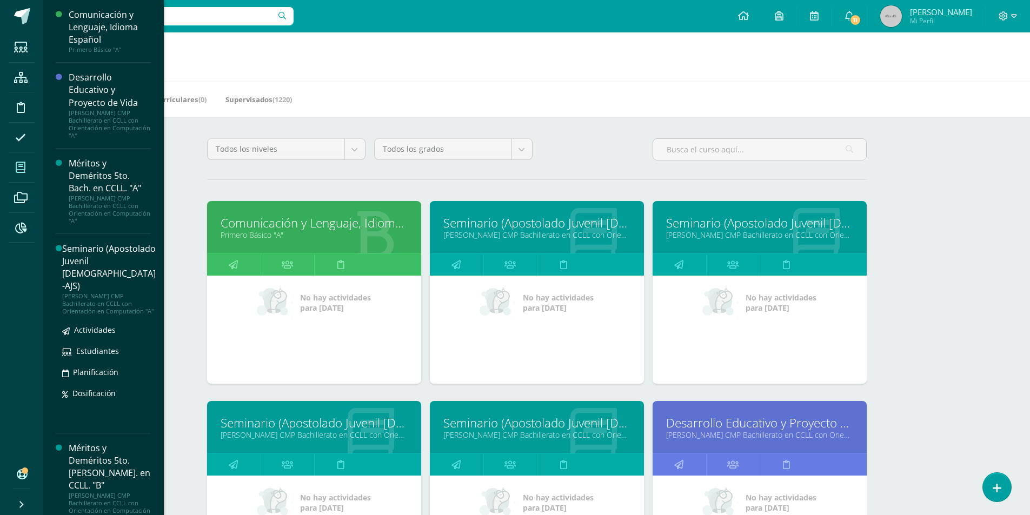
scroll to position [54, 0]
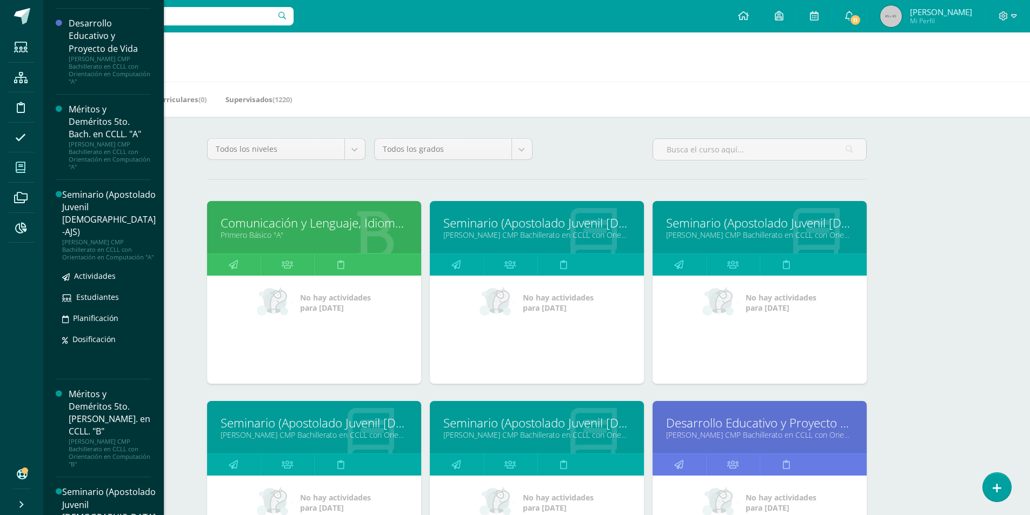
click at [76, 216] on div "Seminario (Apostolado Juvenil [DEMOGRAPHIC_DATA] -AJS)" at bounding box center [109, 214] width 94 height 50
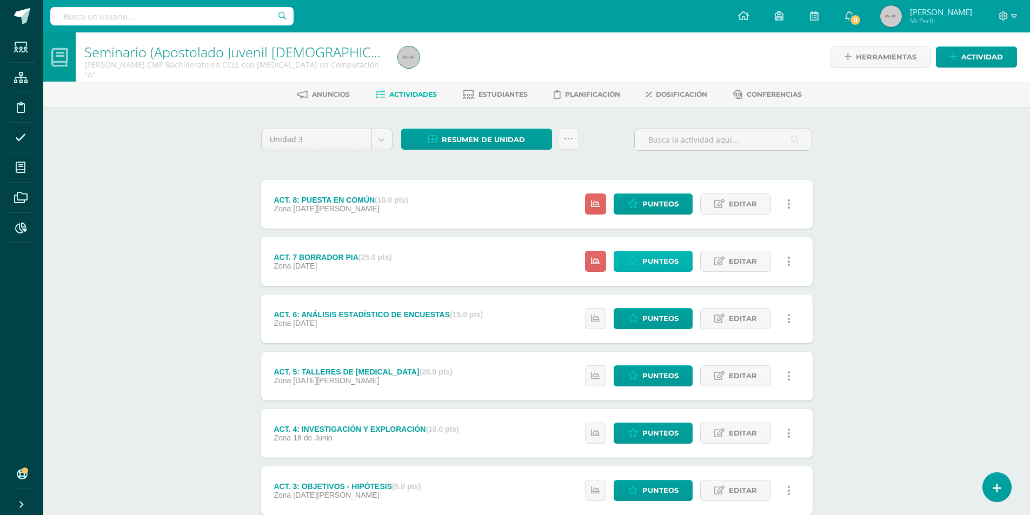
click at [659, 260] on span "Punteos" at bounding box center [661, 262] width 36 height 20
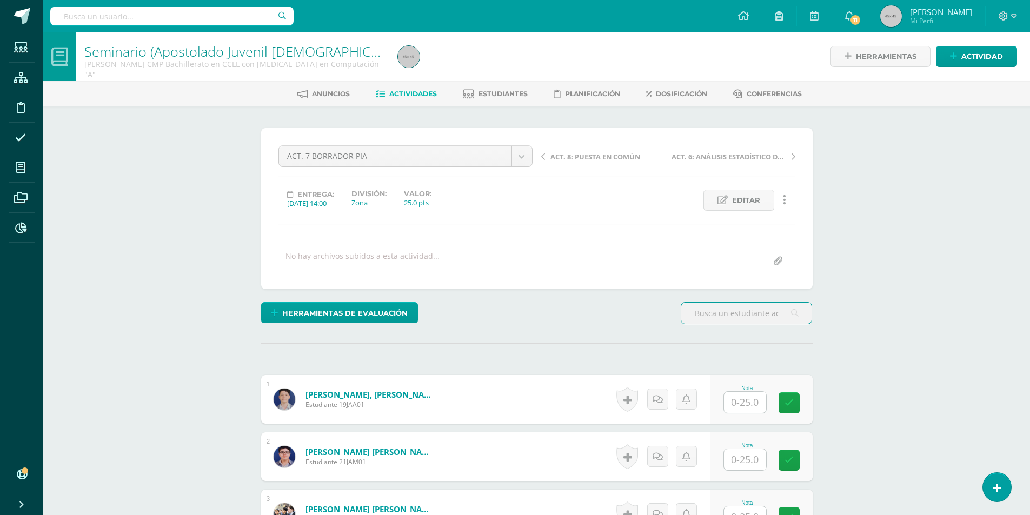
scroll to position [163, 0]
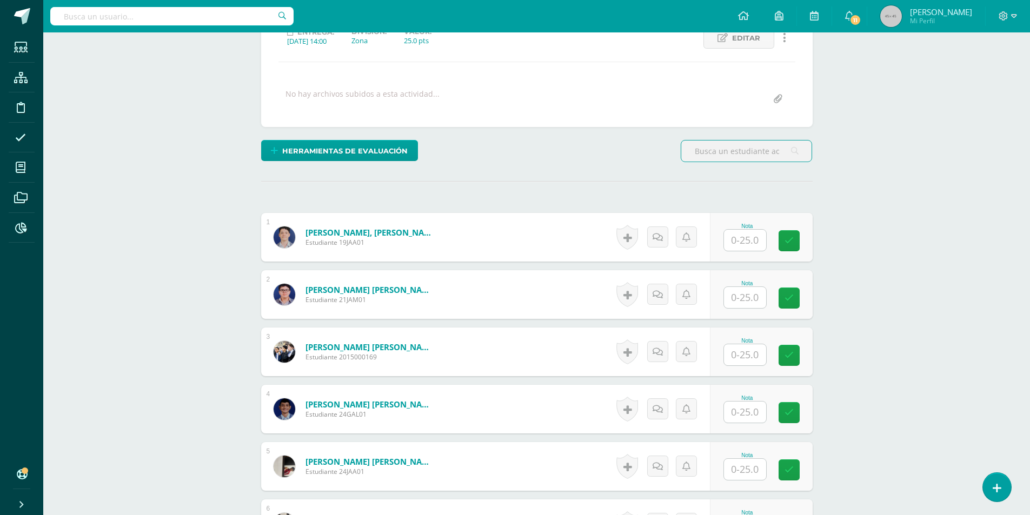
click at [741, 243] on input "text" at bounding box center [745, 240] width 42 height 21
type input "18"
type input "15"
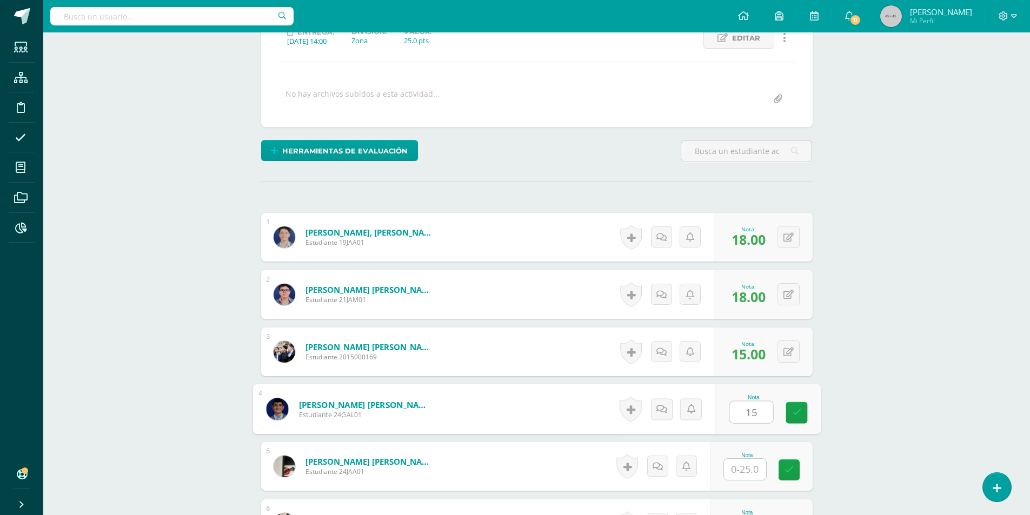
type input "15"
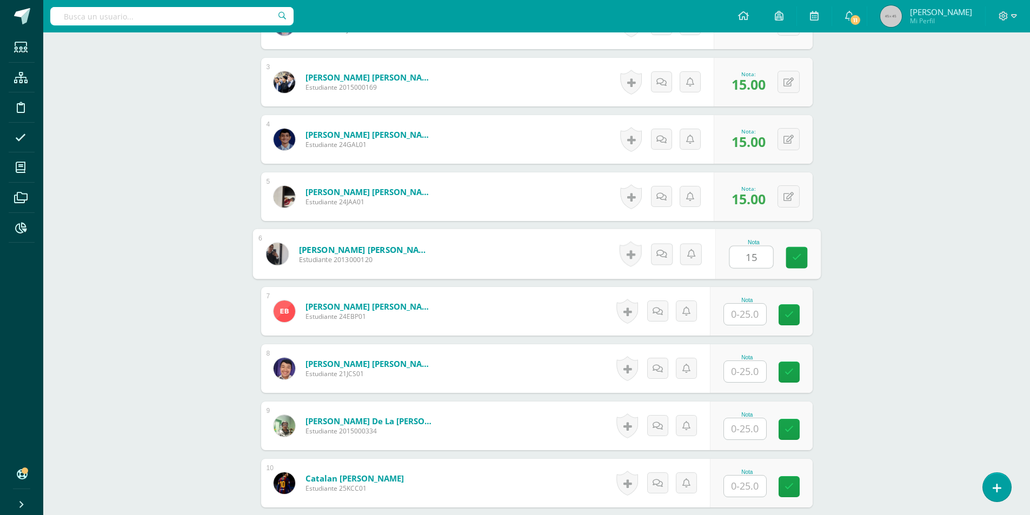
type input "15"
type input "16"
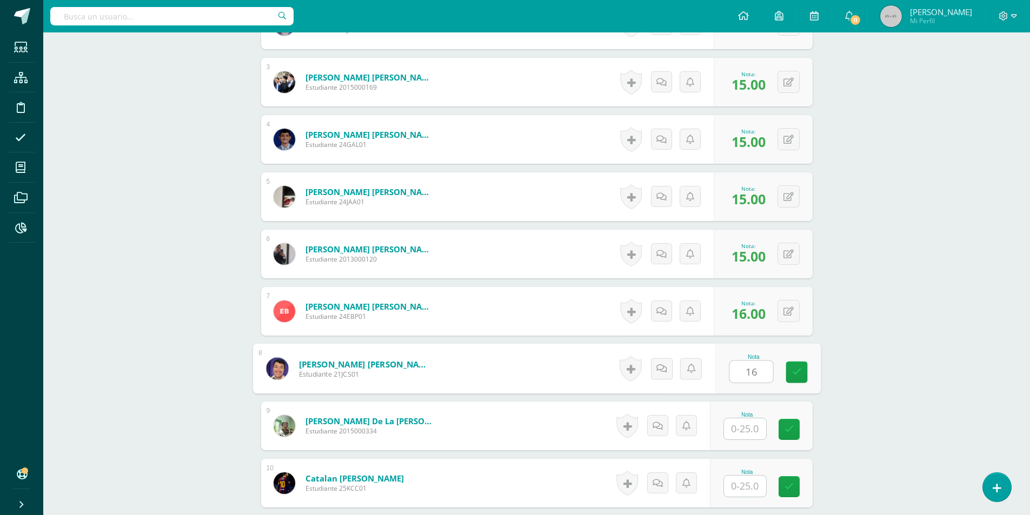
type input "16"
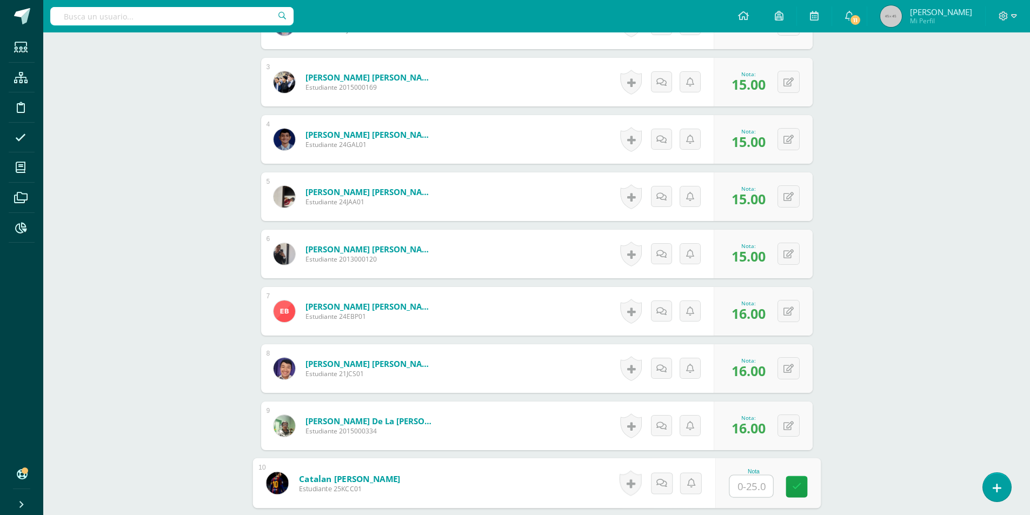
scroll to position [649, 0]
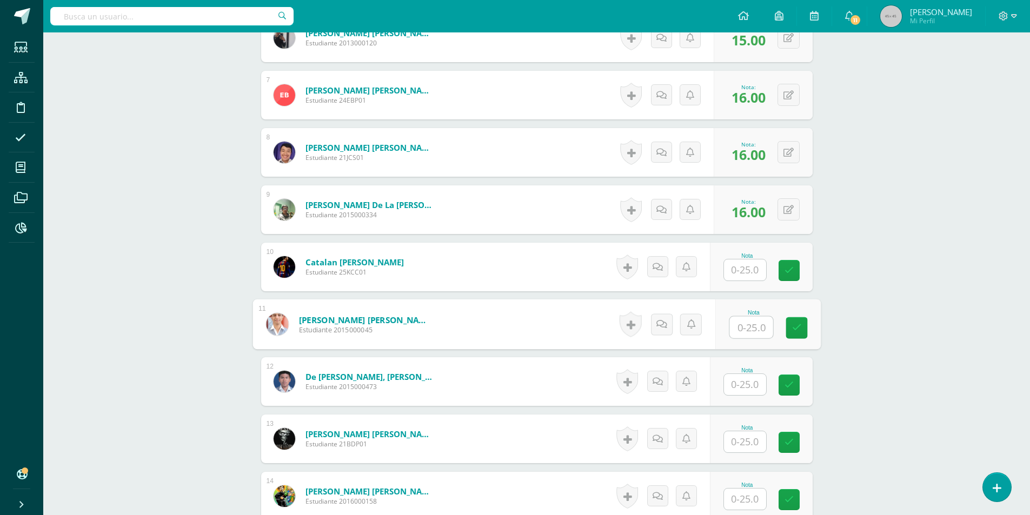
click at [744, 335] on input "text" at bounding box center [751, 328] width 43 height 22
type input "16"
type input "18"
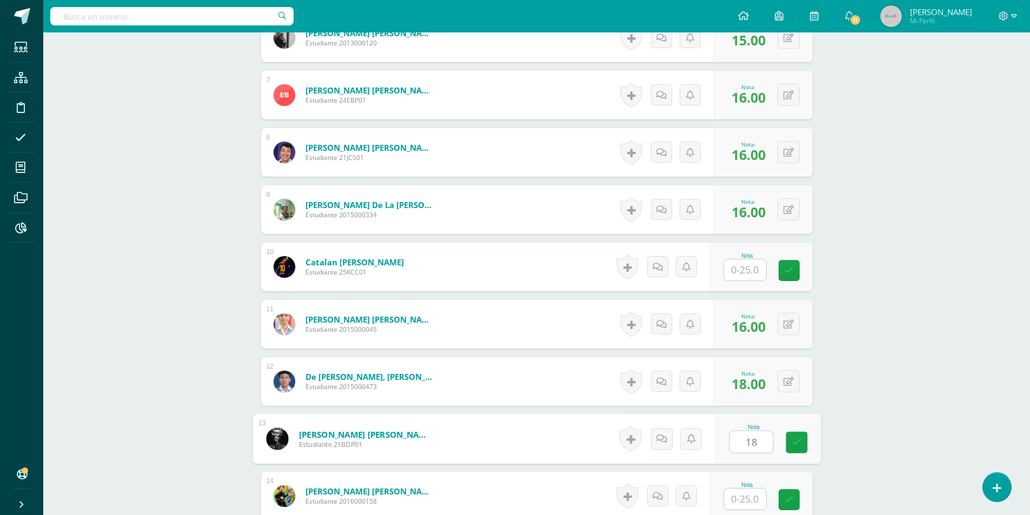
type input "18"
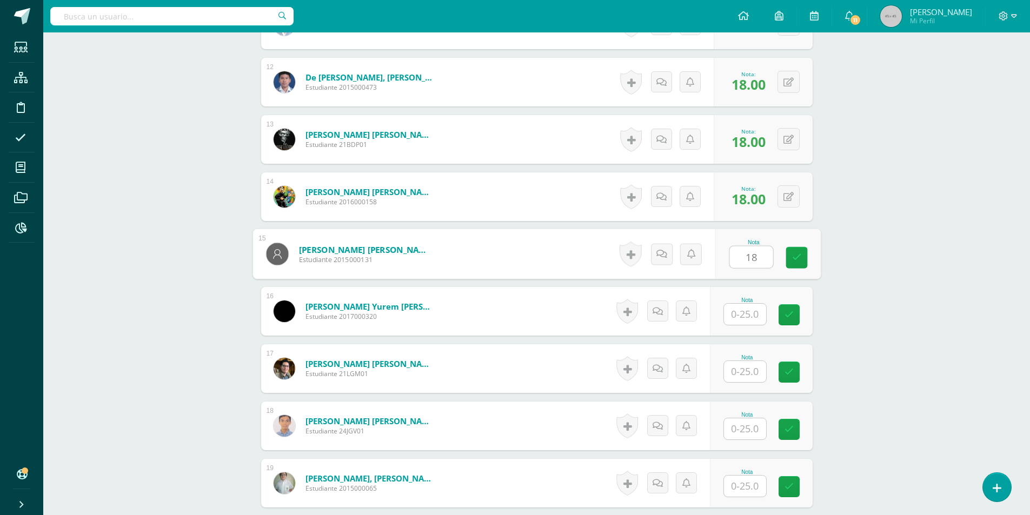
type input "18"
type input "16"
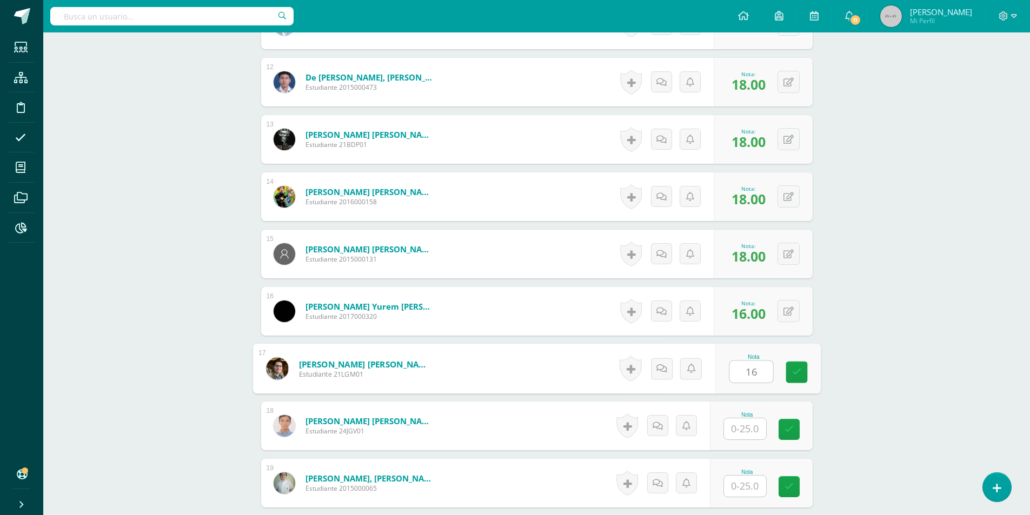
type input "16"
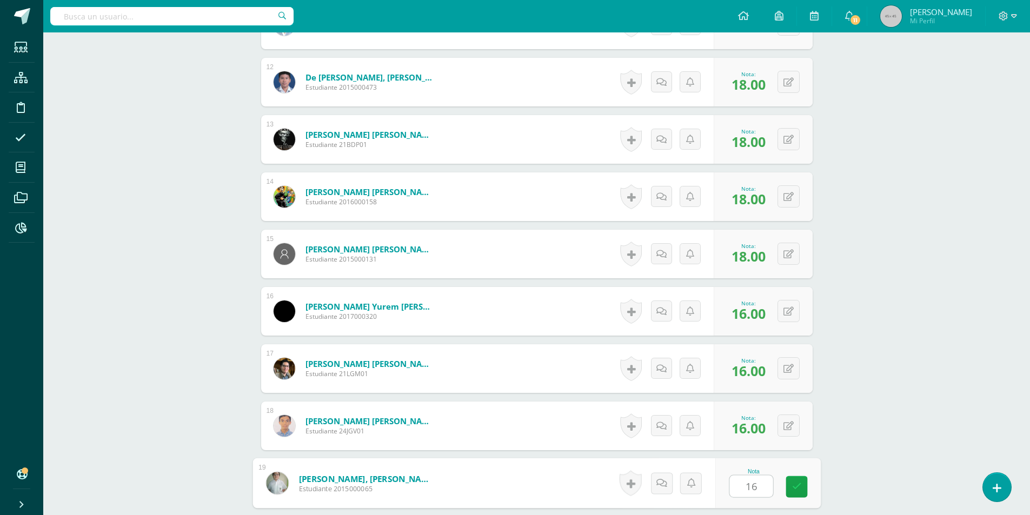
type input "16"
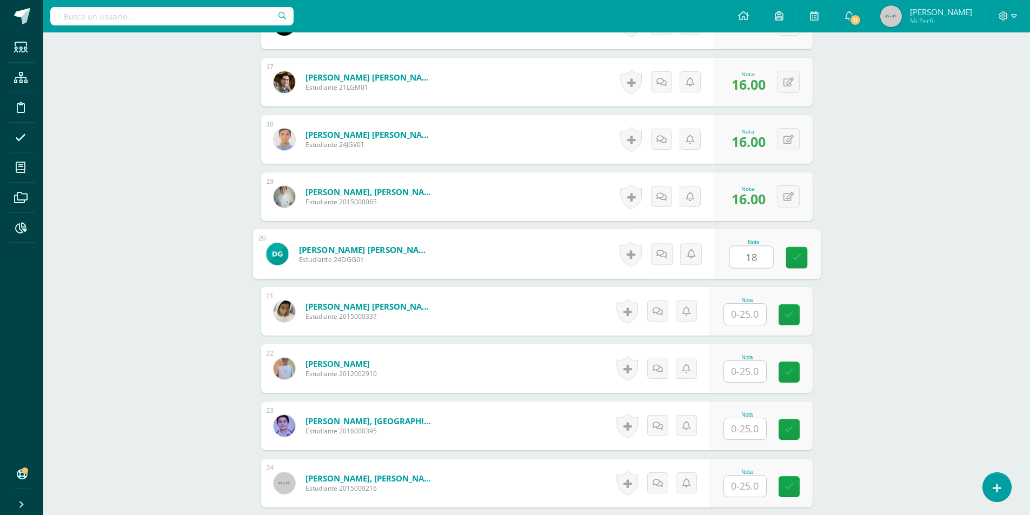
type input "18"
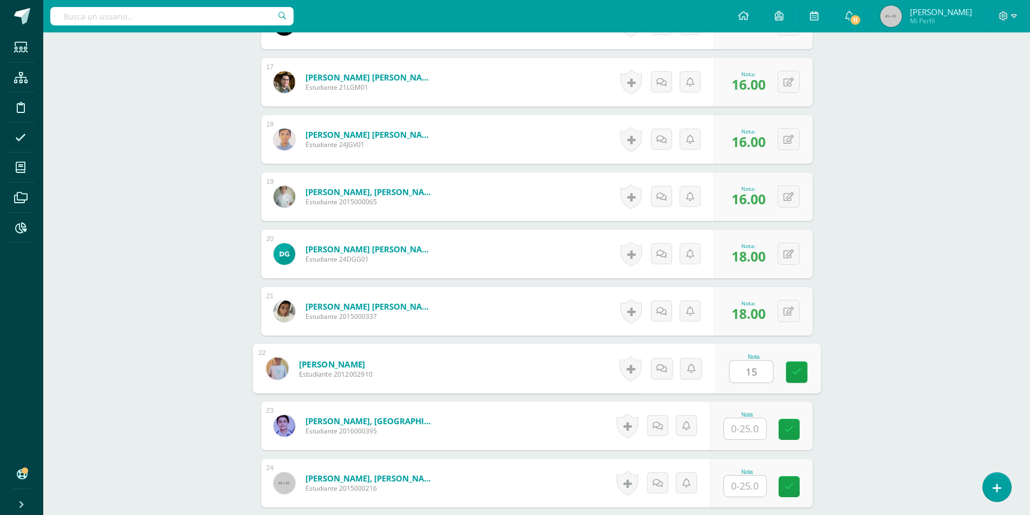
type input "15"
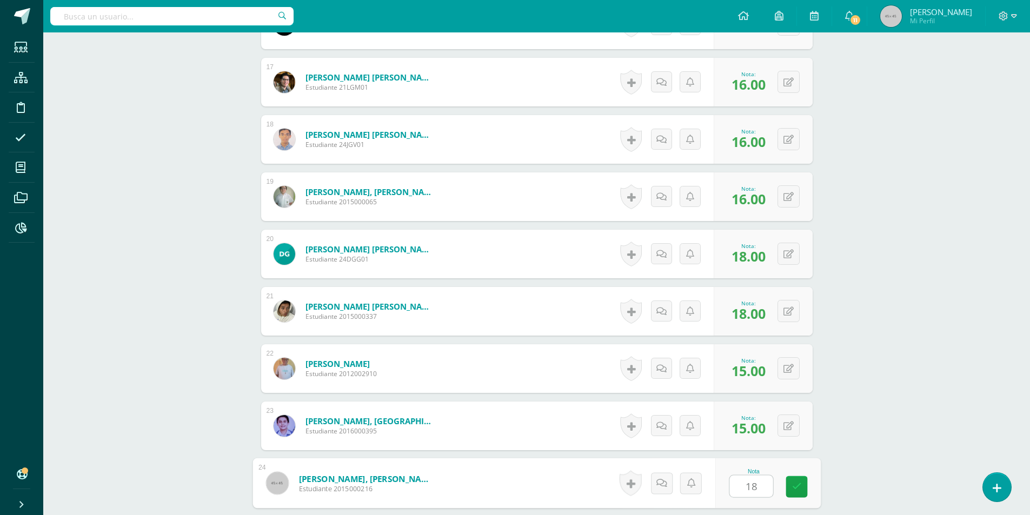
type input "18"
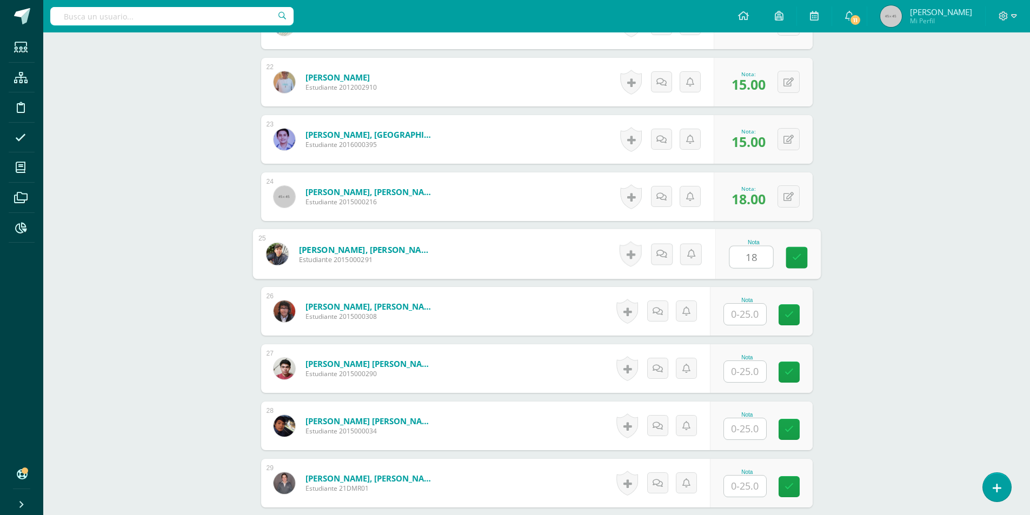
type input "18"
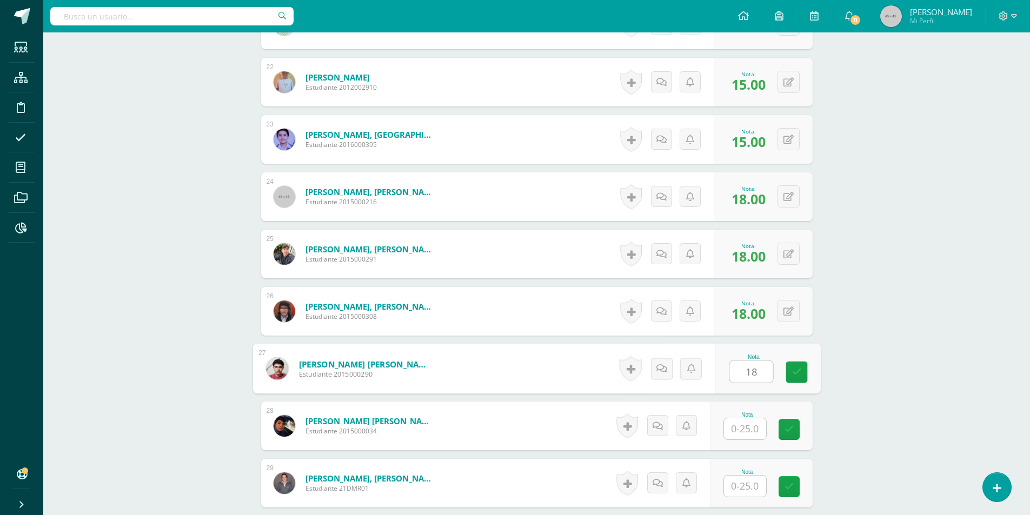
type input "18"
type input "16"
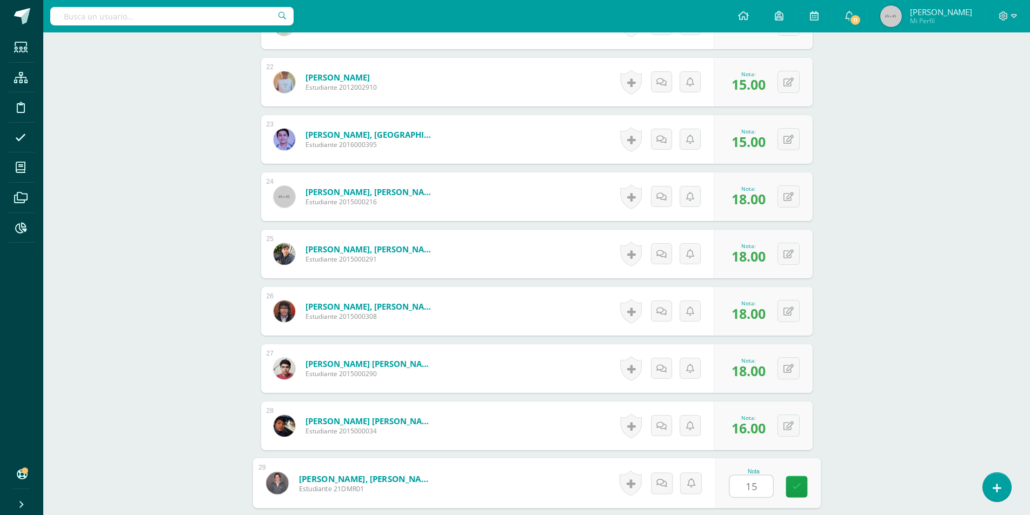
type input "15"
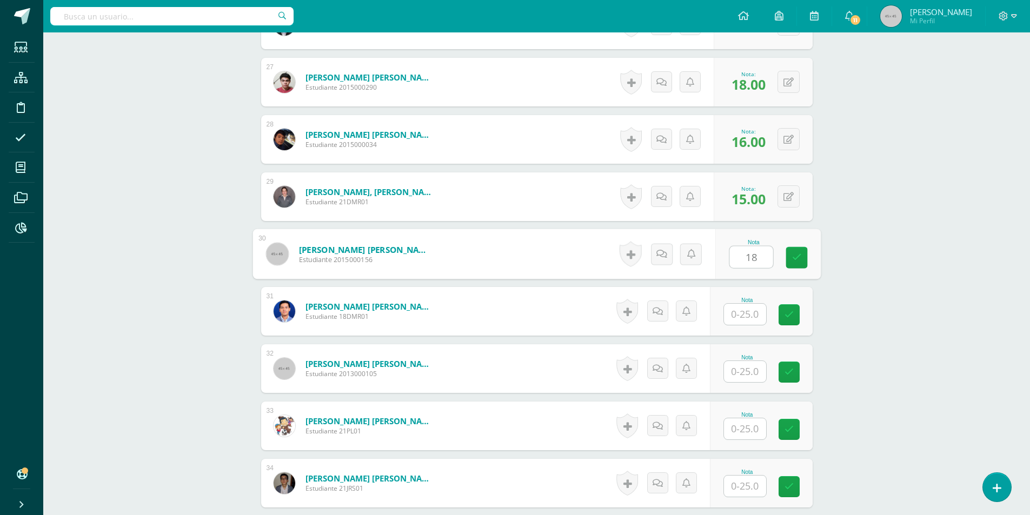
type input "18"
type input "16"
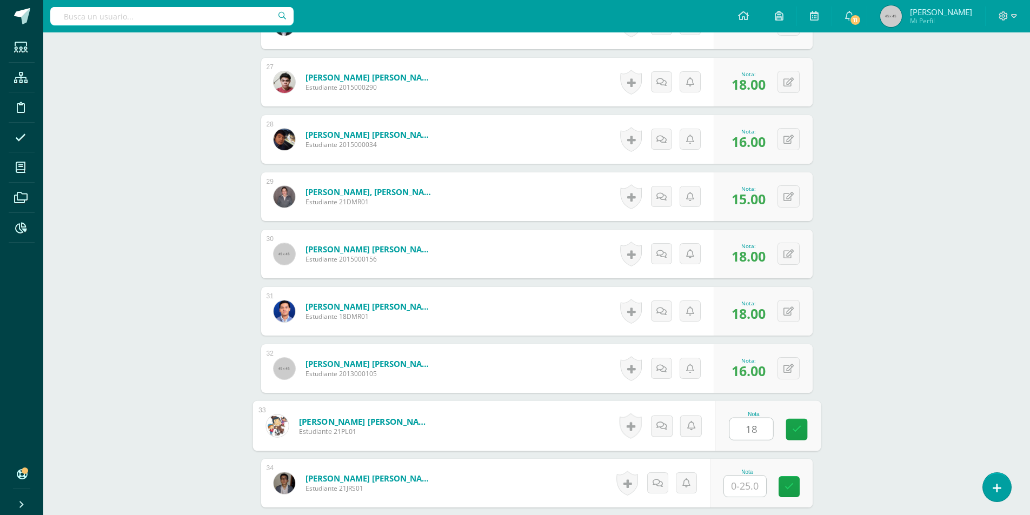
type input "18"
type input "15"
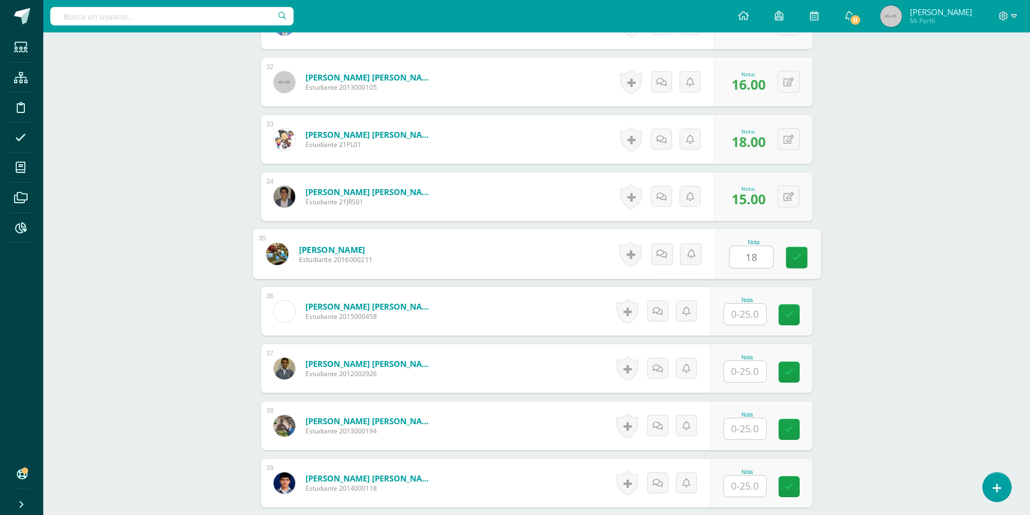
type input "18"
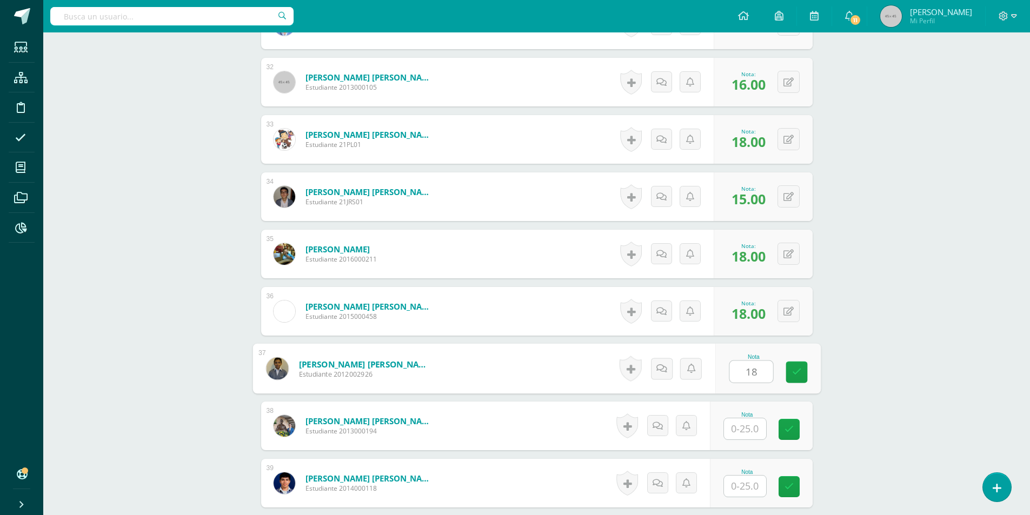
type input "18"
type input "15"
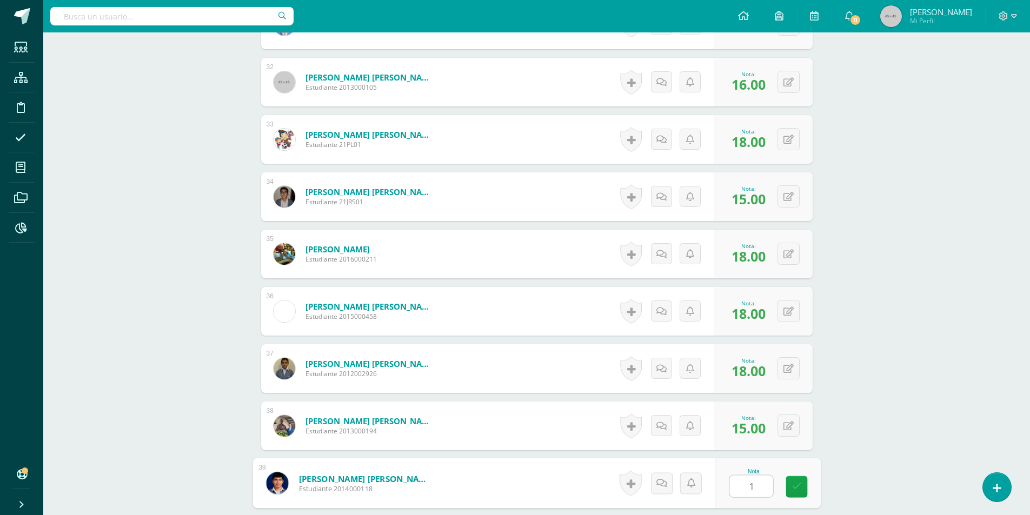
type input "18"
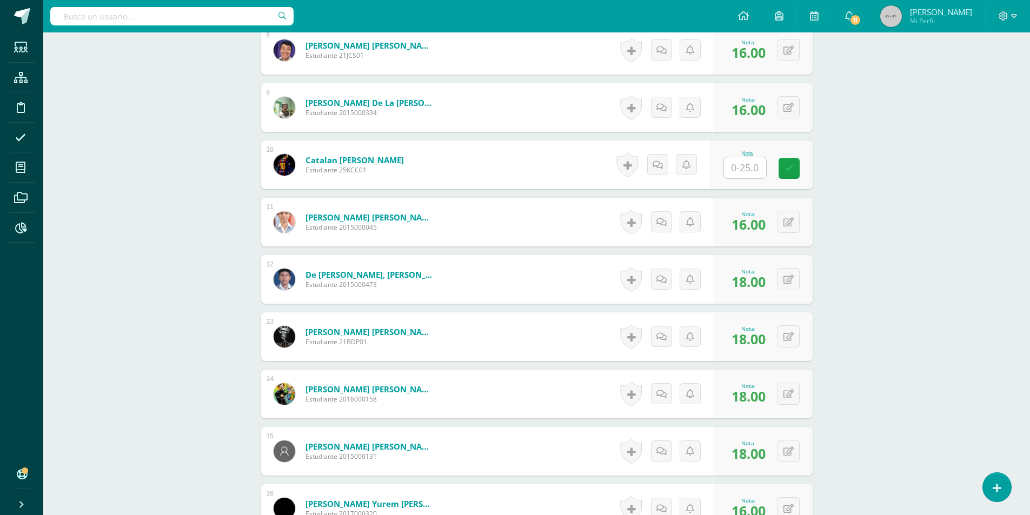
scroll to position [427, 0]
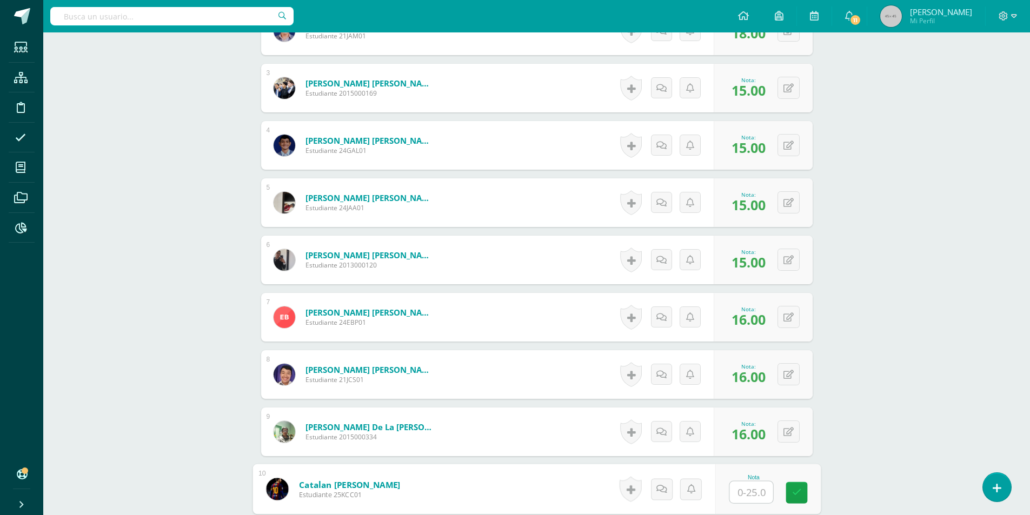
click at [748, 494] on input "text" at bounding box center [751, 493] width 43 height 22
type input "16"
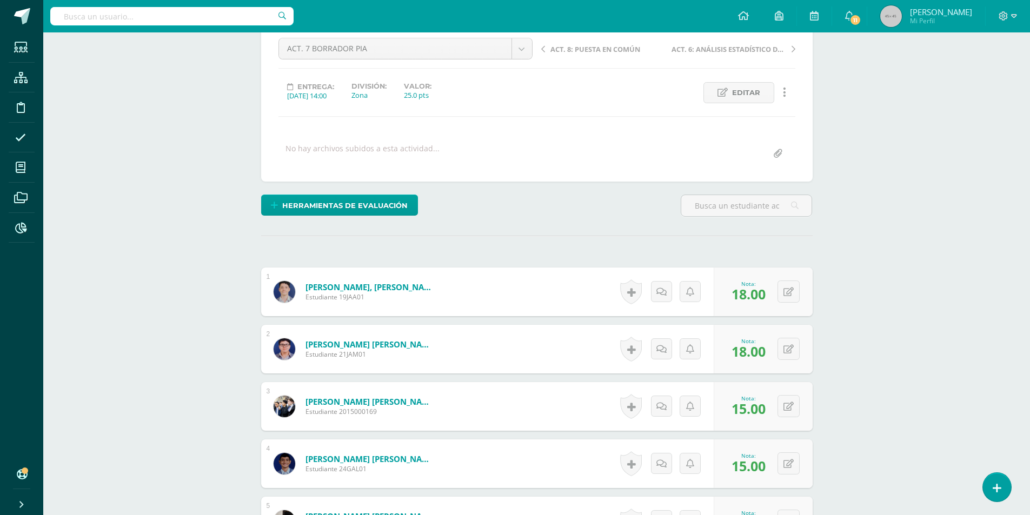
scroll to position [0, 0]
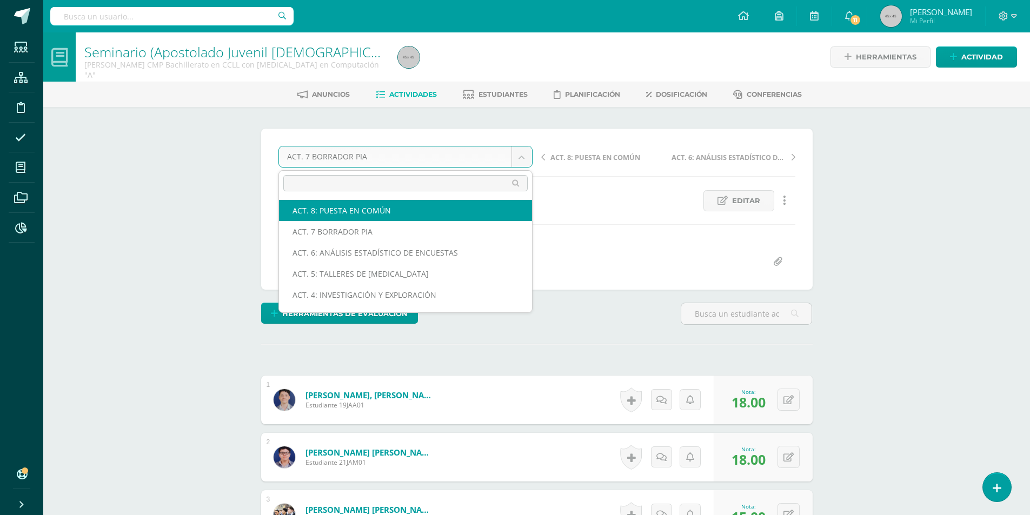
select select "/dashboard/teacher/grade-activity/176256/"
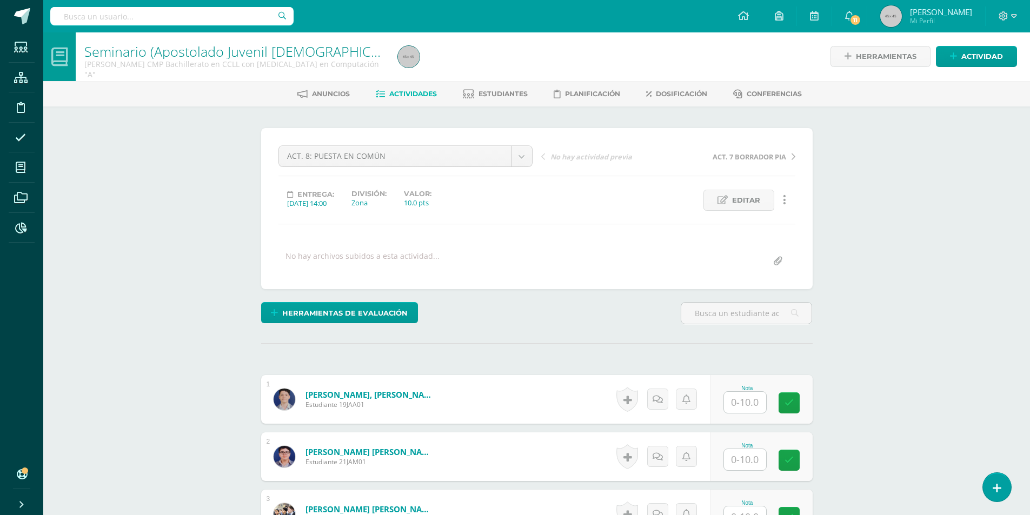
scroll to position [109, 0]
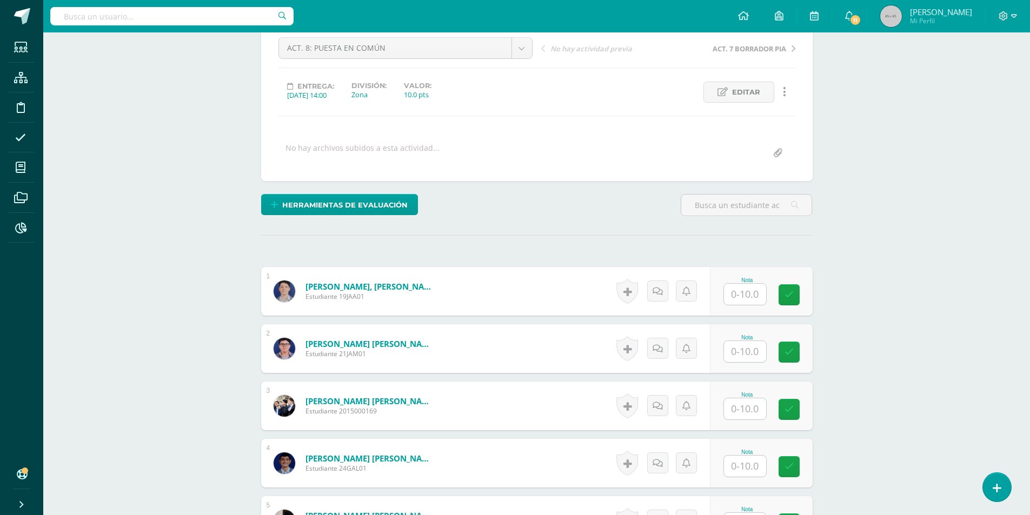
click at [753, 295] on input "text" at bounding box center [745, 294] width 42 height 21
type input "10"
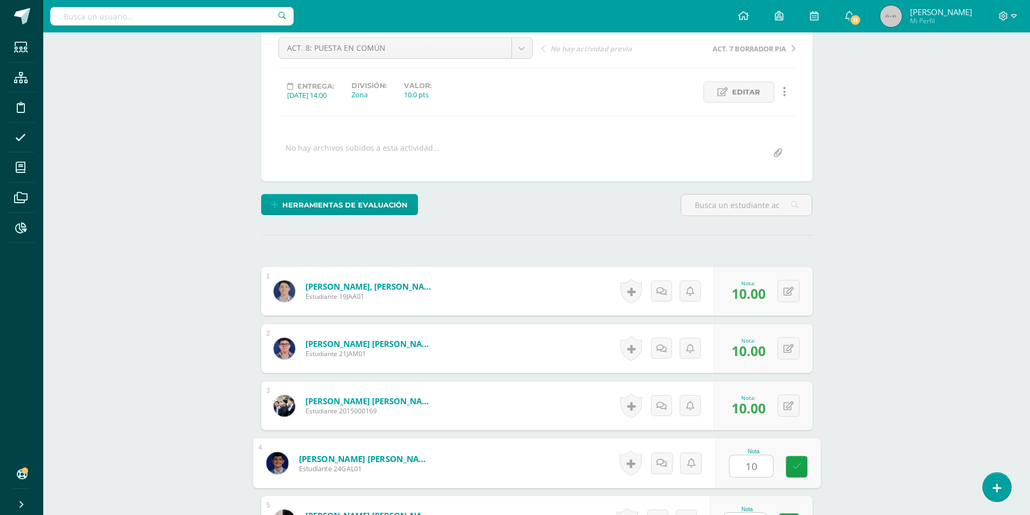
type input "10"
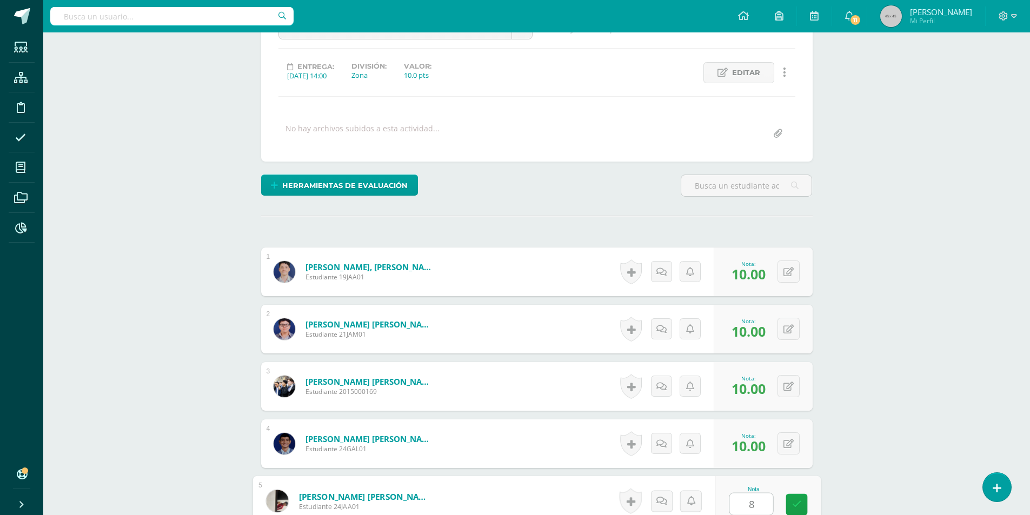
type input "8"
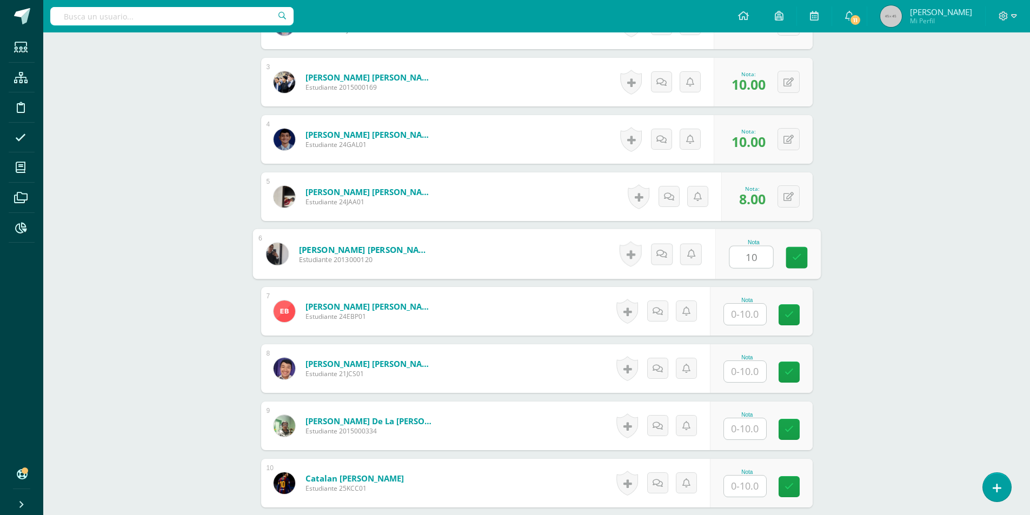
type input "10"
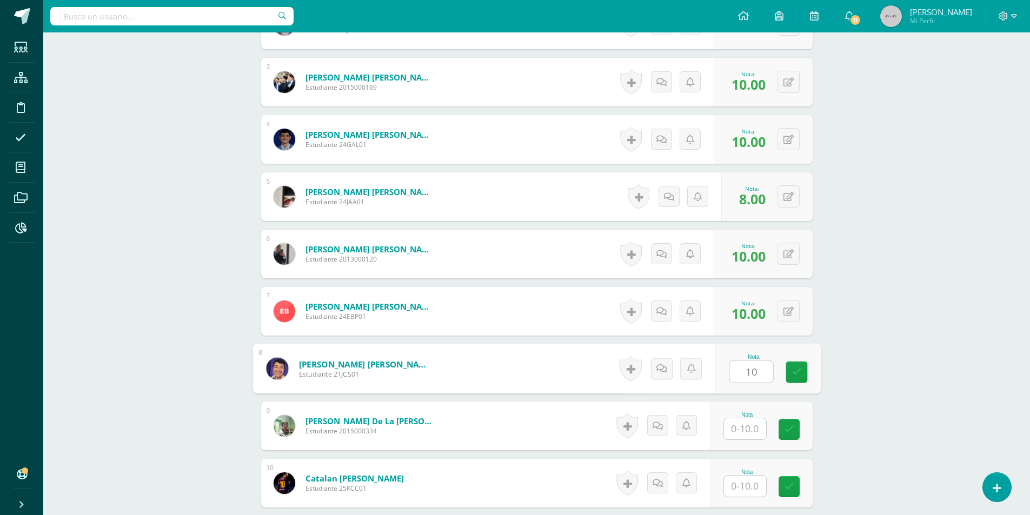
type input "10"
type input "8"
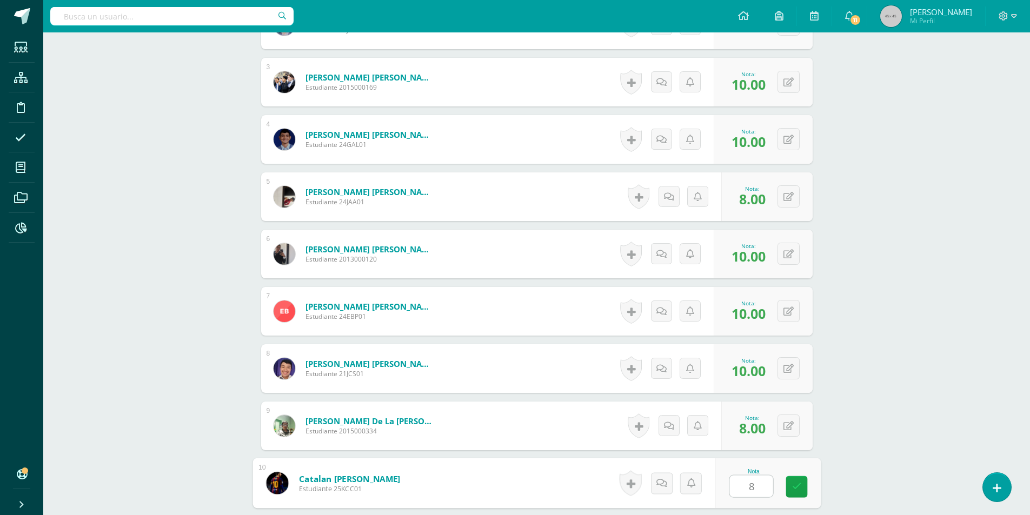
type input "8"
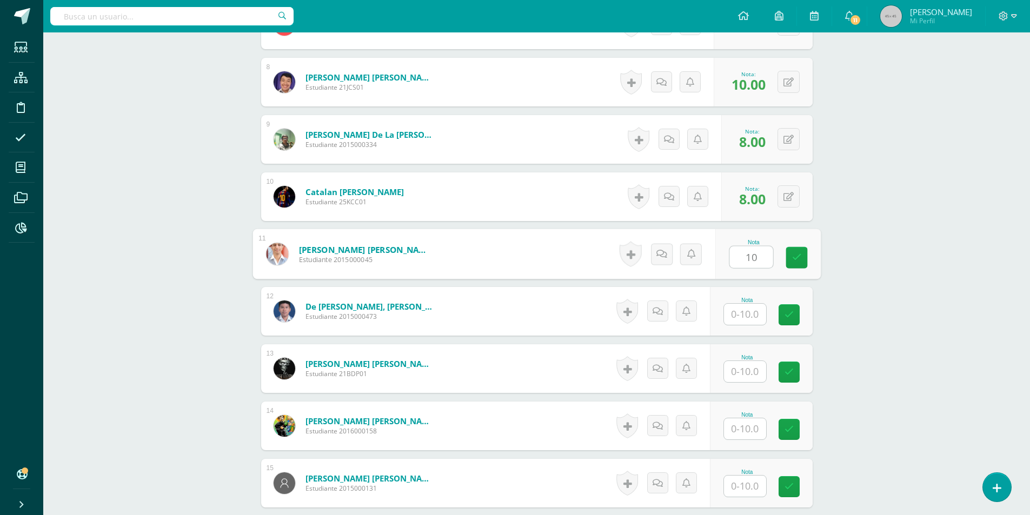
type input "10"
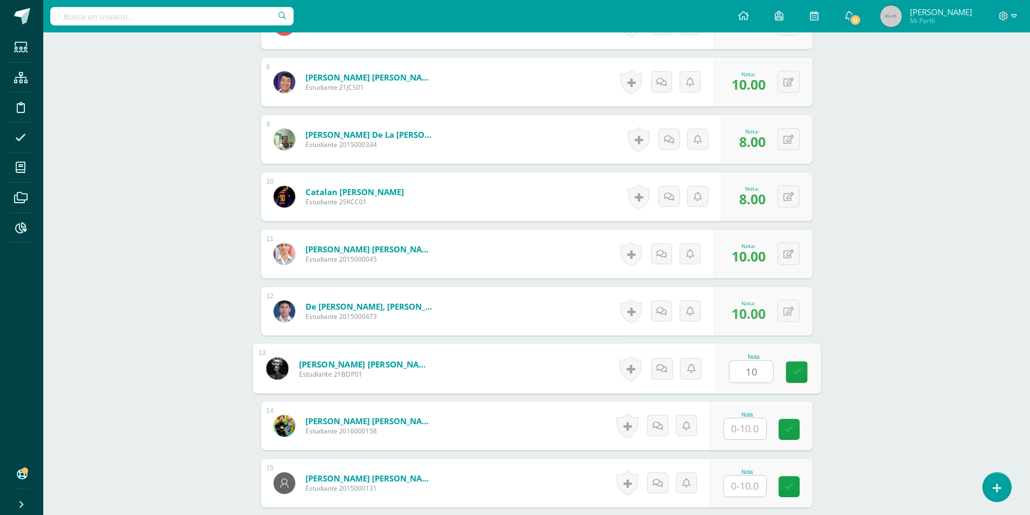
type input "10"
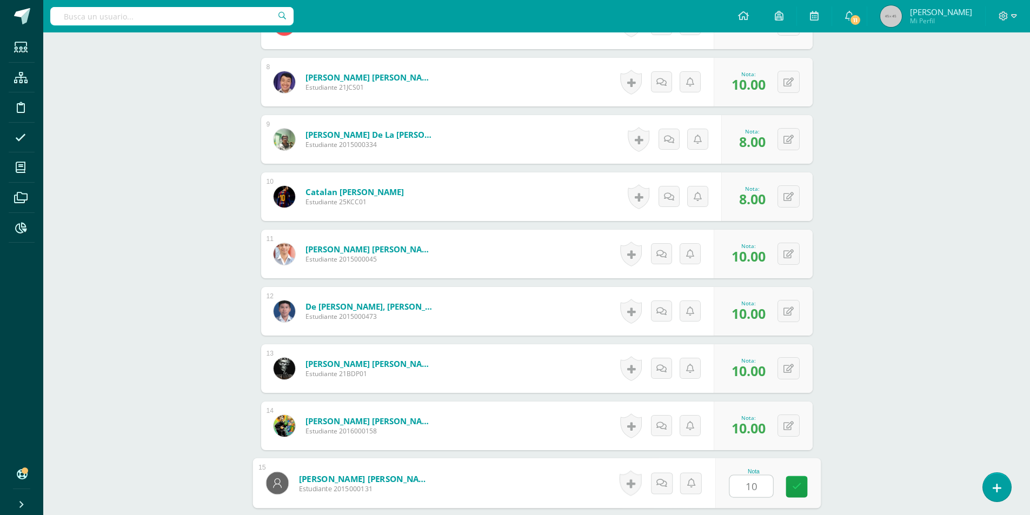
type input "10"
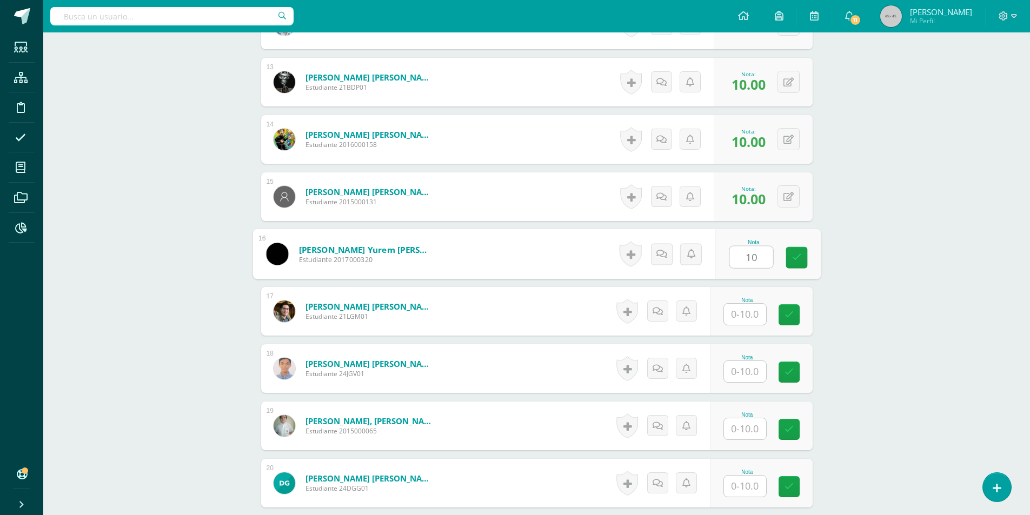
type input "10"
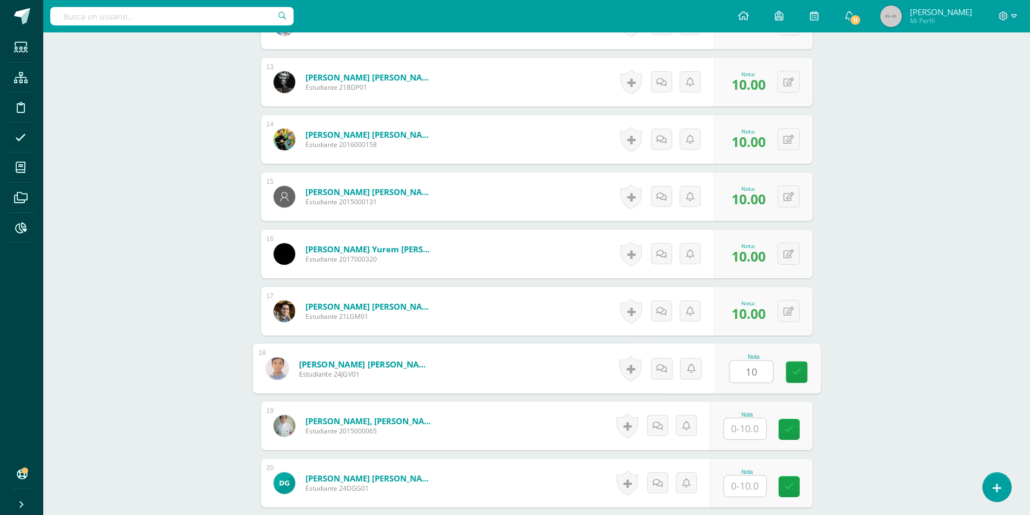
type input "10"
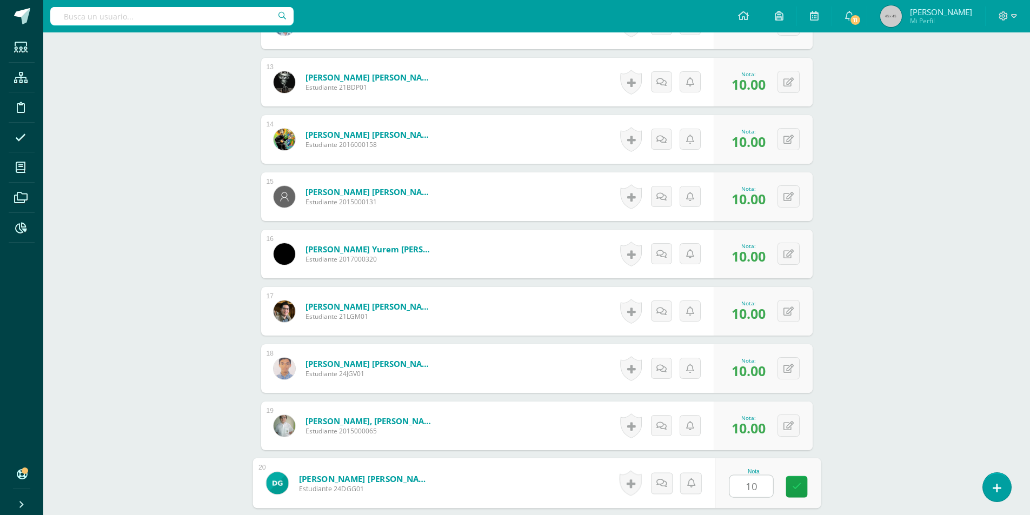
type input "10"
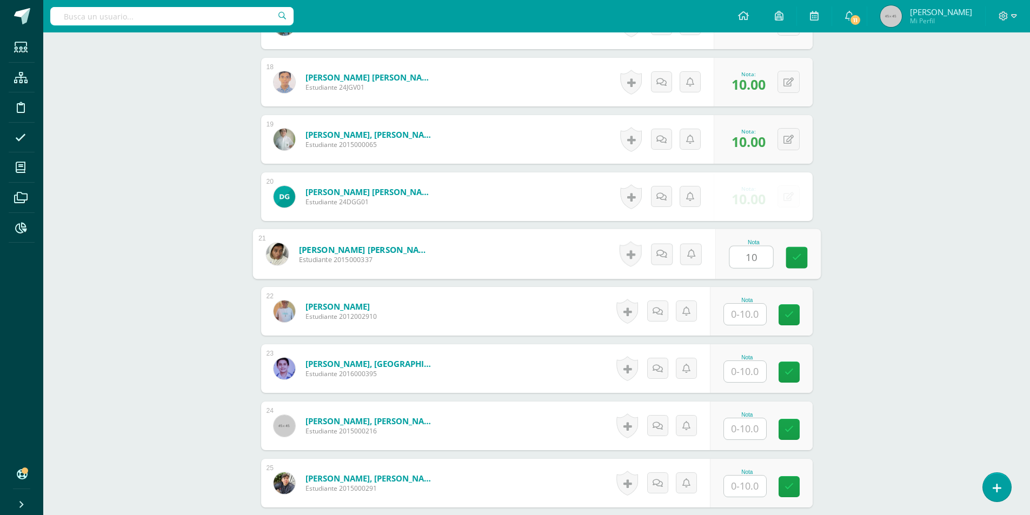
type input "10"
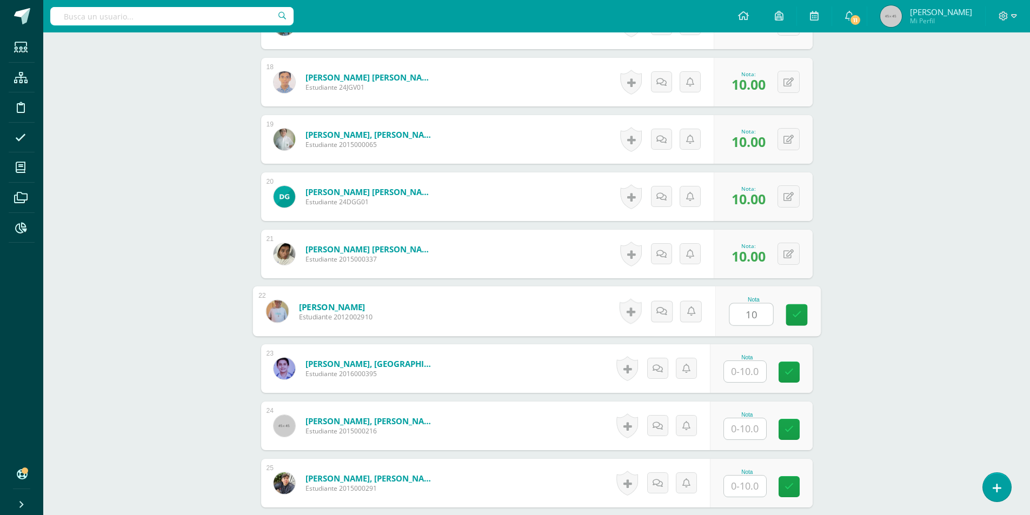
type input "10"
type input "8"
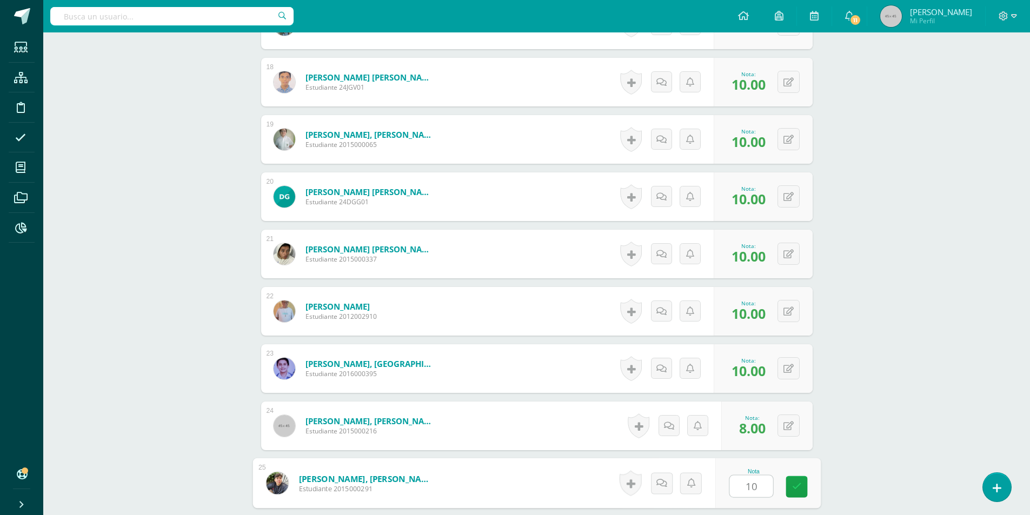
type input "10"
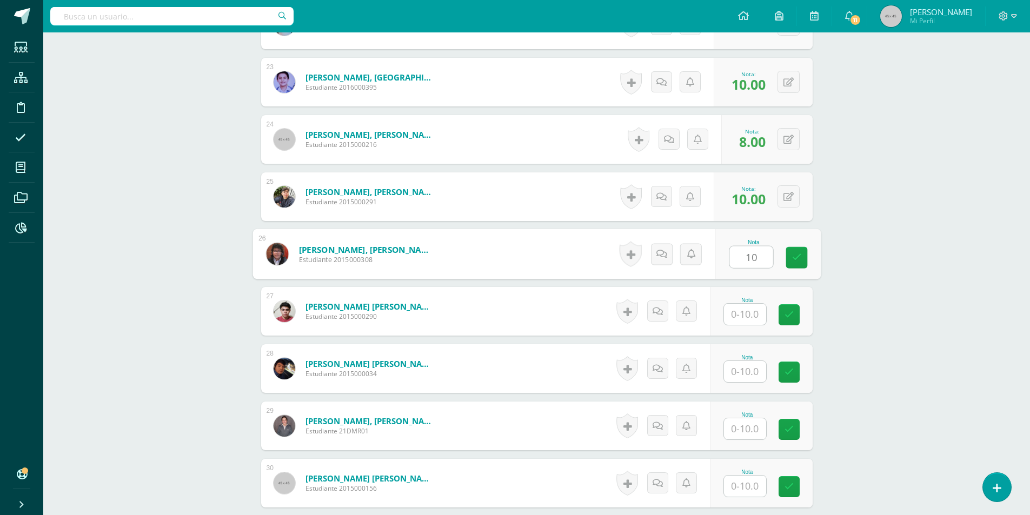
type input "10"
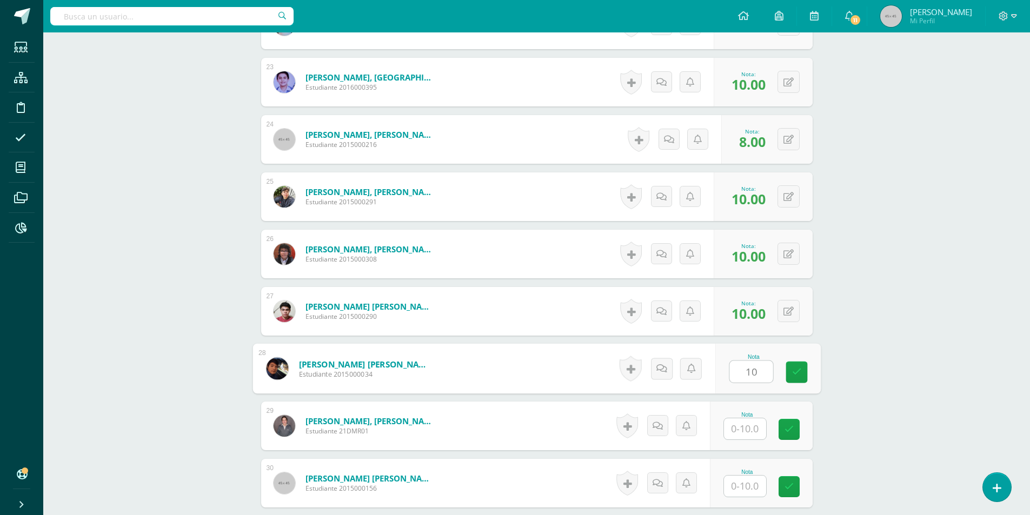
type input "10"
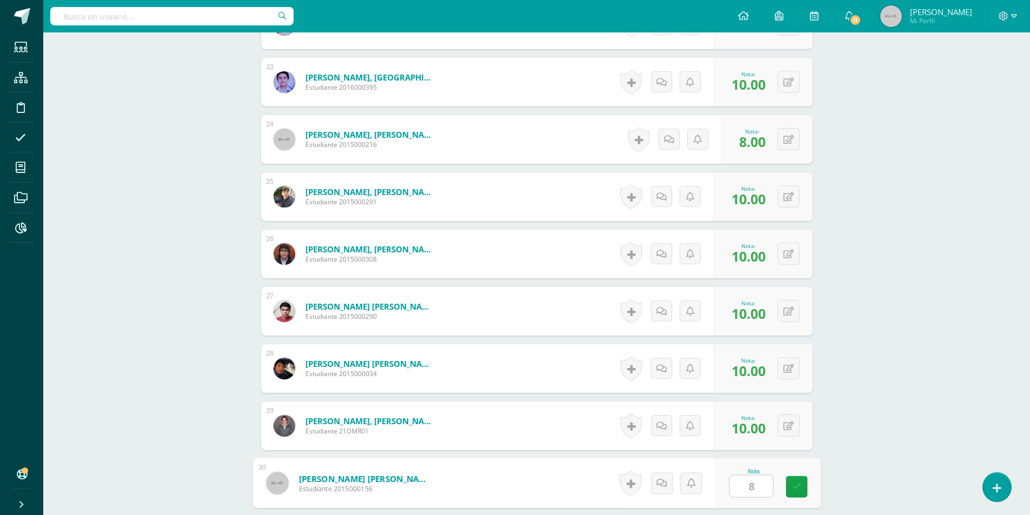
type input "8"
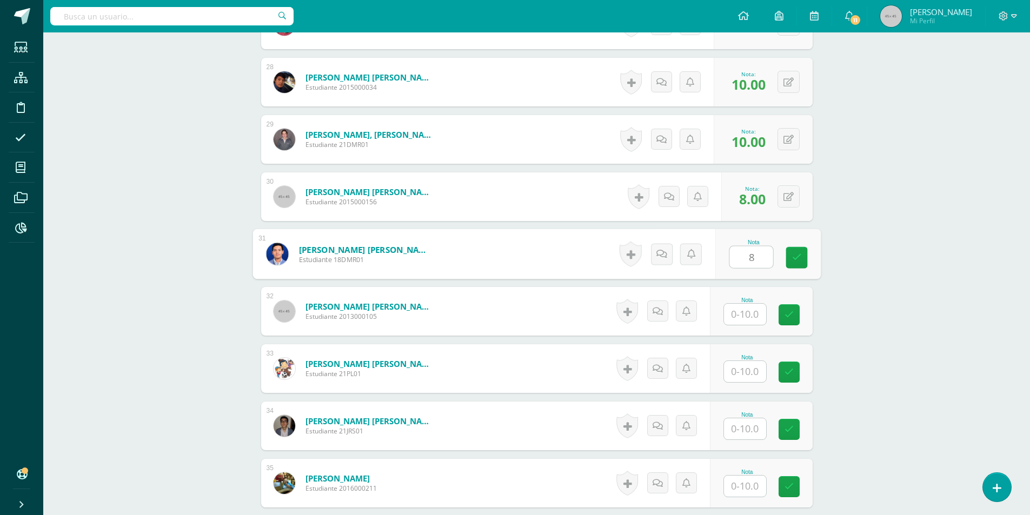
type input "8"
type input "10"
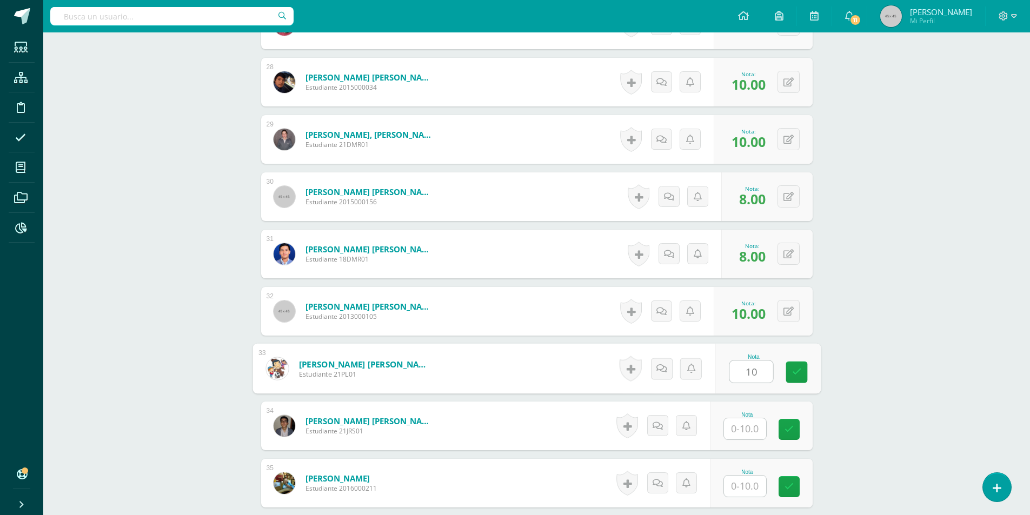
type input "10"
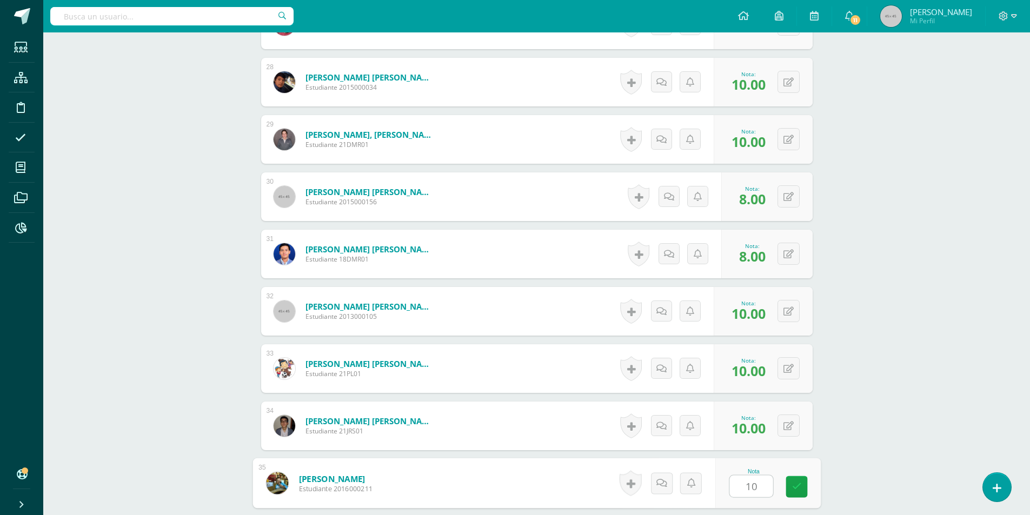
type input "10"
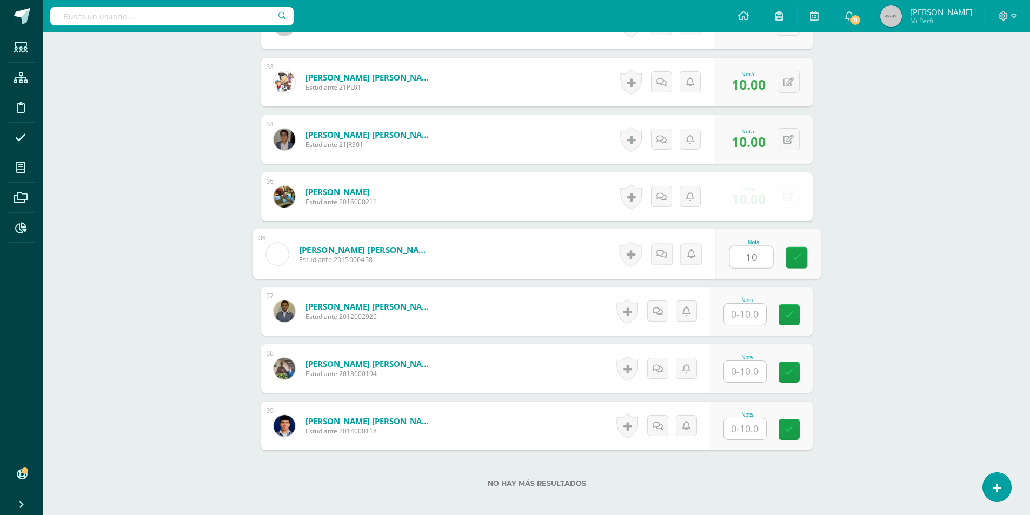
type input "10"
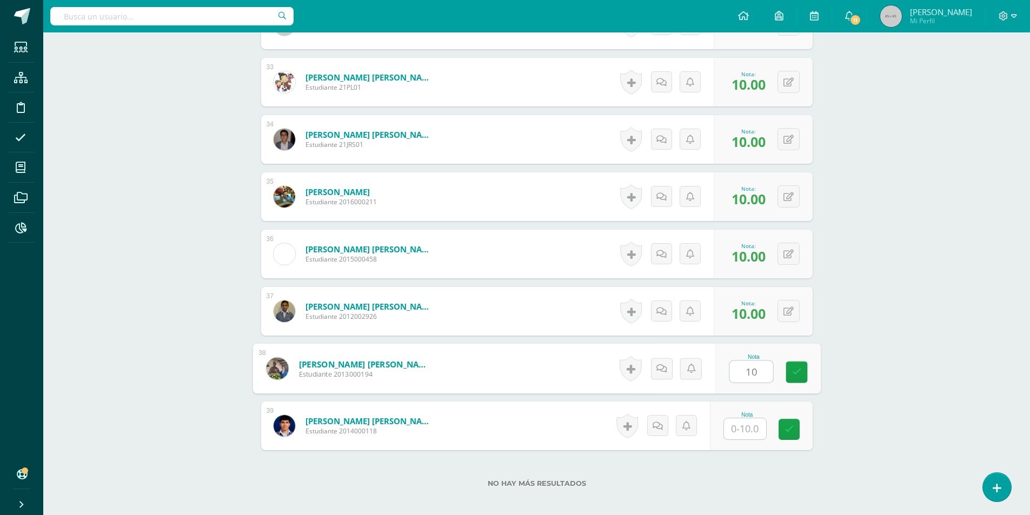
type input "10"
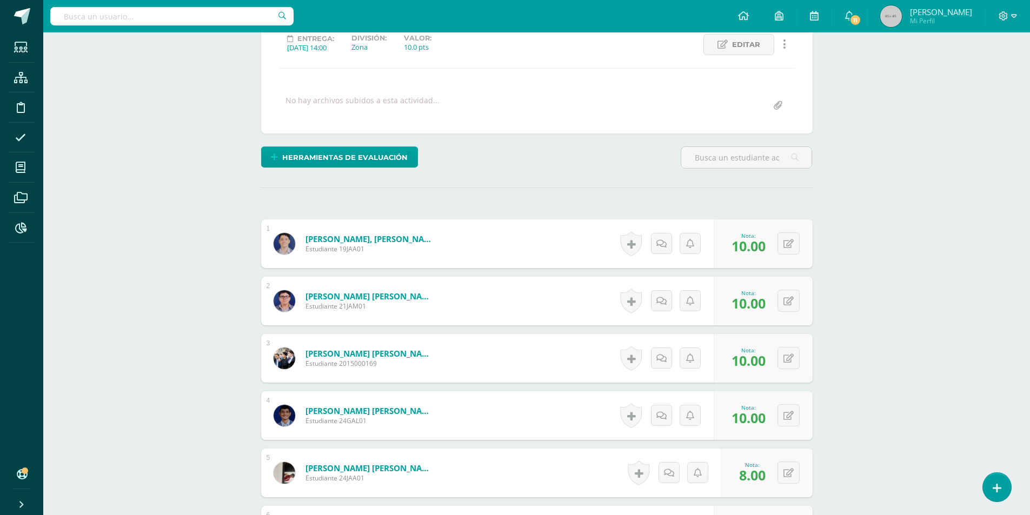
scroll to position [0, 0]
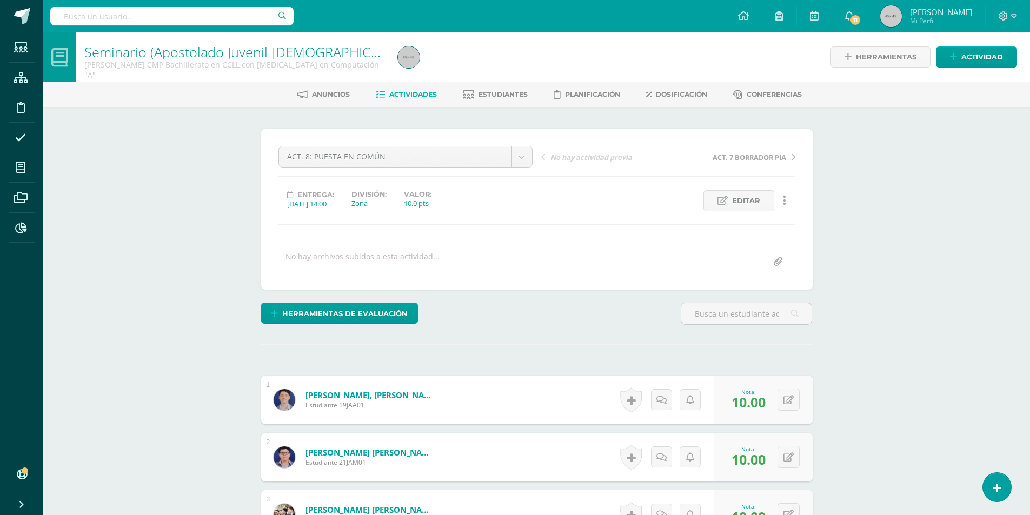
click at [401, 95] on span "Actividades" at bounding box center [413, 94] width 48 height 8
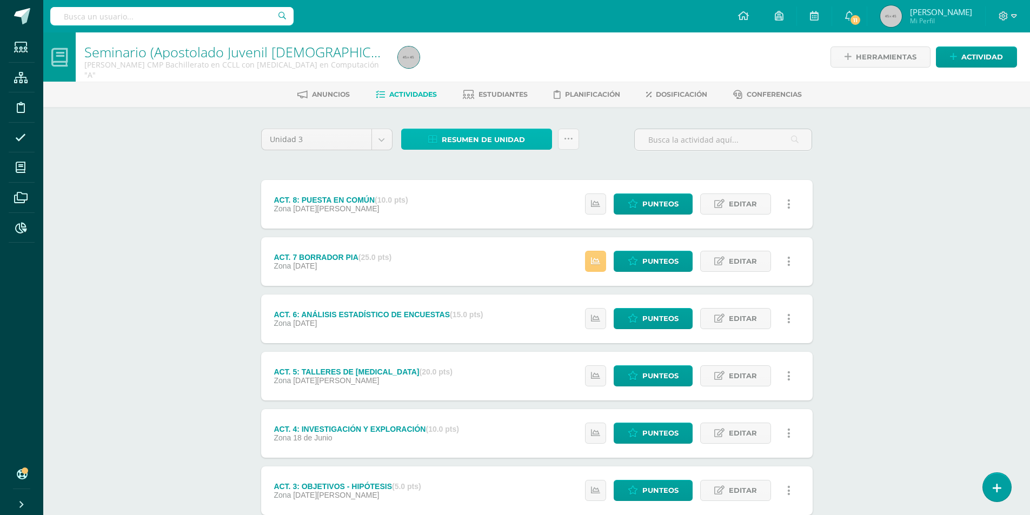
click at [480, 140] on span "Resumen de unidad" at bounding box center [483, 140] width 83 height 20
click at [480, 72] on link "Descargar como HTML" at bounding box center [476, 69] width 115 height 17
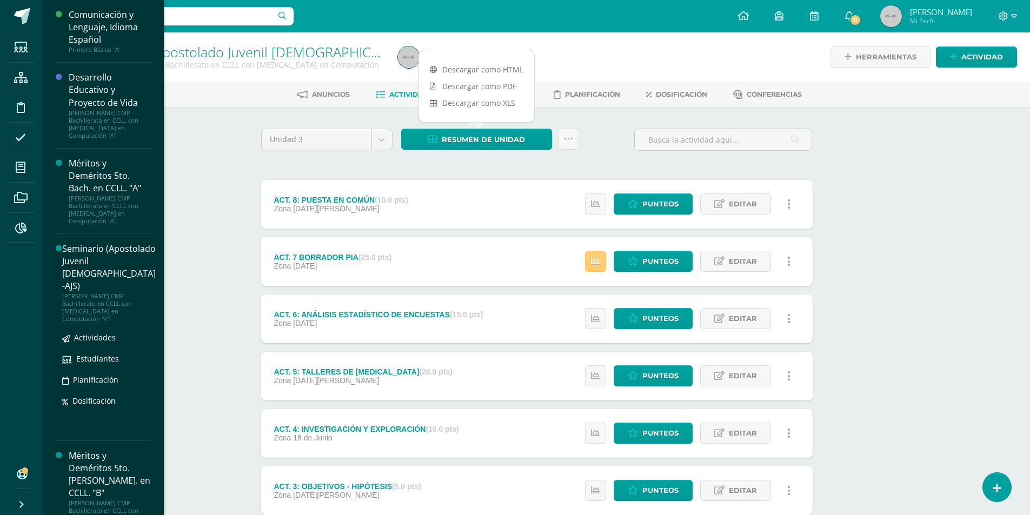
scroll to position [216, 0]
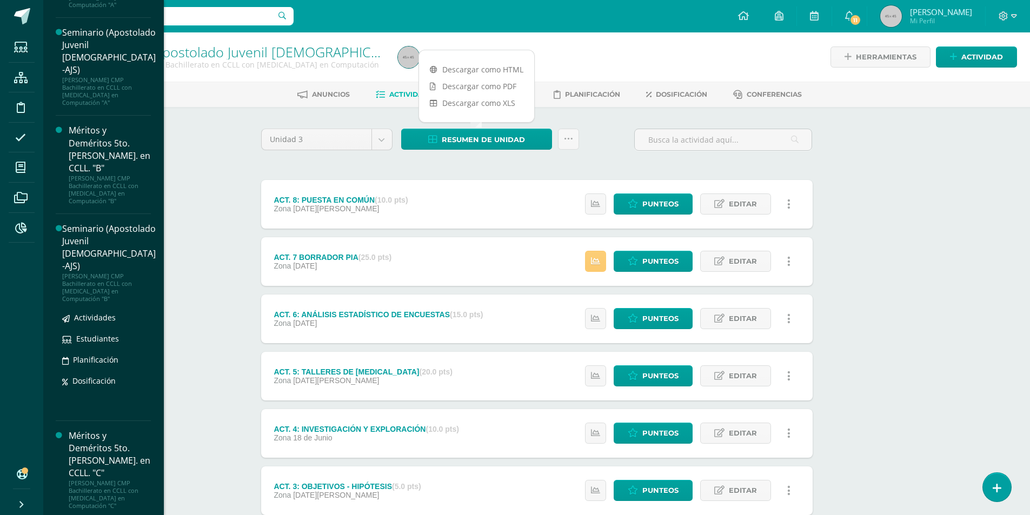
click at [91, 223] on div "Seminario (Apostolado Juvenil [DEMOGRAPHIC_DATA] -AJS)" at bounding box center [109, 248] width 94 height 50
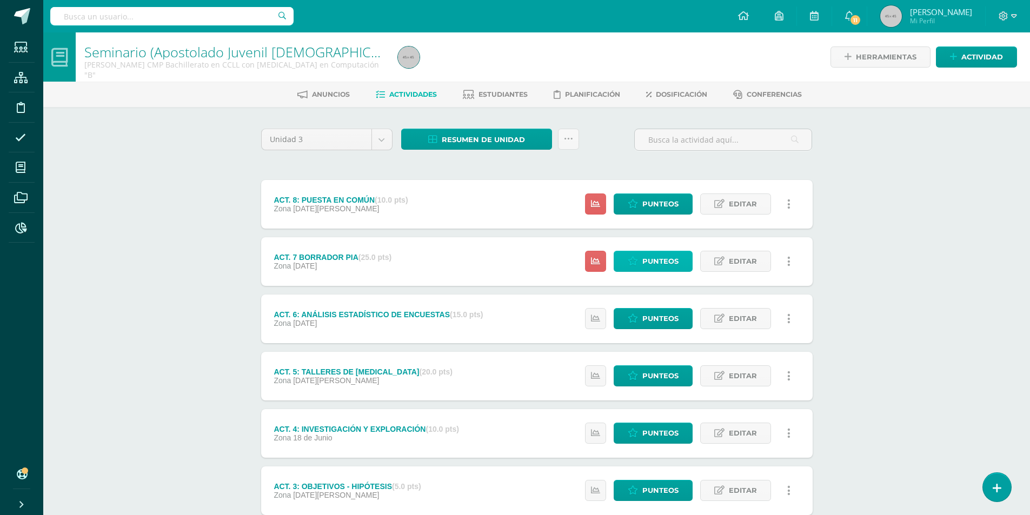
click at [645, 267] on span "Punteos" at bounding box center [661, 262] width 36 height 20
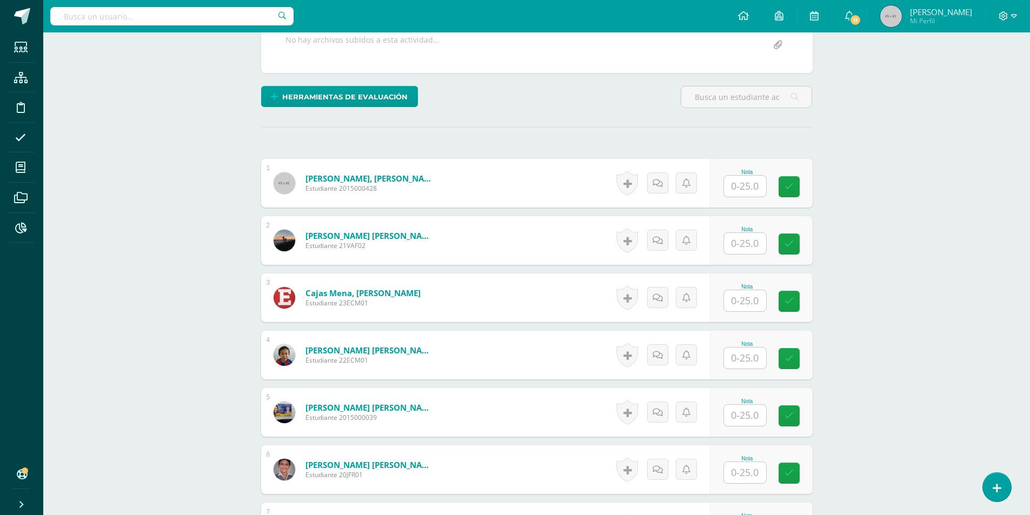
scroll to position [325, 0]
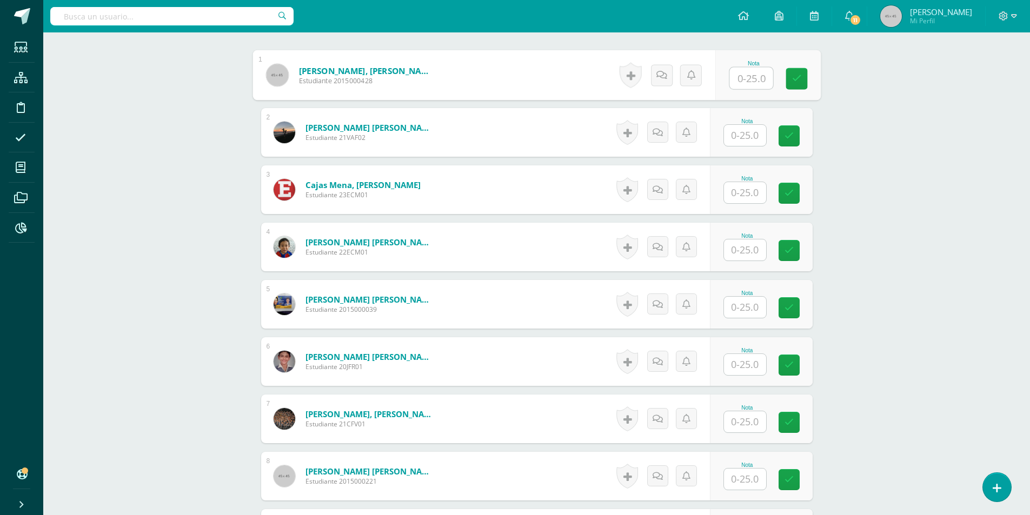
click at [753, 85] on input "text" at bounding box center [751, 79] width 43 height 22
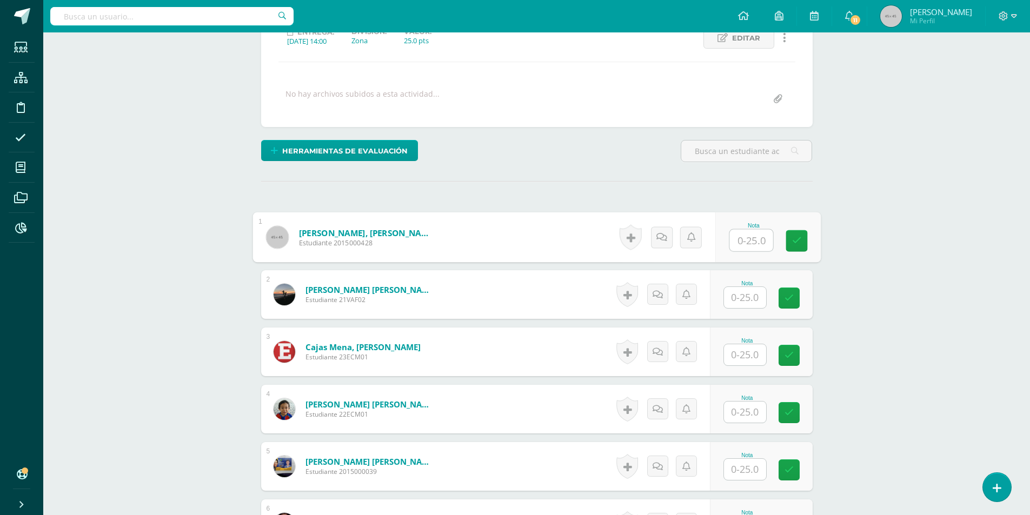
scroll to position [109, 0]
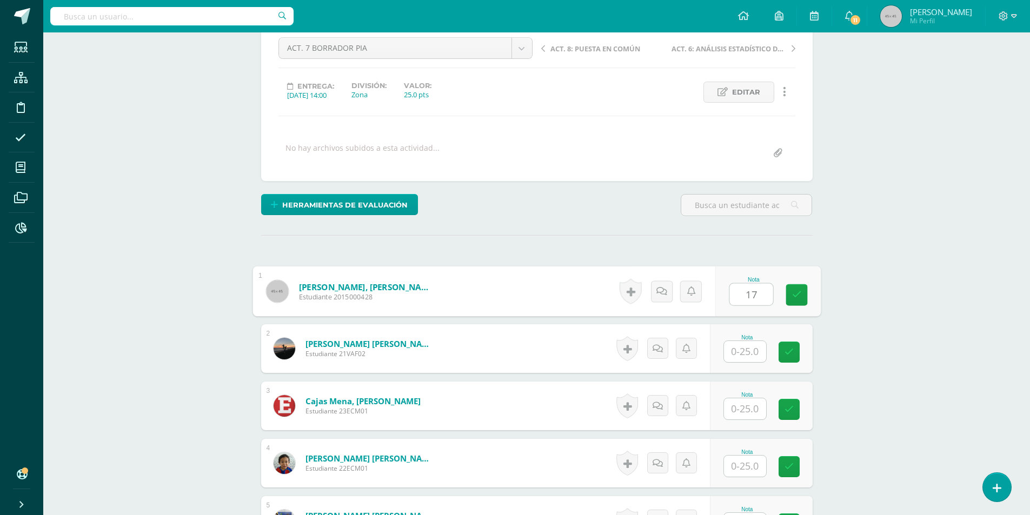
type input "17"
type input "13"
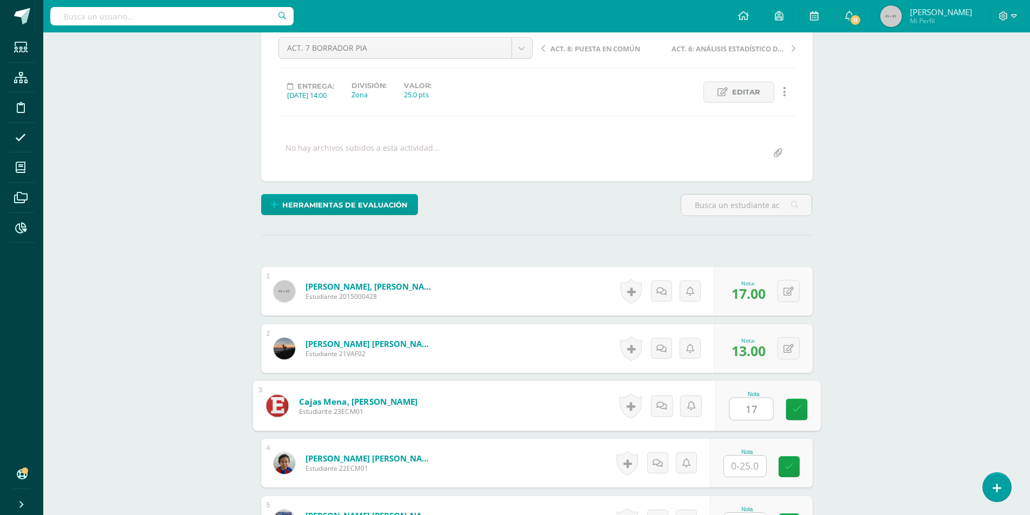
type input "17"
type input "14"
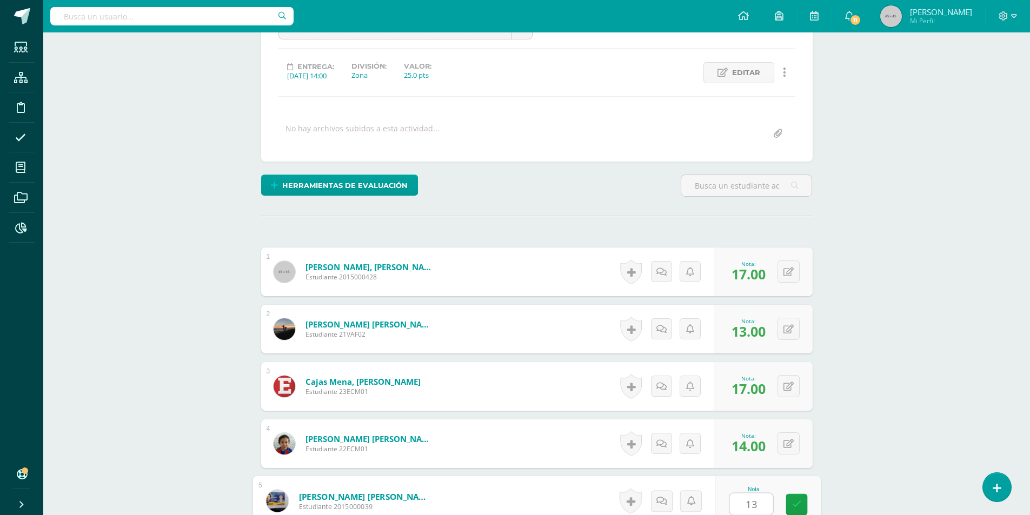
type input "13"
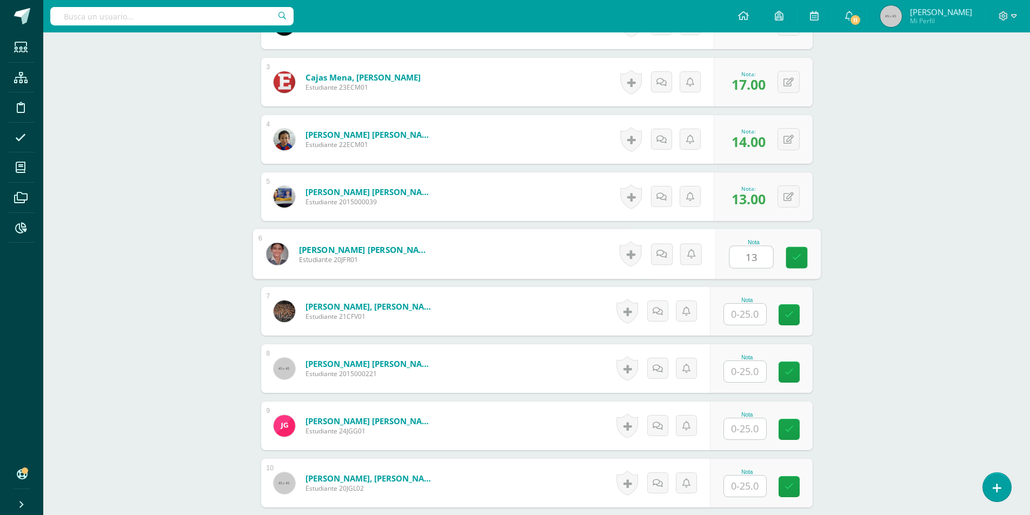
type input "13"
type input "17"
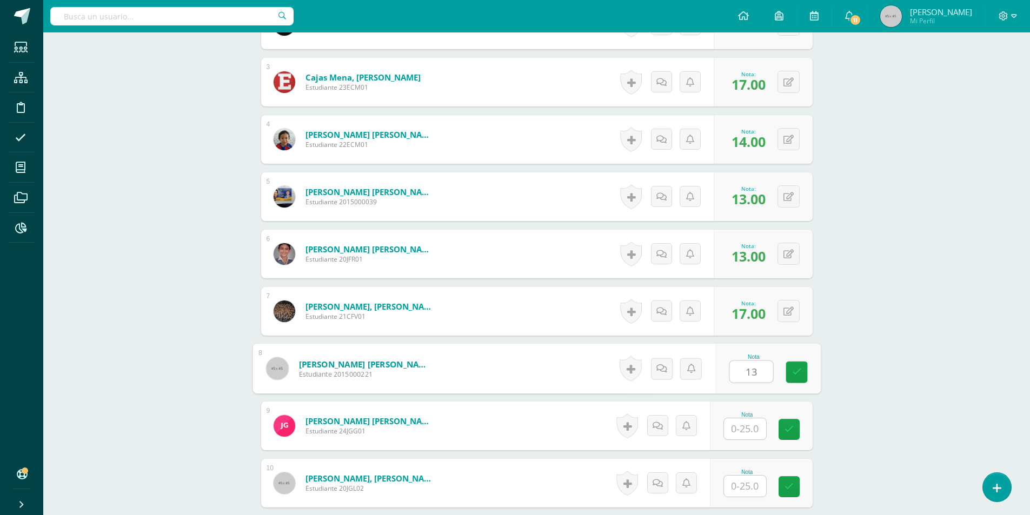
type input "13"
type input "14"
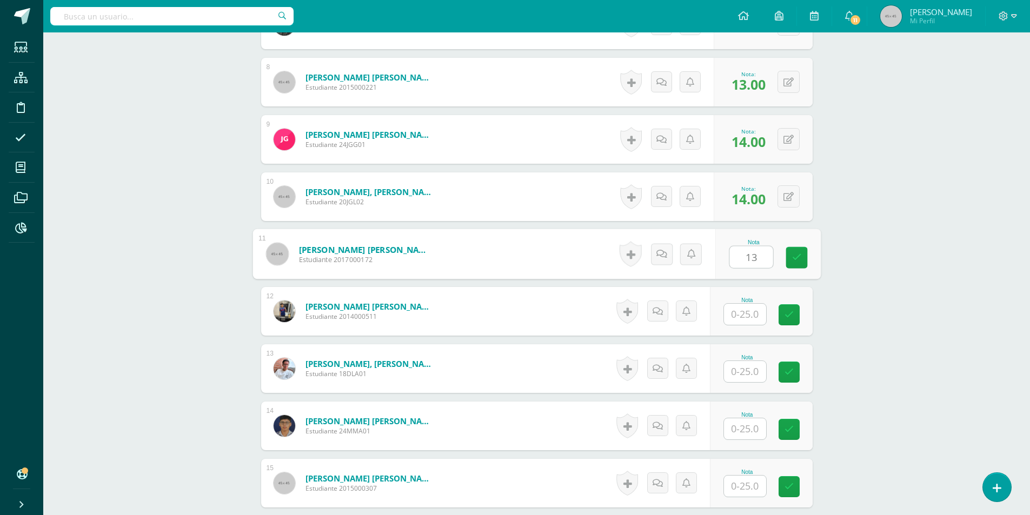
type input "13"
type input "17"
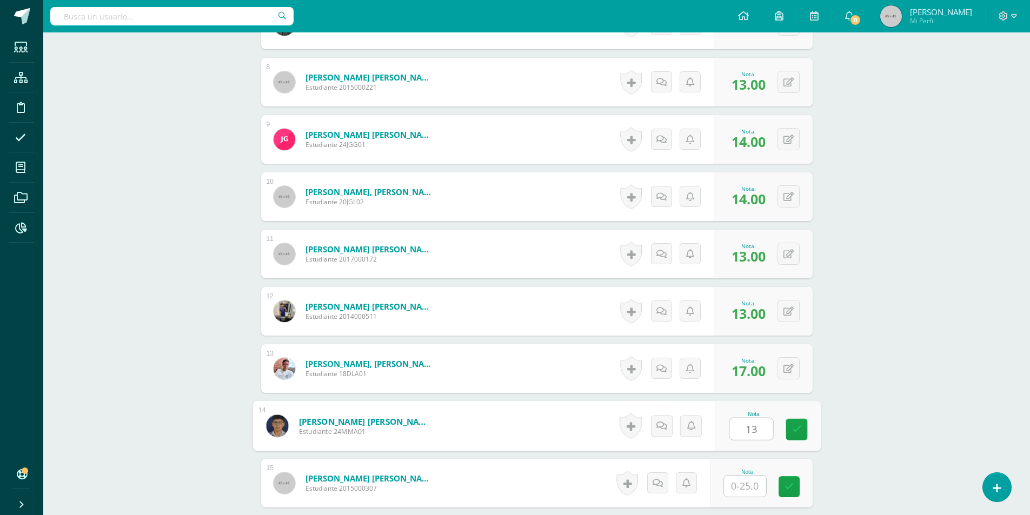
type input "13"
type input "14"
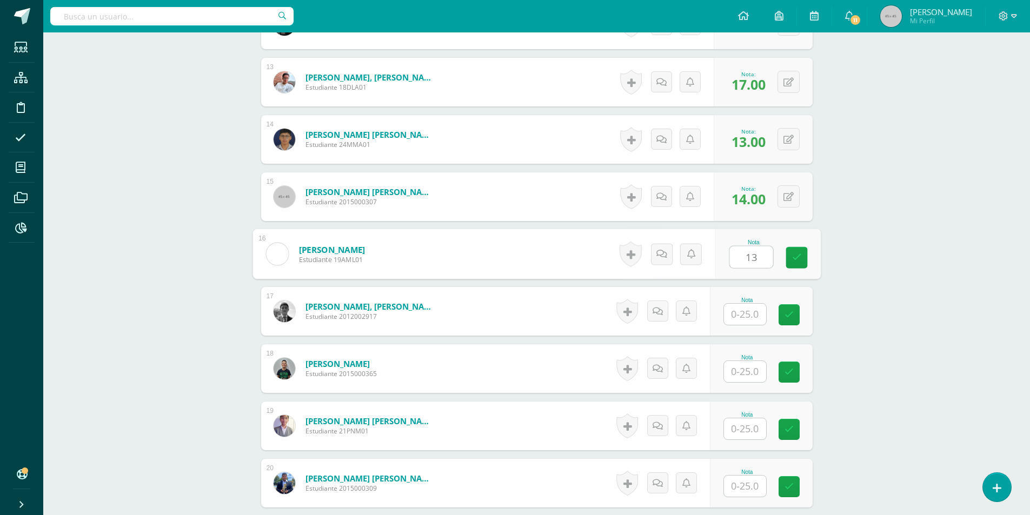
type input "13"
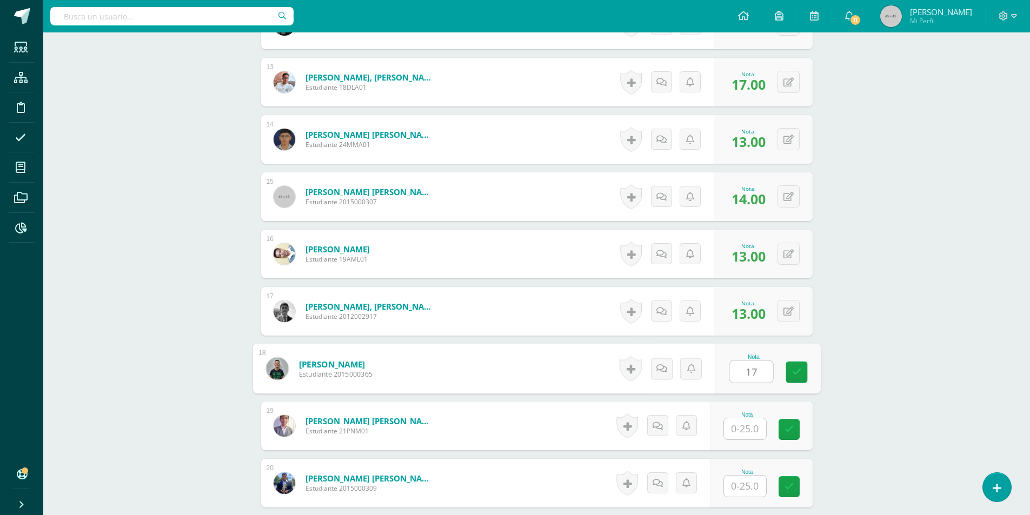
type input "17"
type input "14"
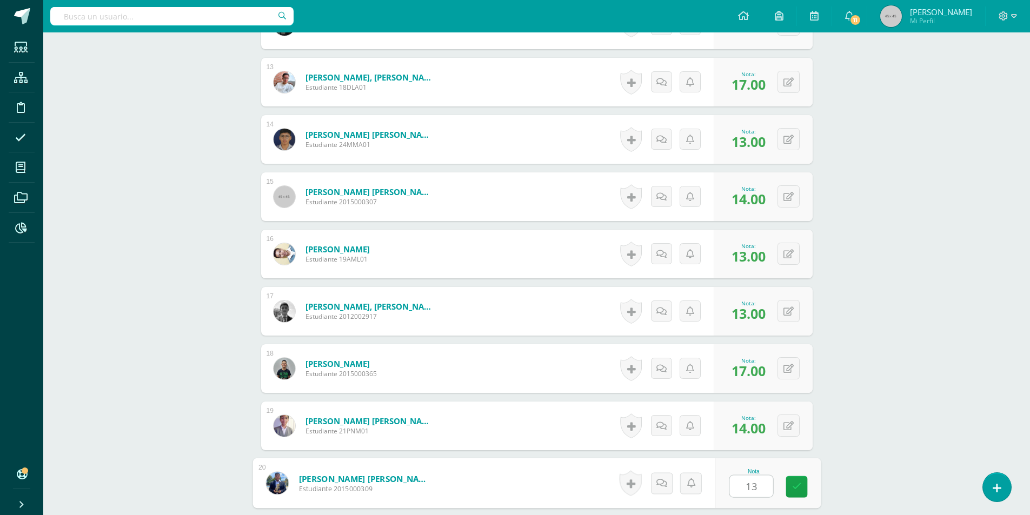
type input "13"
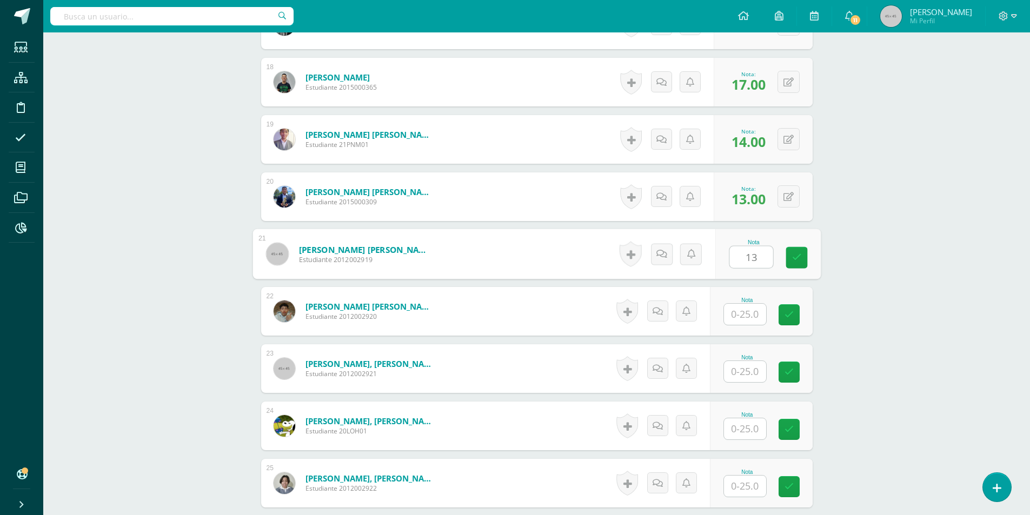
type input "13"
type input "14"
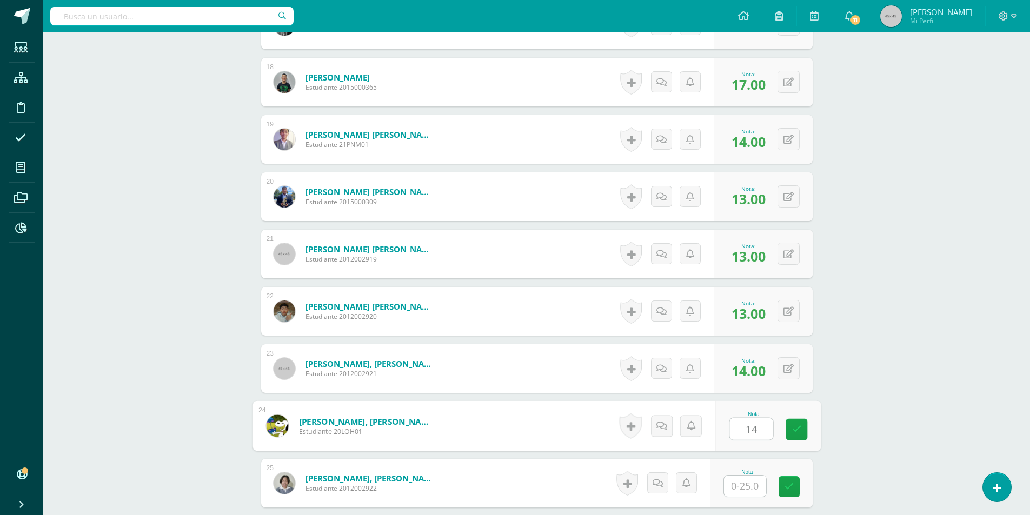
type input "14"
type input "13"
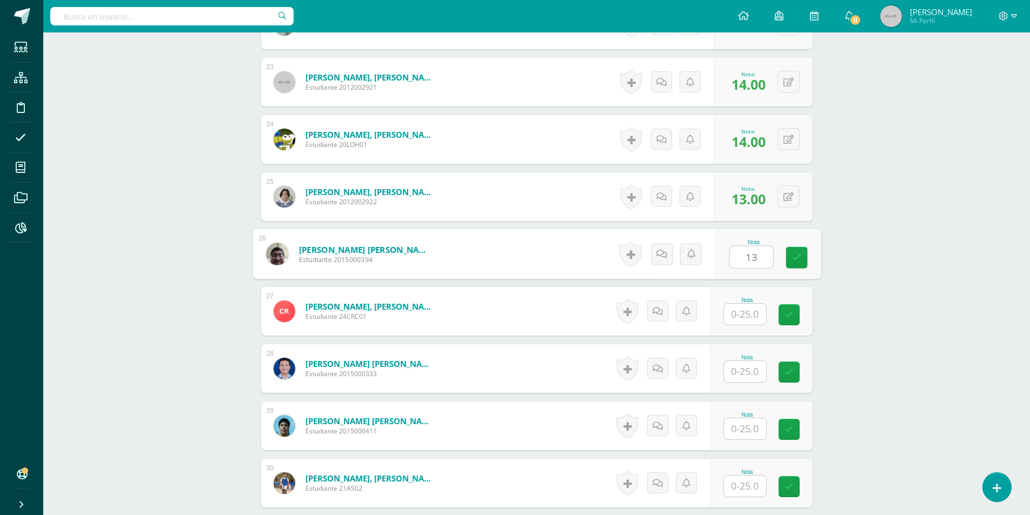
type input "13"
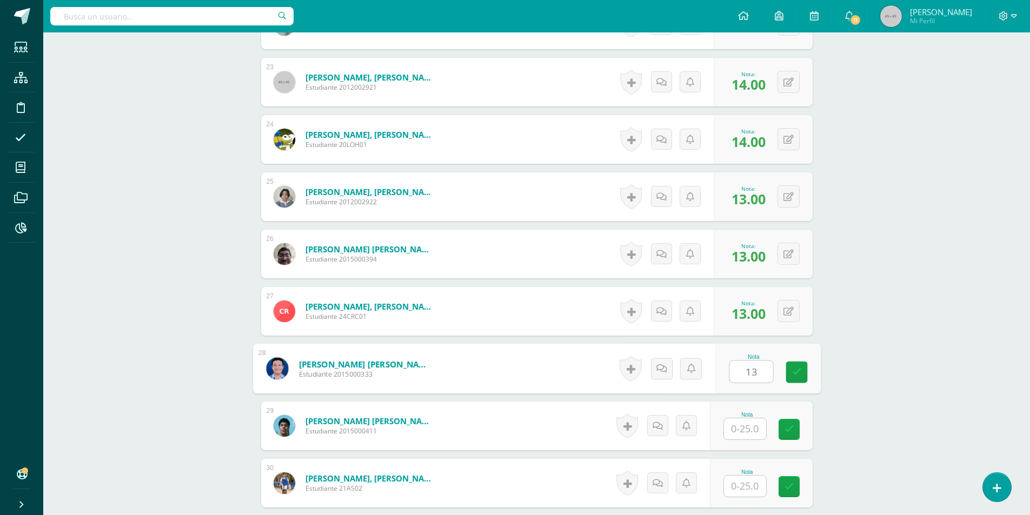
type input "13"
type input "17"
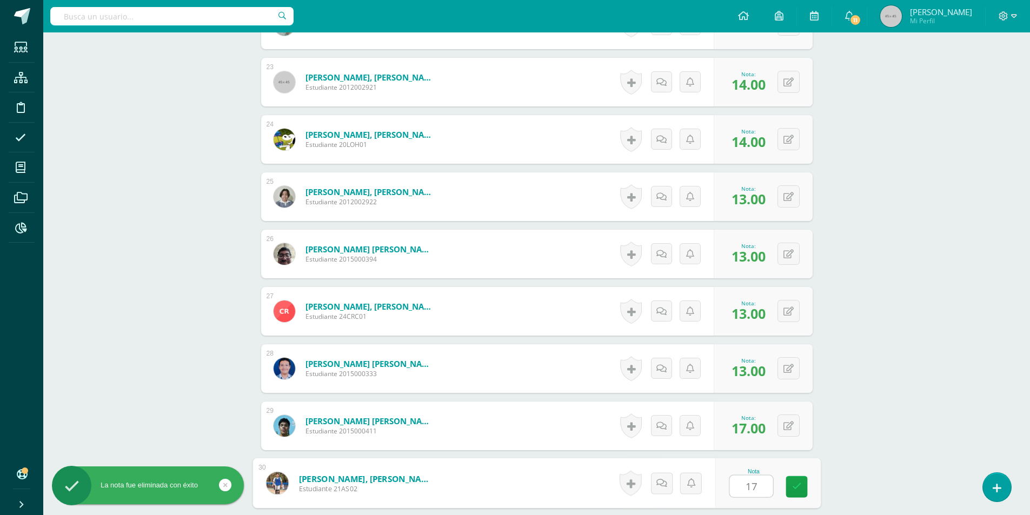
type input "17"
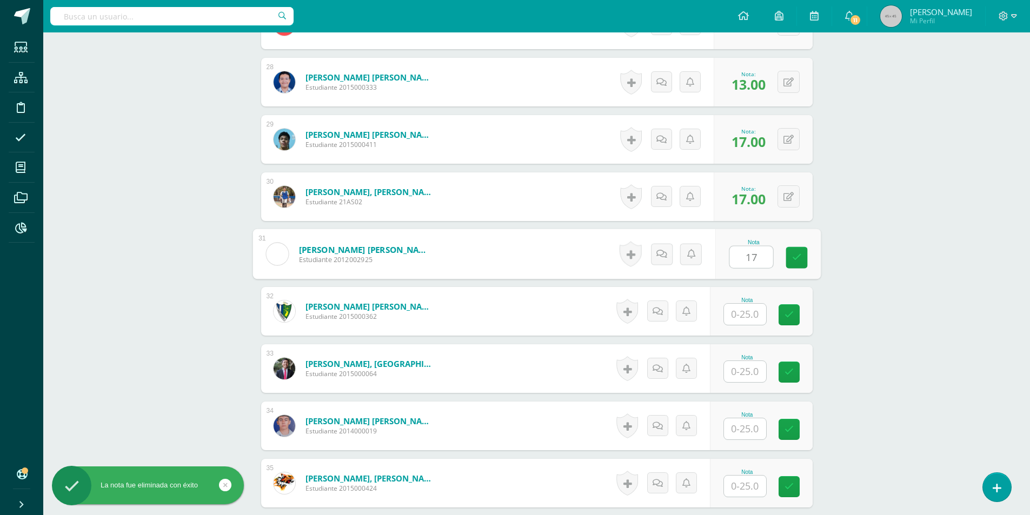
type input "17"
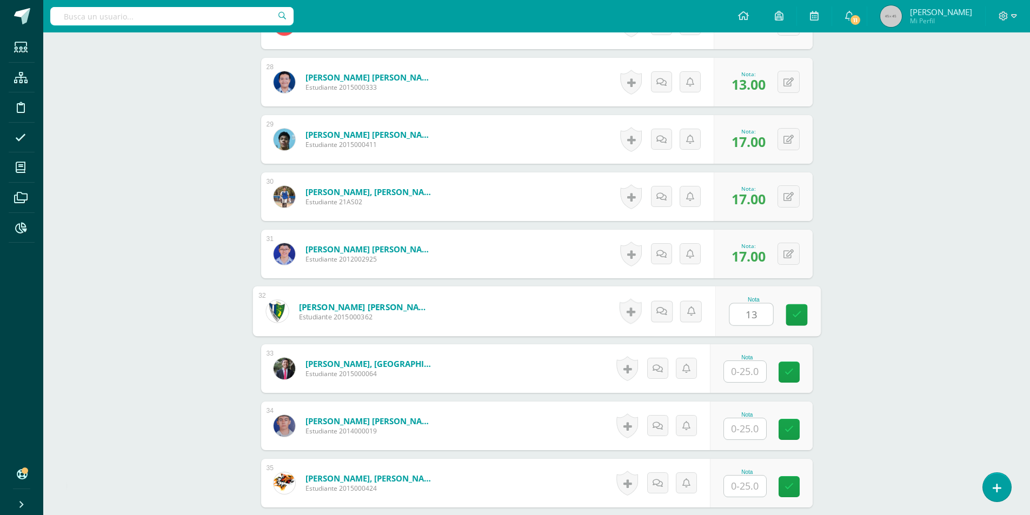
type input "13"
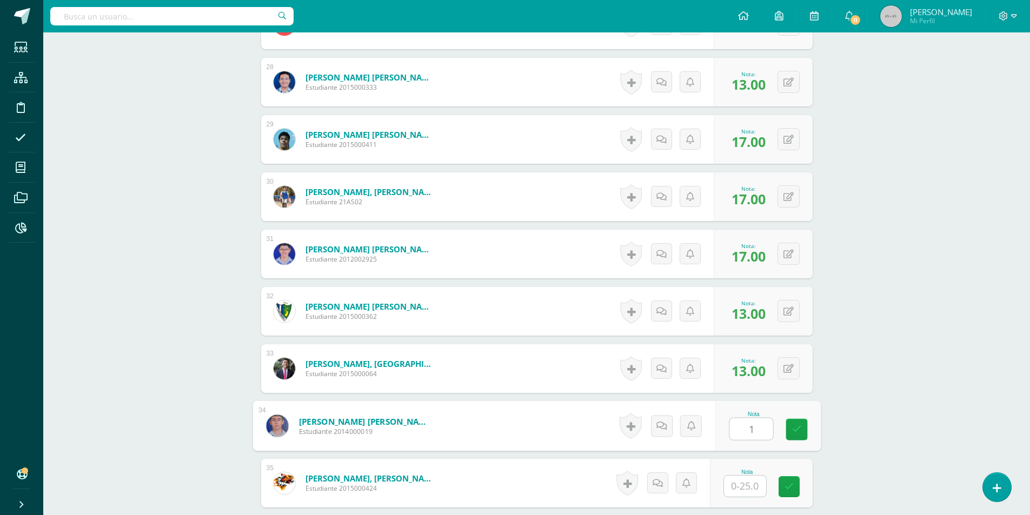
type input "1"
type input "7"
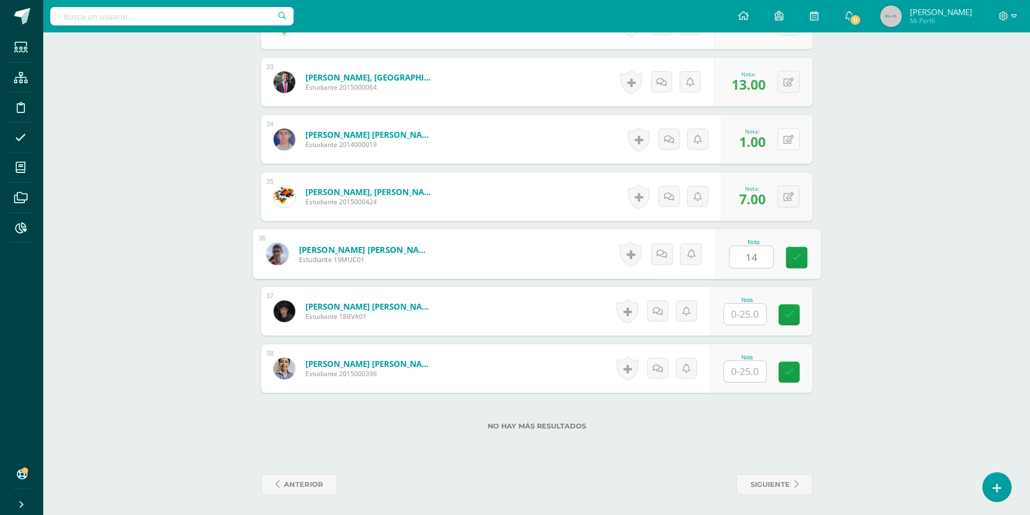
type input "14"
click at [780, 143] on div "0 Logros Logros obtenidos Aún no hay logros agregados Nota: 1.00" at bounding box center [767, 139] width 91 height 49
drag, startPoint x: 798, startPoint y: 141, endPoint x: 810, endPoint y: 149, distance: 14.3
click at [798, 141] on icon at bounding box center [796, 139] width 11 height 9
type input "17"
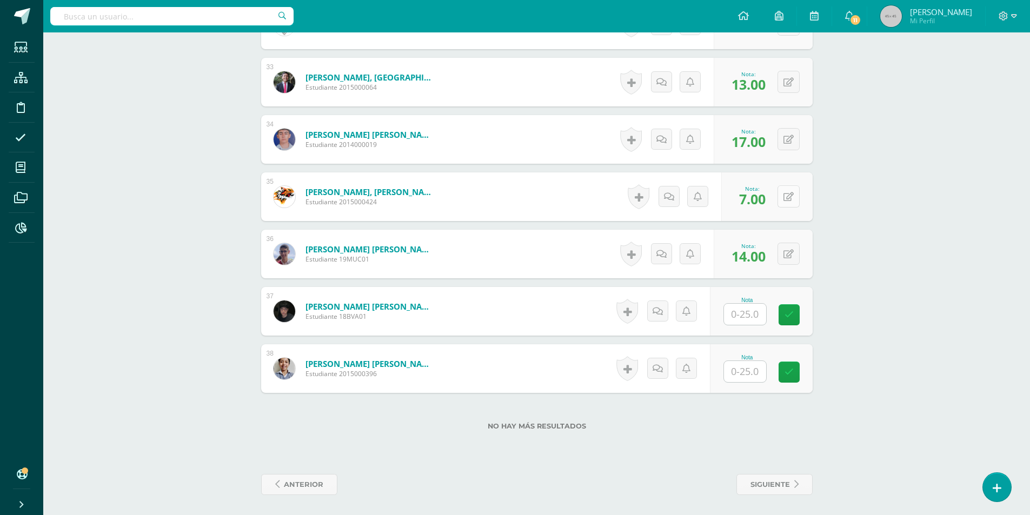
click at [790, 200] on button at bounding box center [789, 197] width 22 height 22
type input "14"
click at [793, 253] on button at bounding box center [796, 254] width 23 height 23
type input "13"
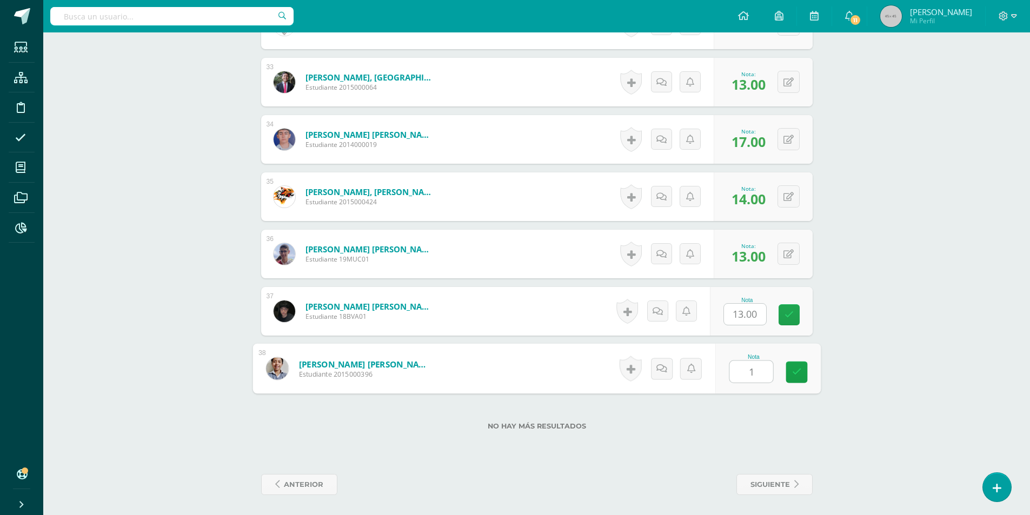
type input "14"
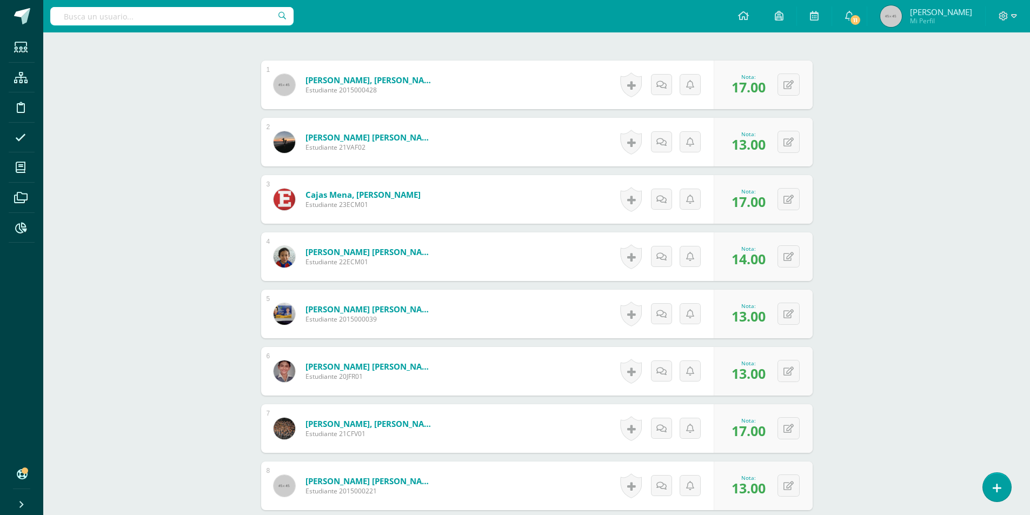
scroll to position [45, 0]
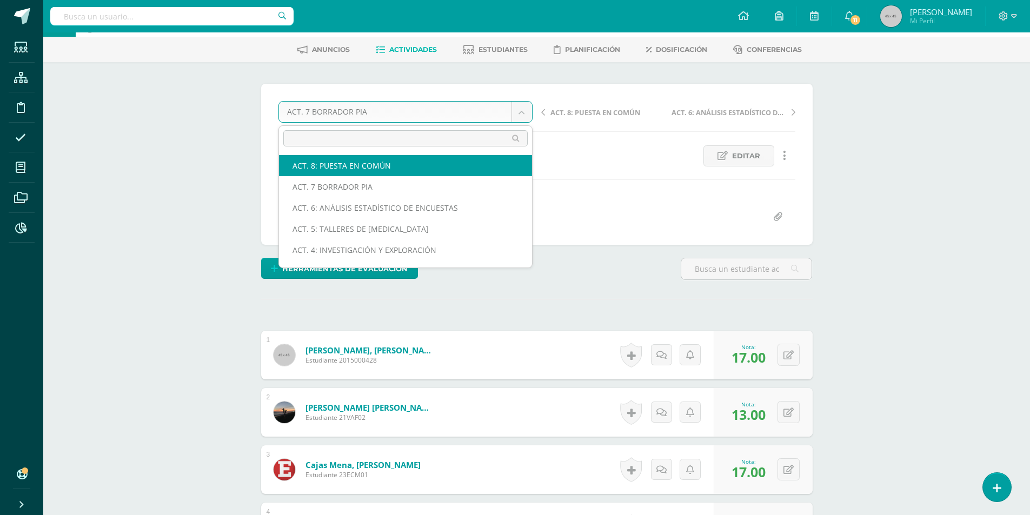
select select "/dashboard/teacher/grade-activity/176254/"
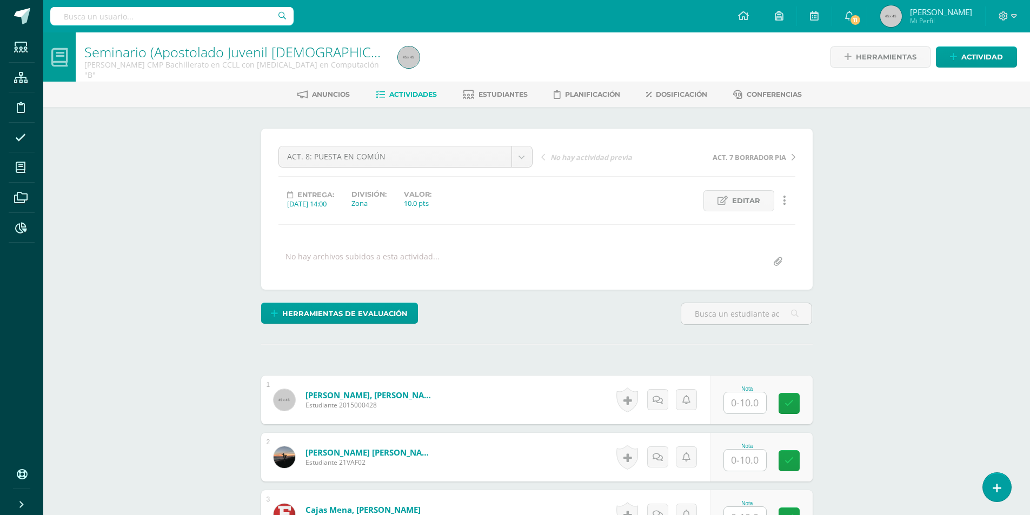
click at [735, 177] on div "ACT. 8: PUESTA EN COMÚN ACT. 8: PUESTA EN COMÚN ACT. 7 BORRADOR PIA ACT. 6: ANÁ…" at bounding box center [537, 209] width 517 height 127
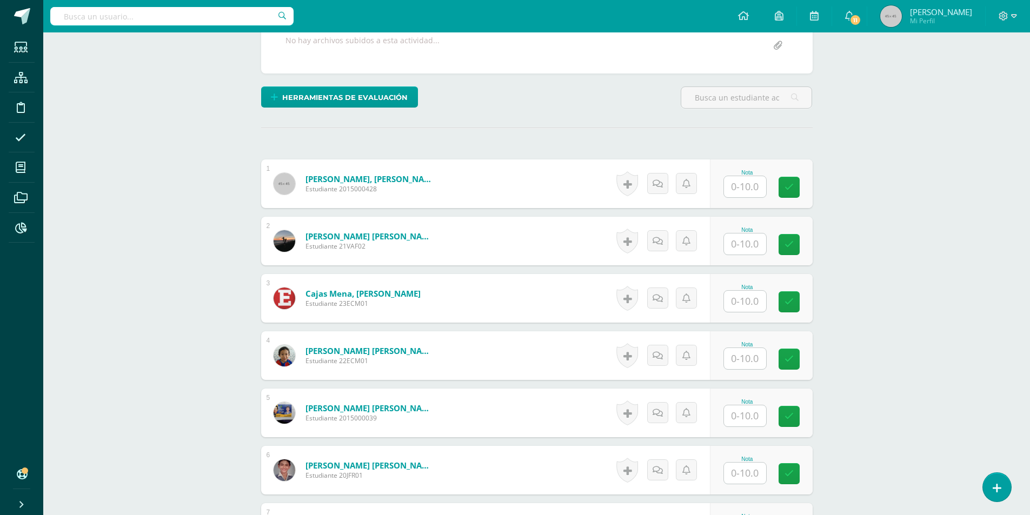
click at [742, 183] on input "text" at bounding box center [745, 186] width 42 height 21
type input "10"
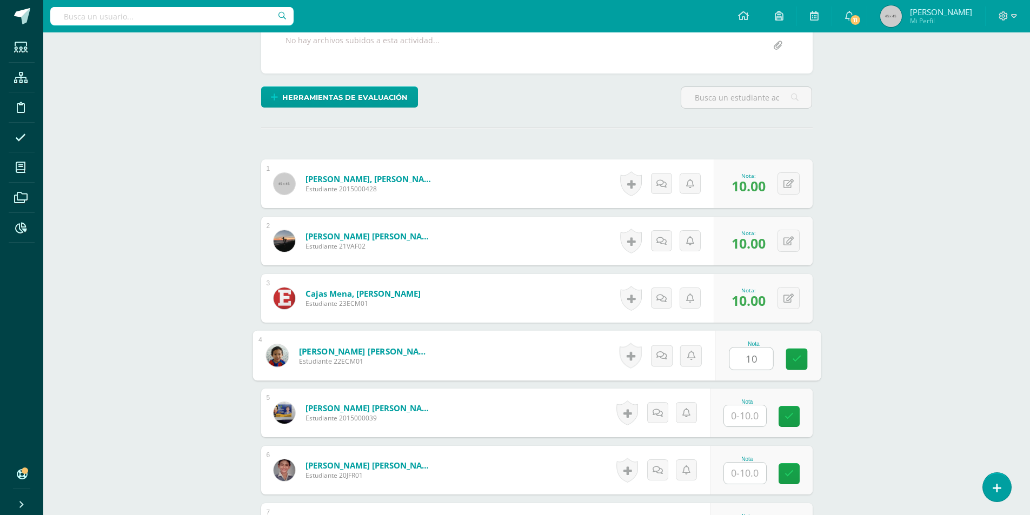
type input "10"
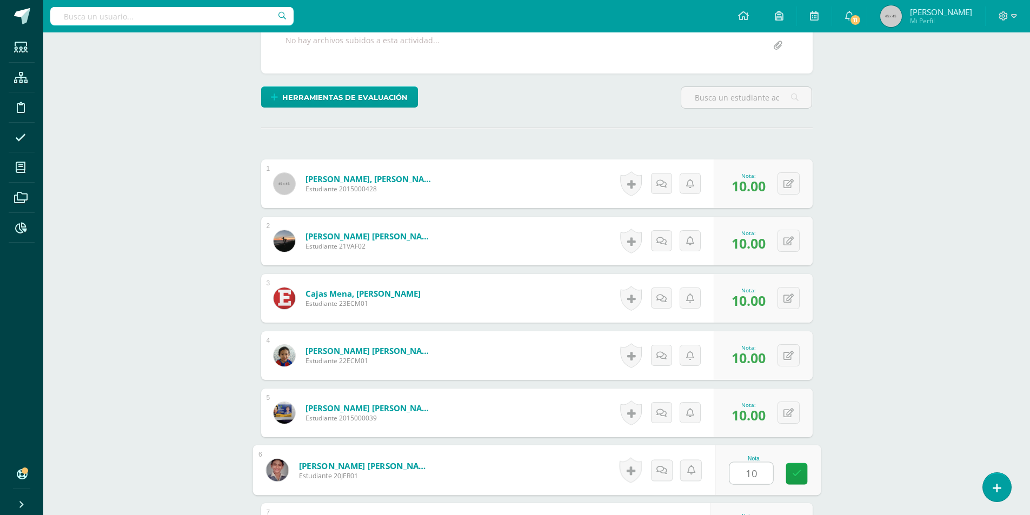
type input "10"
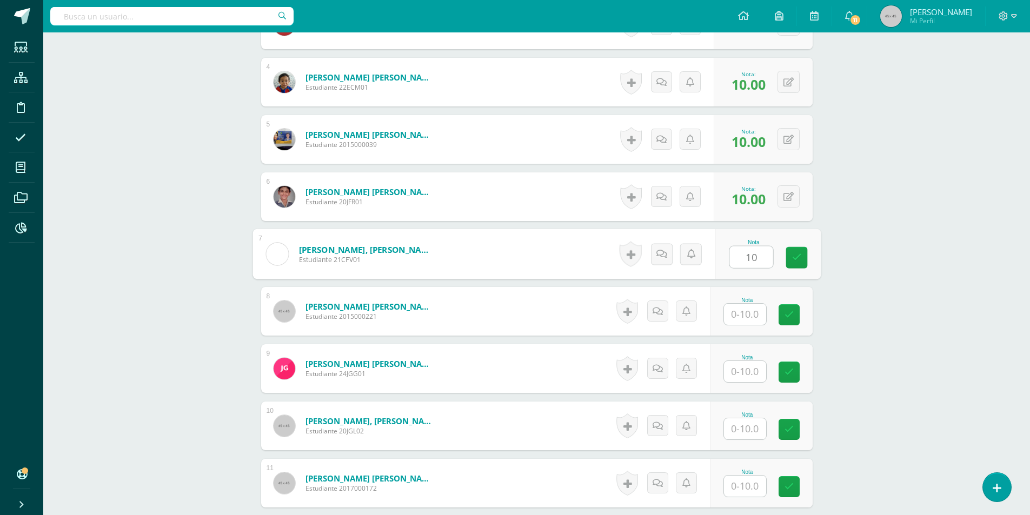
type input "10"
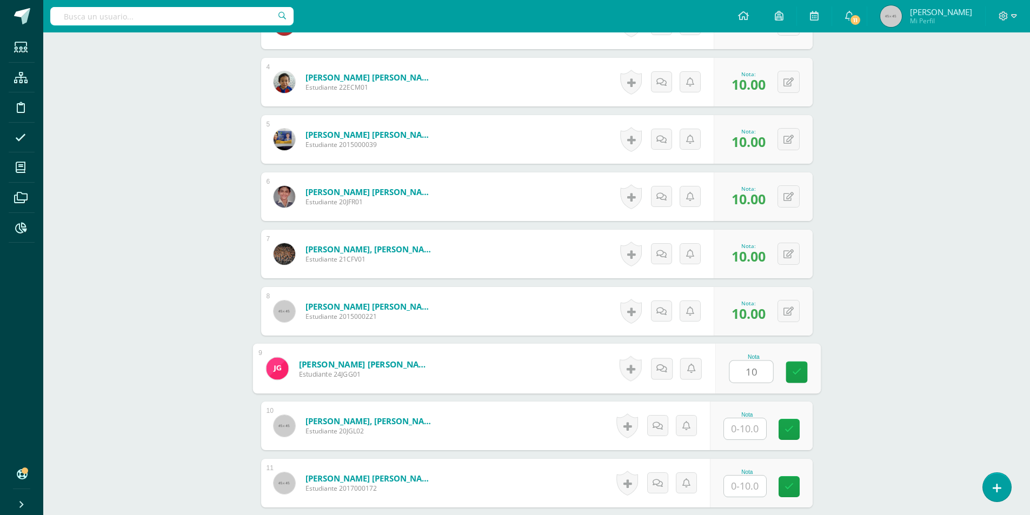
type input "10"
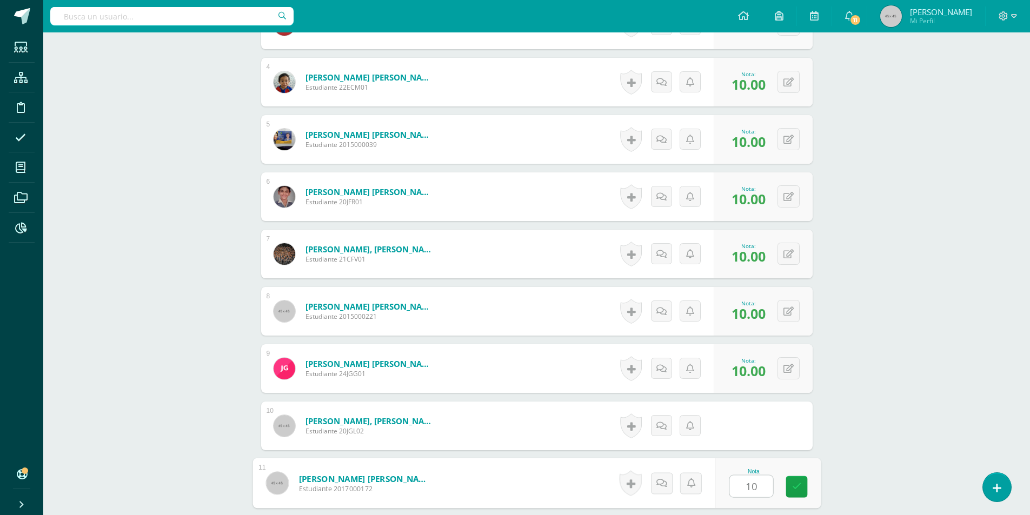
type input "10"
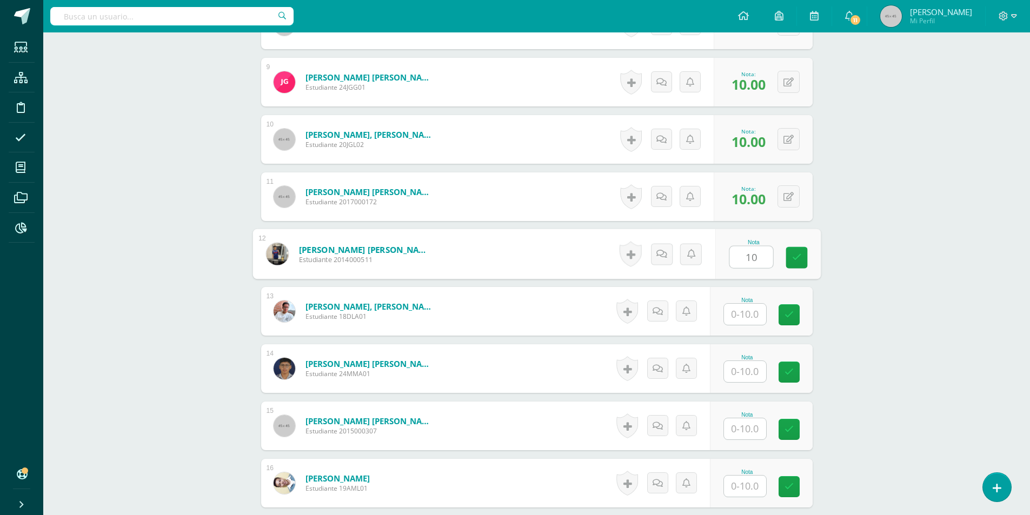
type input "10"
type input "0"
type input "10"
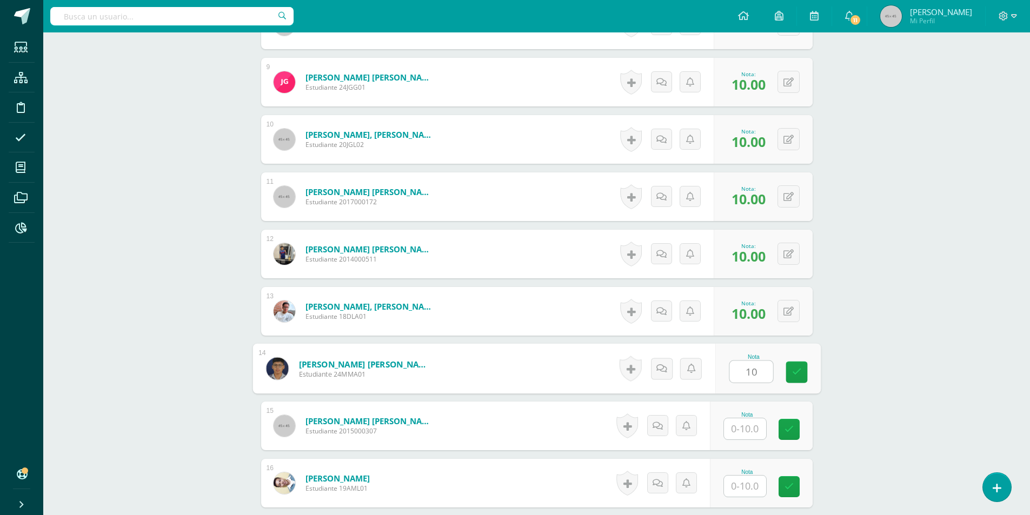
type input "10"
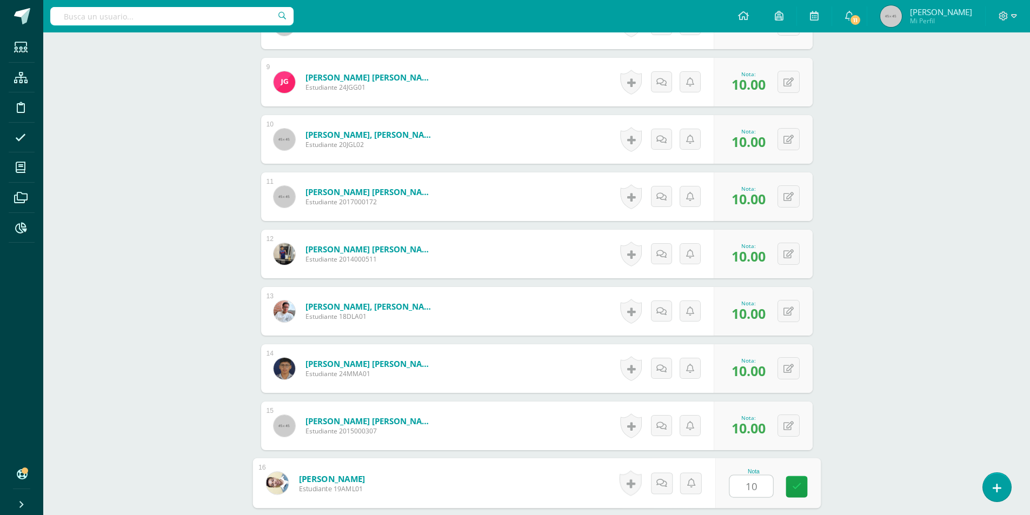
type input "10"
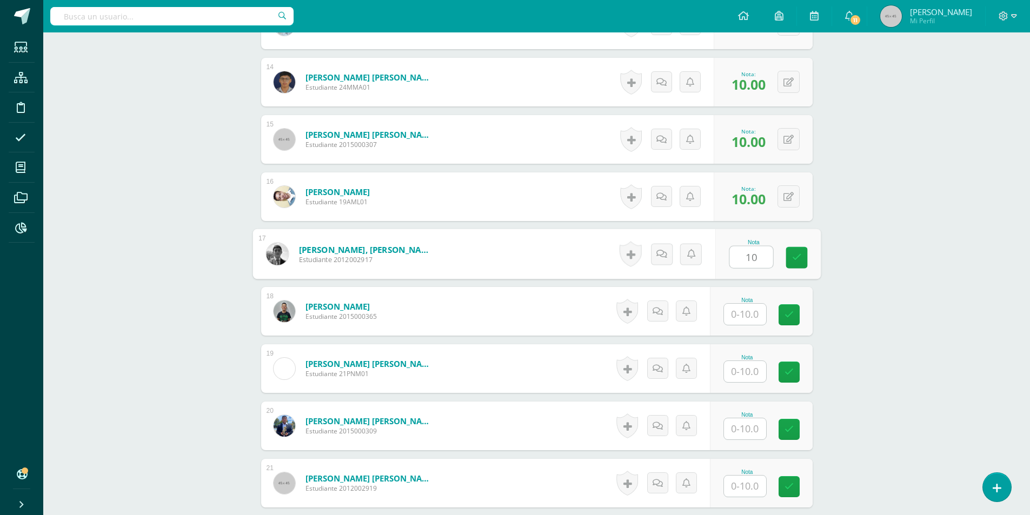
type input "10"
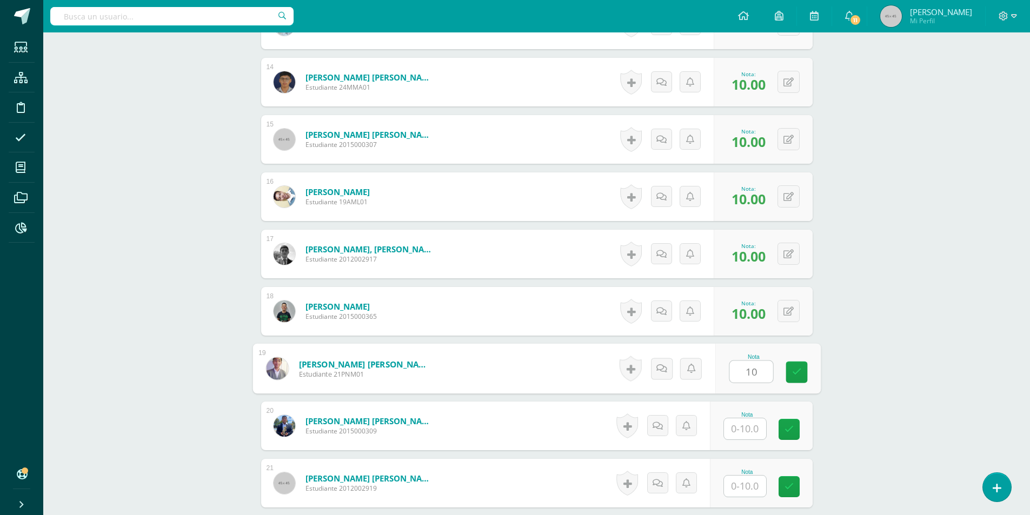
type input "10"
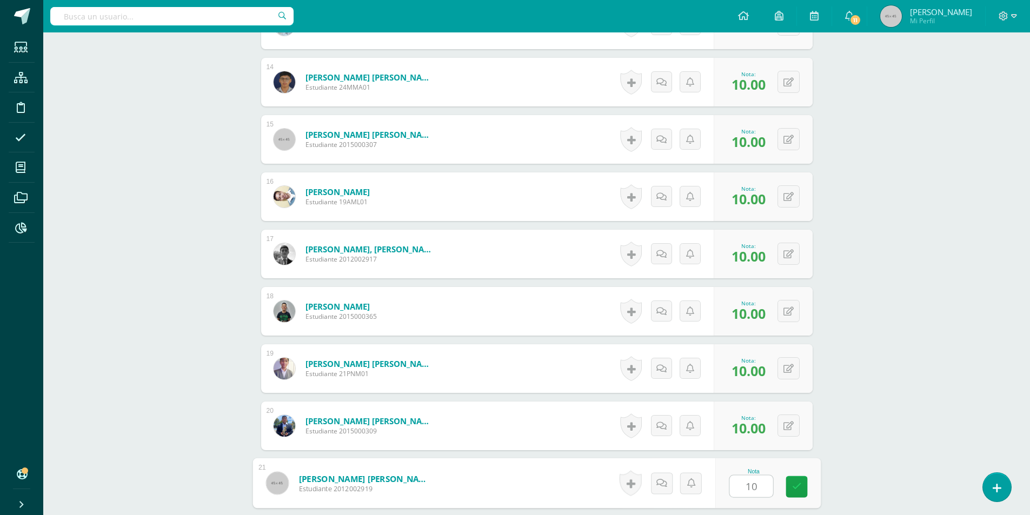
type input "10"
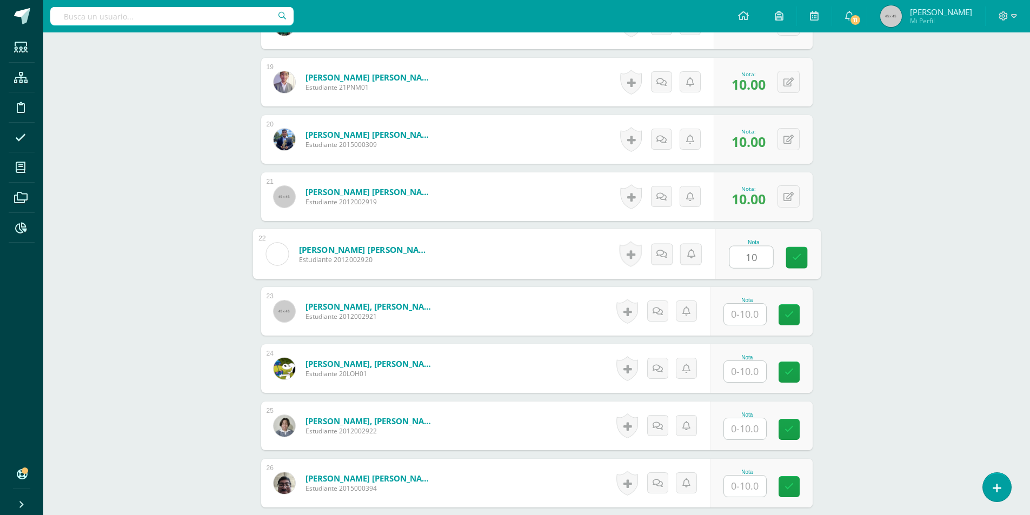
type input "10"
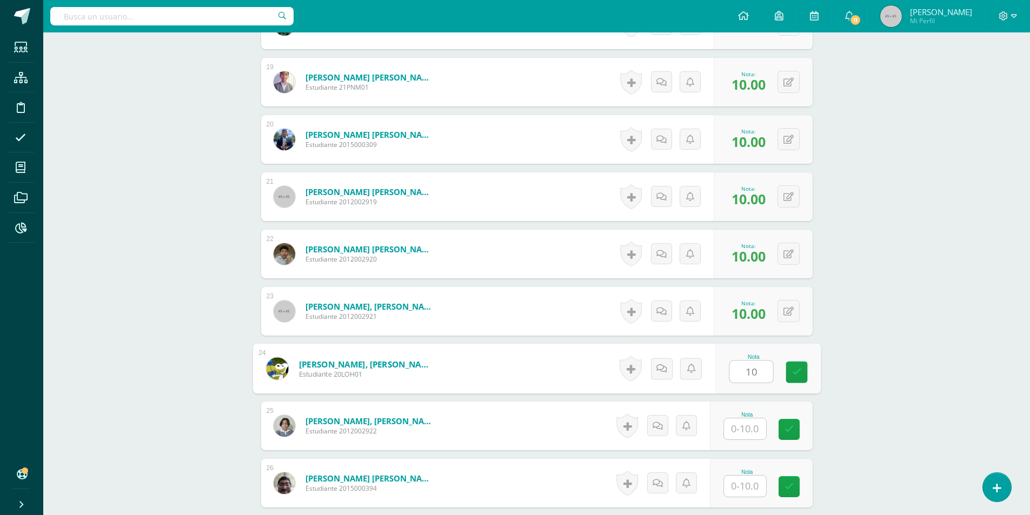
type input "10"
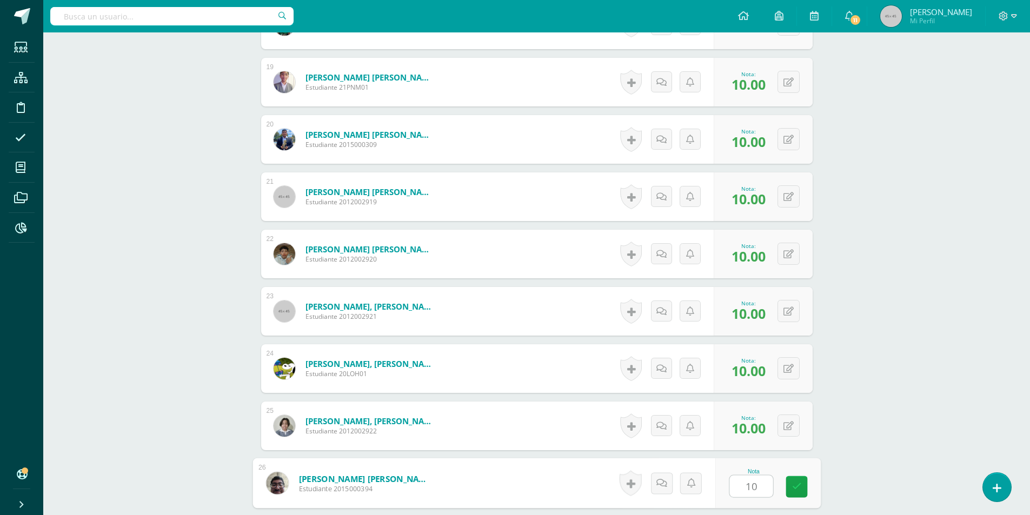
type input "10"
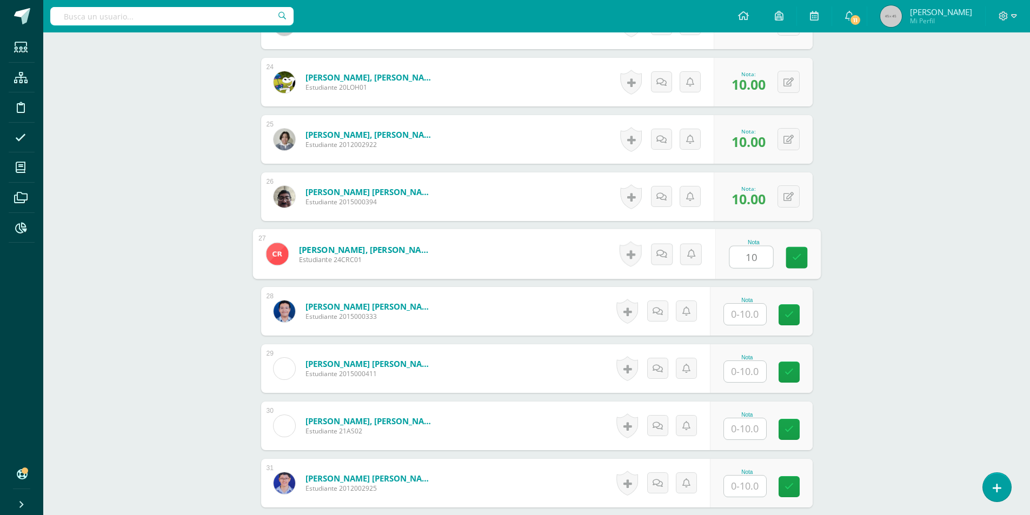
type input "10"
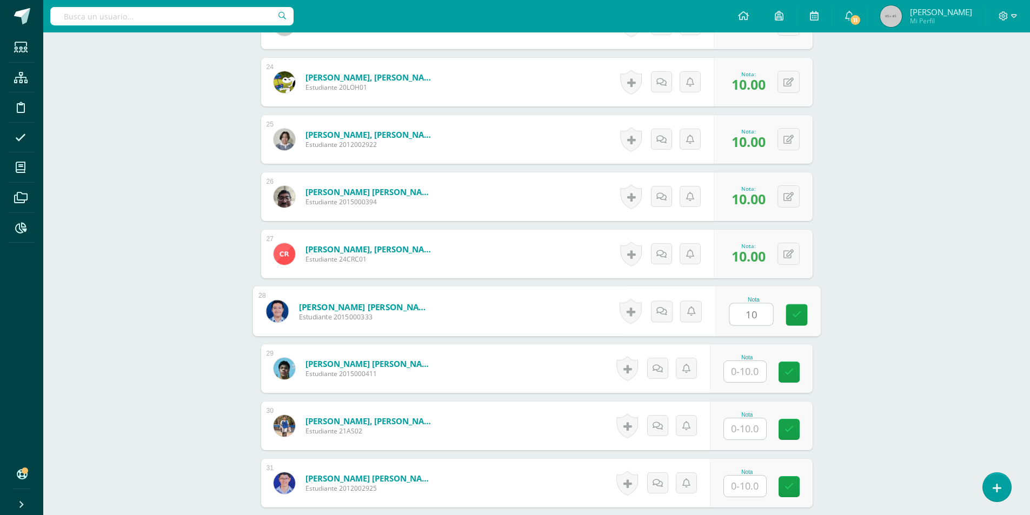
type input "10"
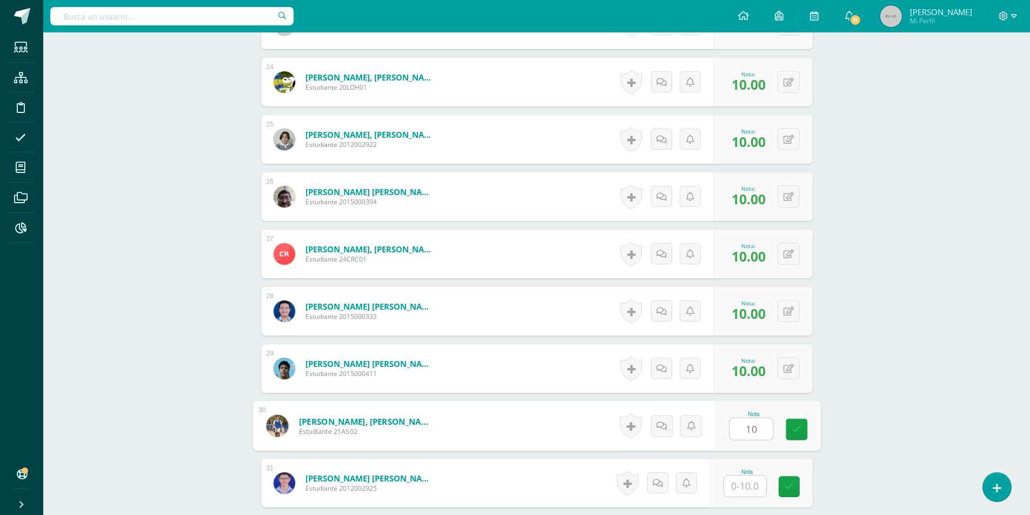
type input "10"
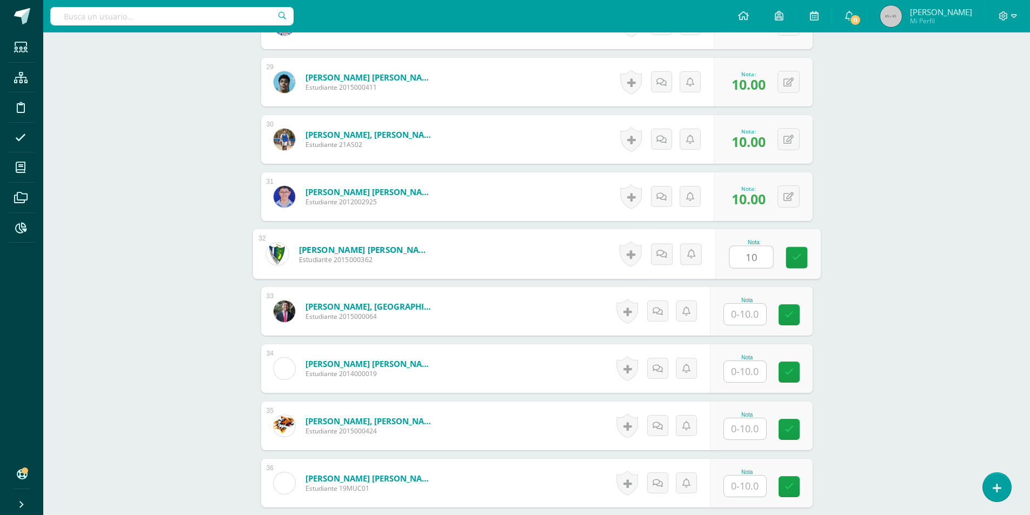
type input "10"
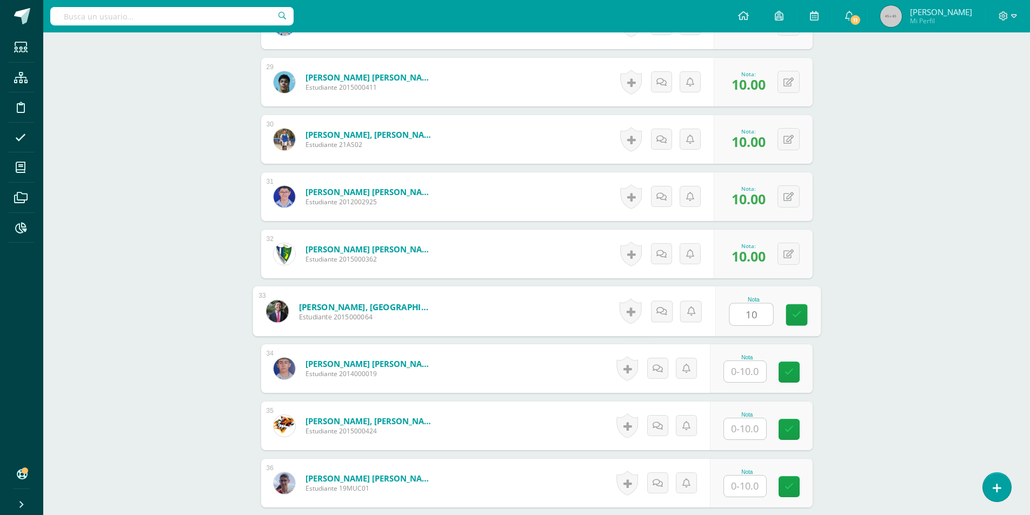
type input "10"
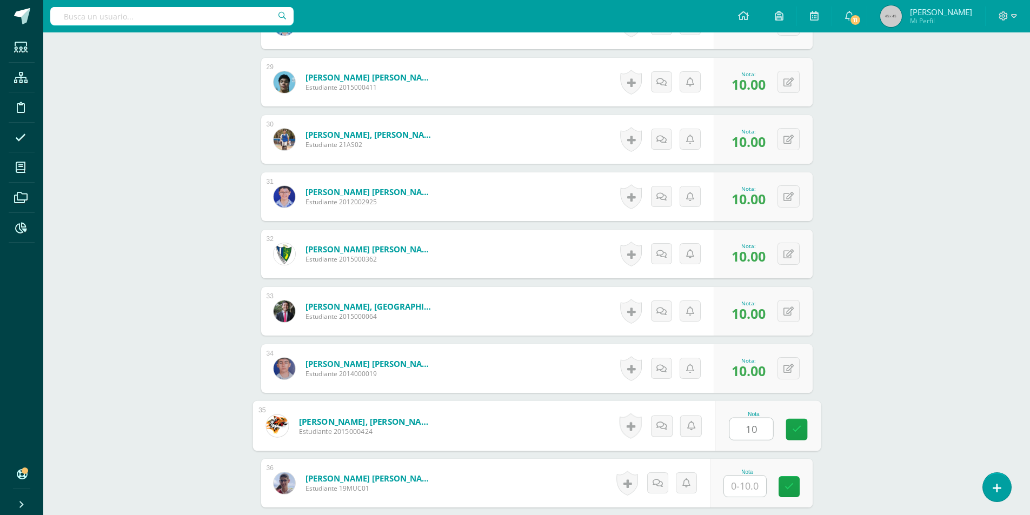
type input "10"
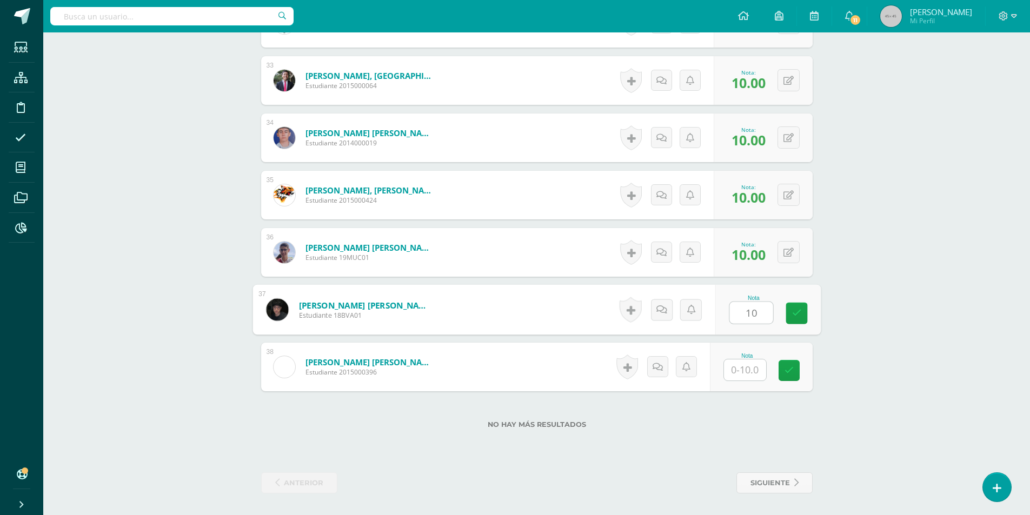
type input "10"
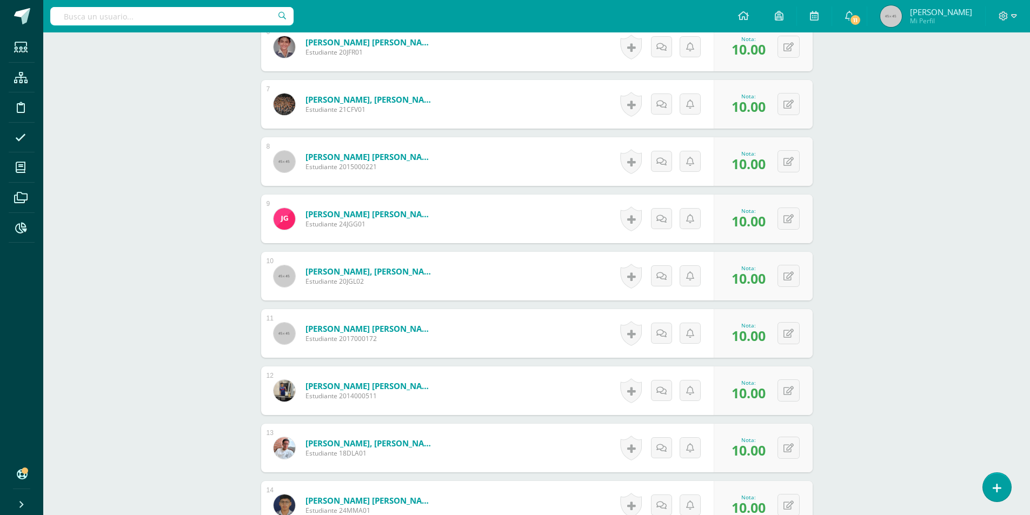
scroll to position [532, 0]
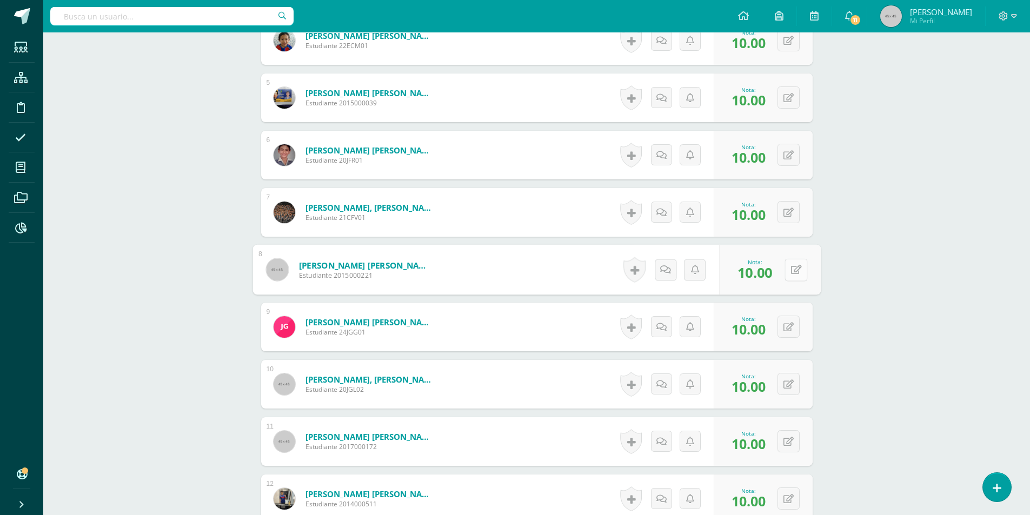
click at [792, 270] on icon at bounding box center [796, 269] width 11 height 9
type input "8"
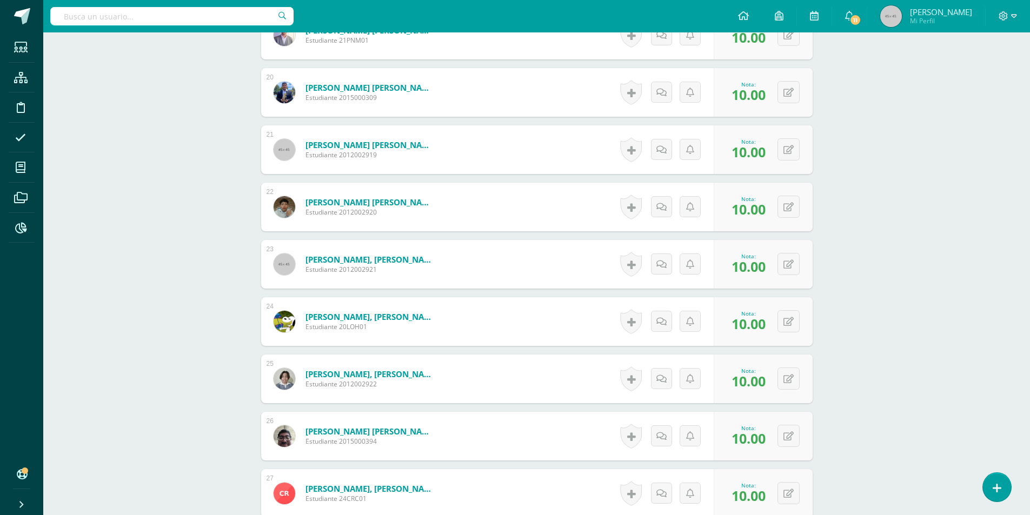
scroll to position [1613, 0]
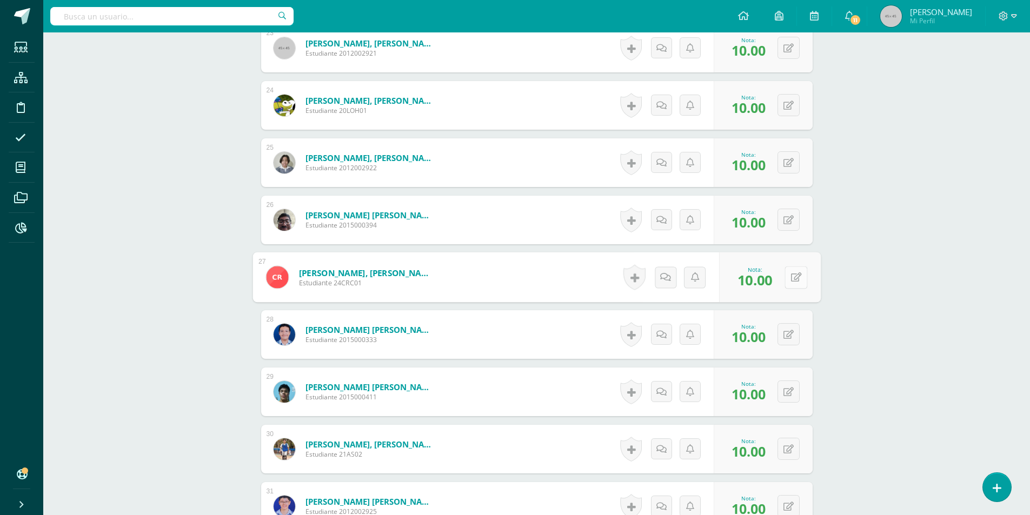
click at [791, 276] on icon at bounding box center [796, 277] width 11 height 9
type input "8"
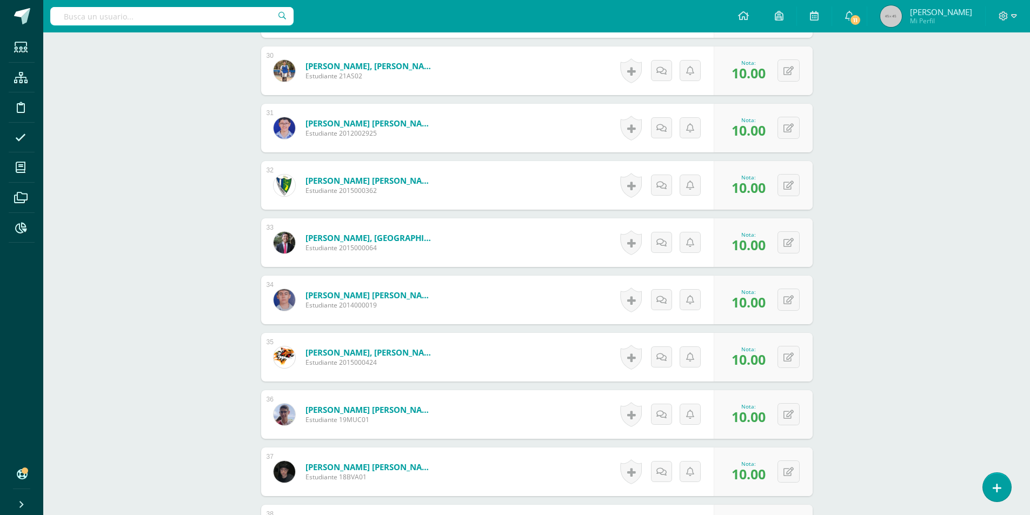
scroll to position [2100, 0]
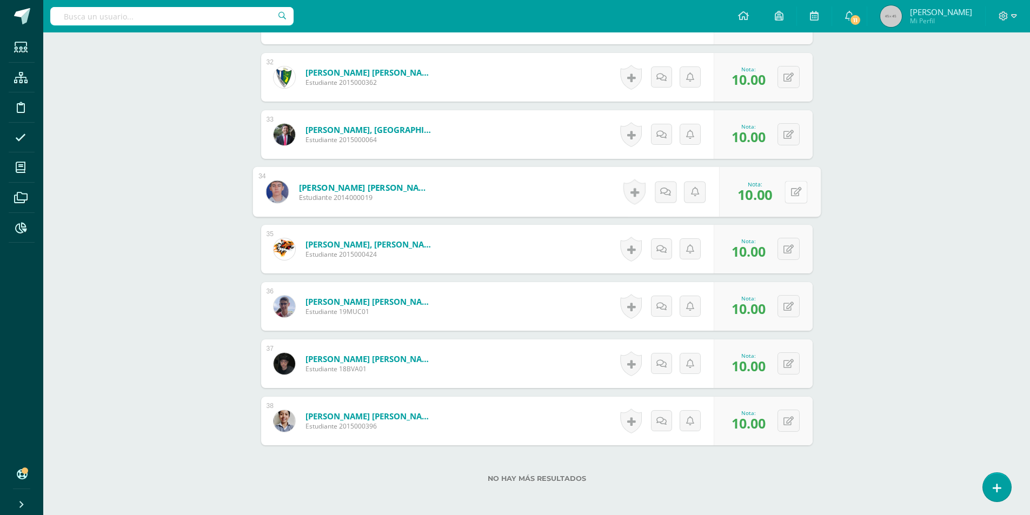
click at [789, 191] on button at bounding box center [796, 192] width 23 height 23
type input "8"
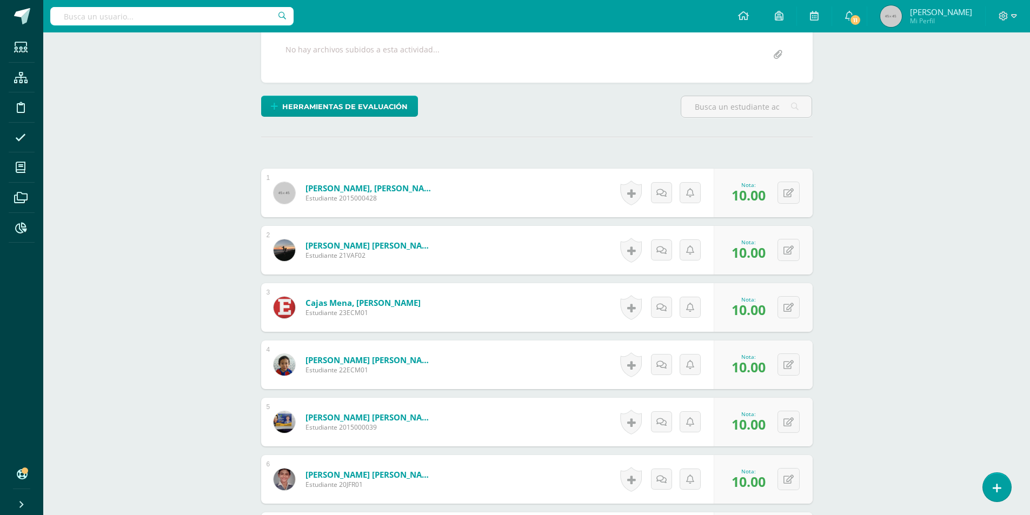
scroll to position [0, 0]
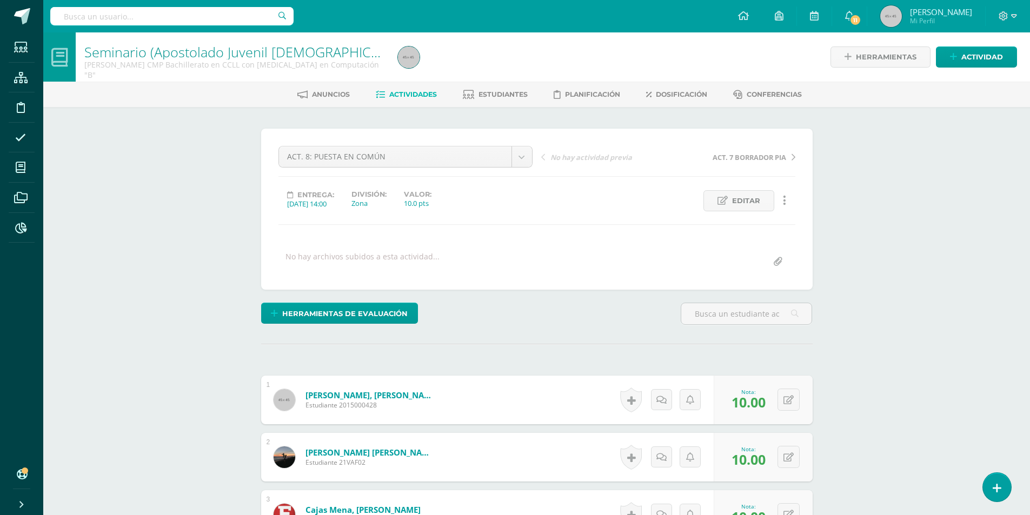
click at [407, 95] on span "Actividades" at bounding box center [413, 94] width 48 height 8
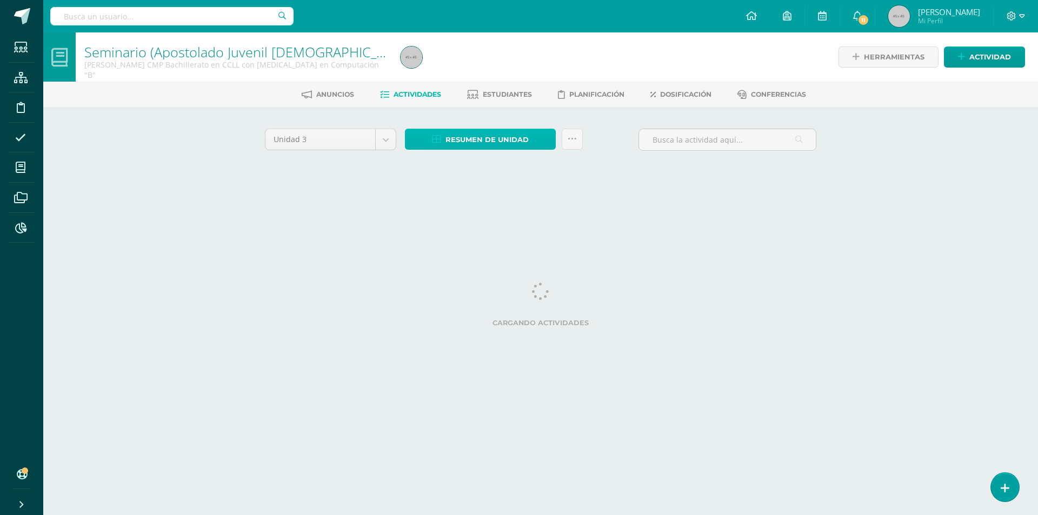
click at [501, 143] on span "Resumen de unidad" at bounding box center [487, 140] width 83 height 20
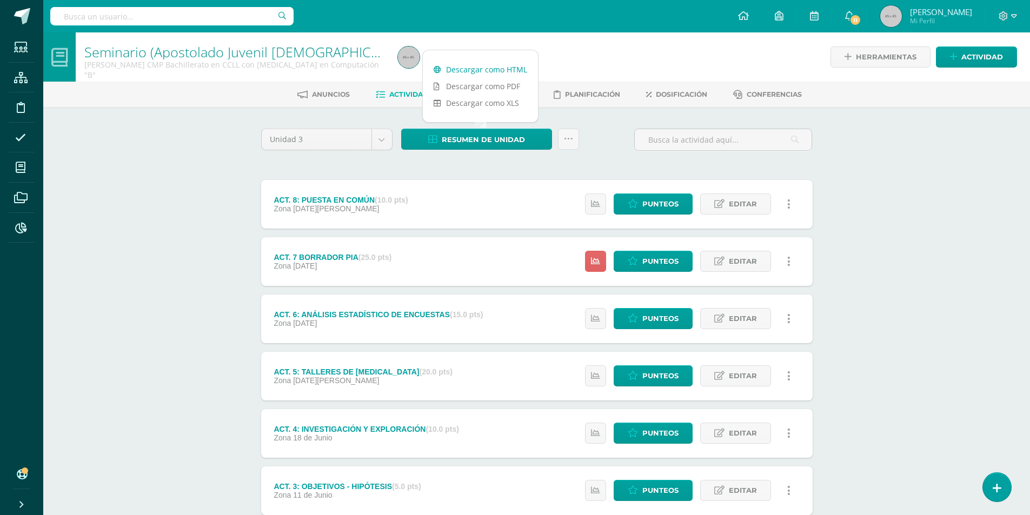
click at [485, 67] on link "Descargar como HTML" at bounding box center [480, 69] width 115 height 17
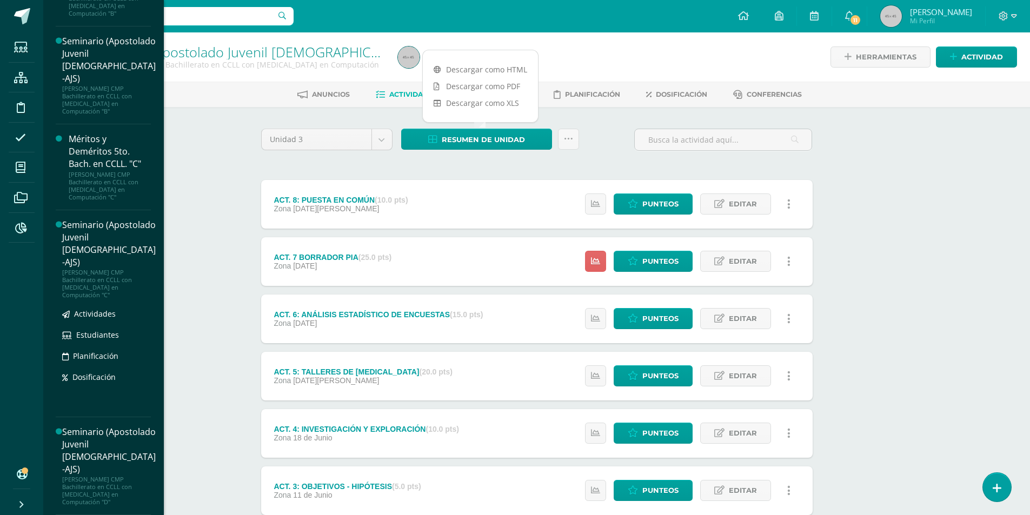
scroll to position [187, 0]
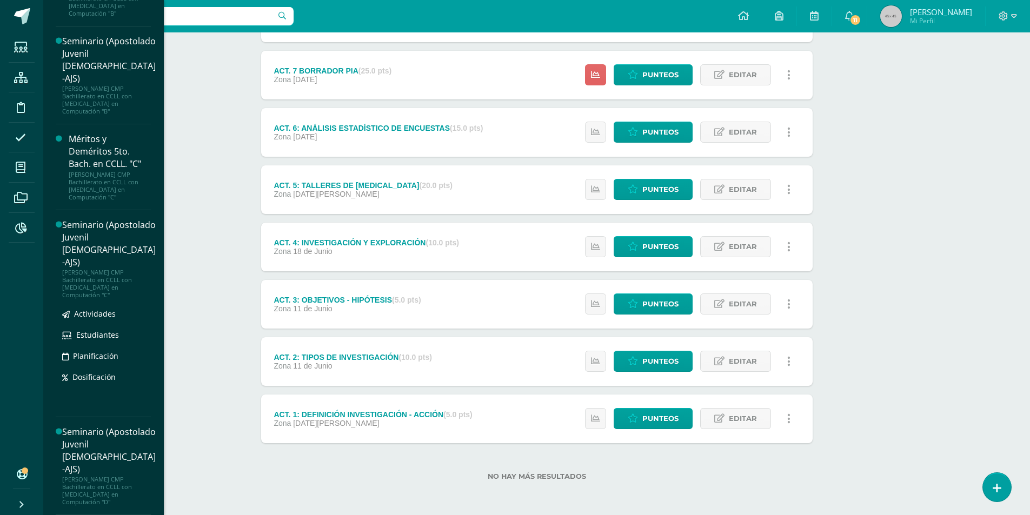
click at [95, 238] on div "Seminario (Apostolado Juvenil [DEMOGRAPHIC_DATA] -AJS)" at bounding box center [109, 244] width 94 height 50
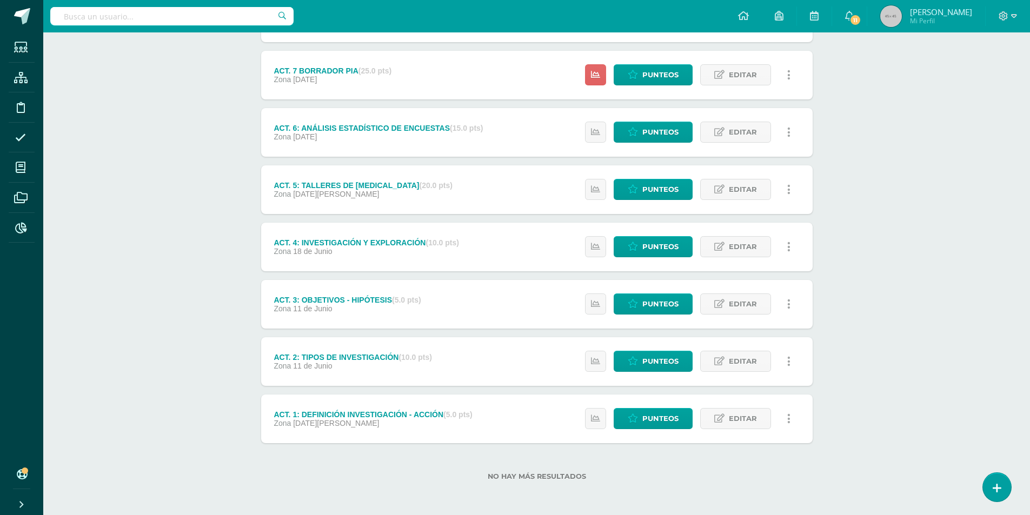
scroll to position [282, 0]
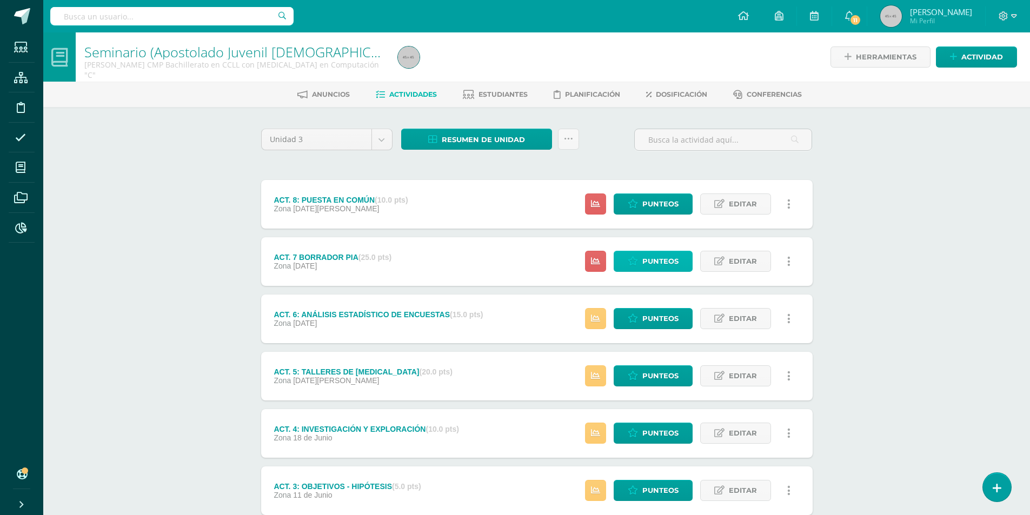
click at [636, 255] on link "Punteos" at bounding box center [653, 261] width 79 height 21
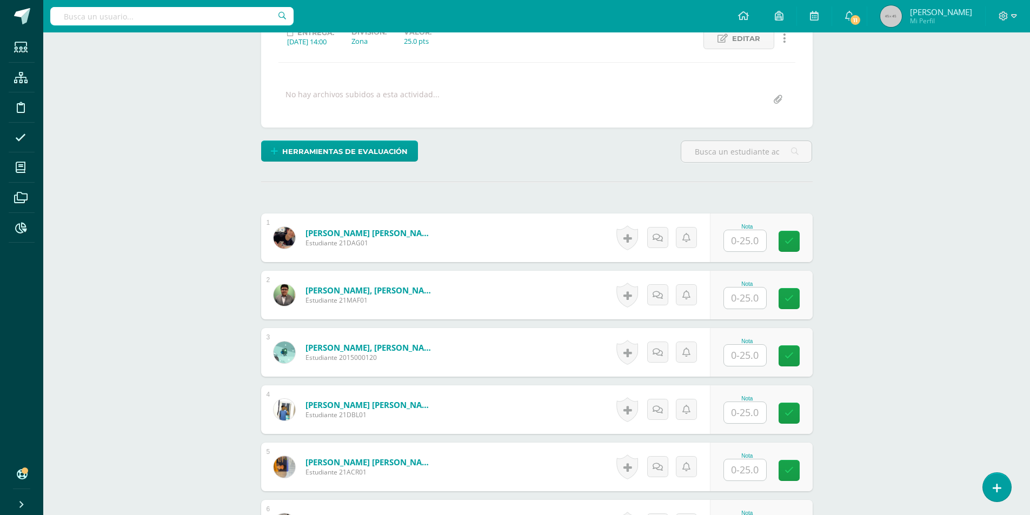
scroll to position [216, 0]
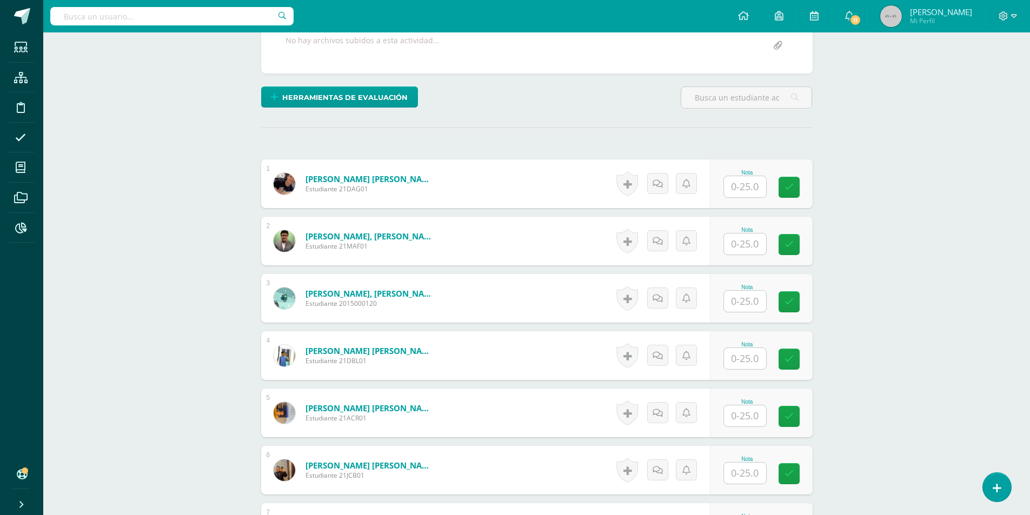
click at [747, 191] on input "text" at bounding box center [745, 186] width 42 height 21
type input "22"
type input "20"
type input "19"
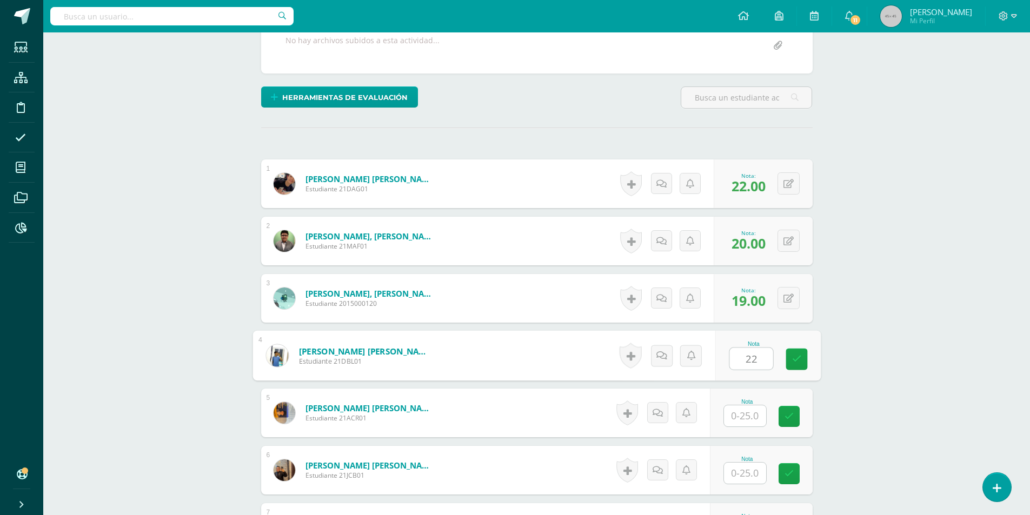
type input "22"
type input "15"
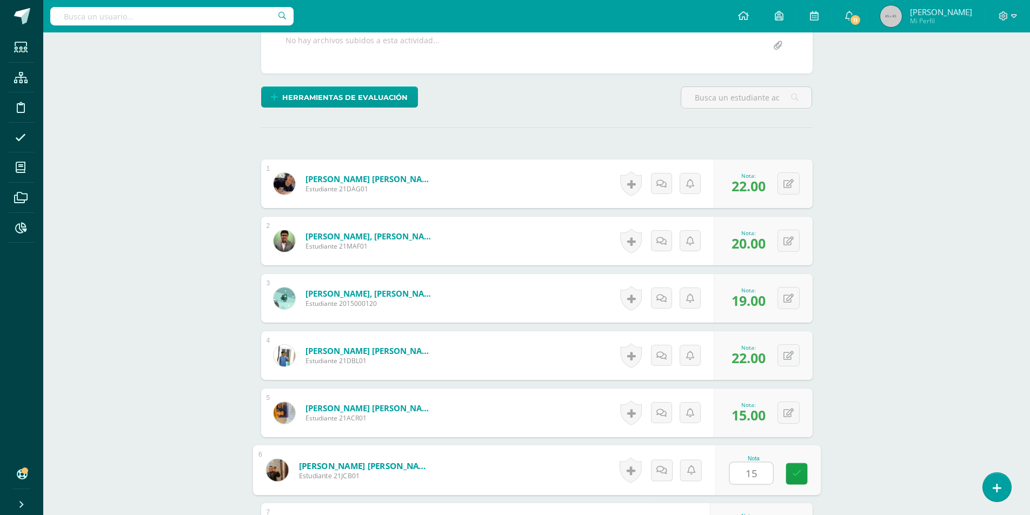
type input "15"
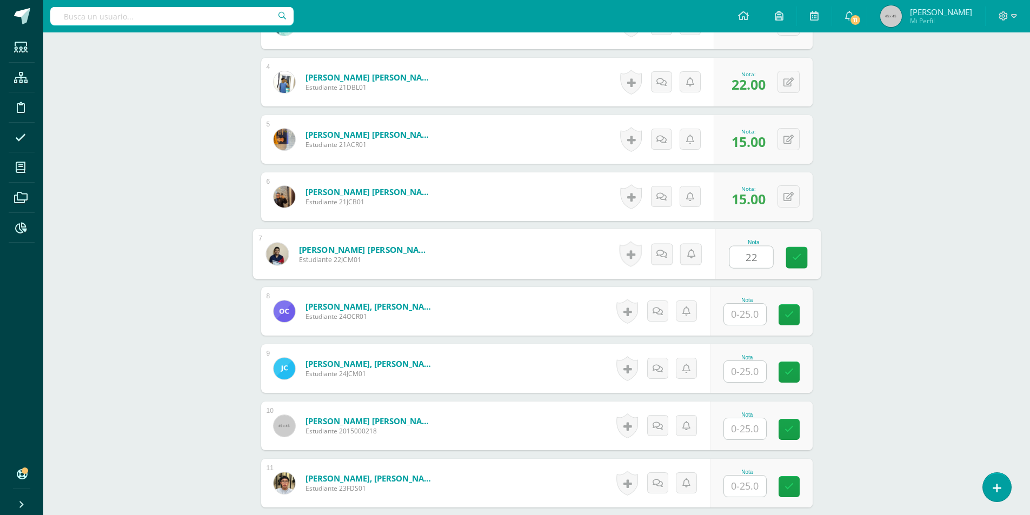
type input "22"
type input "20"
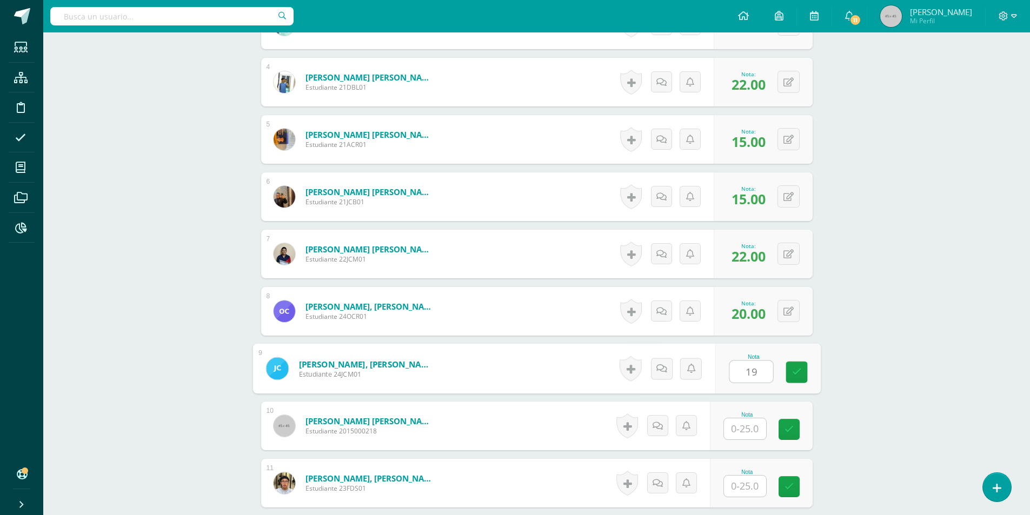
type input "19"
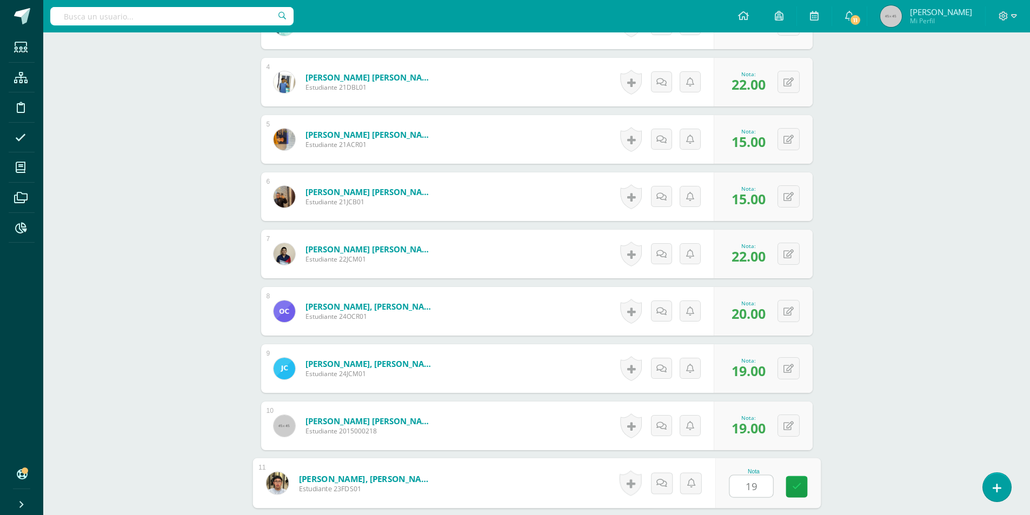
type input "19"
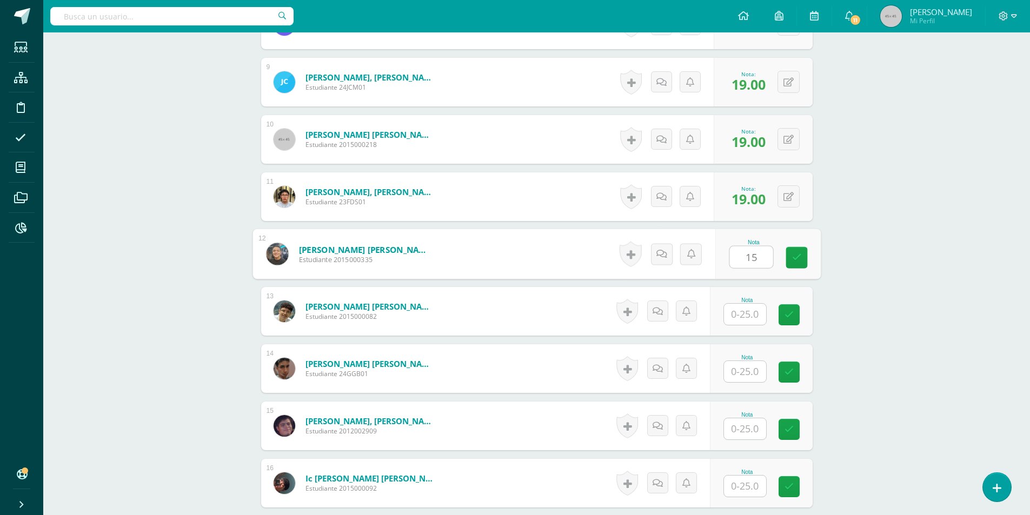
type input "15"
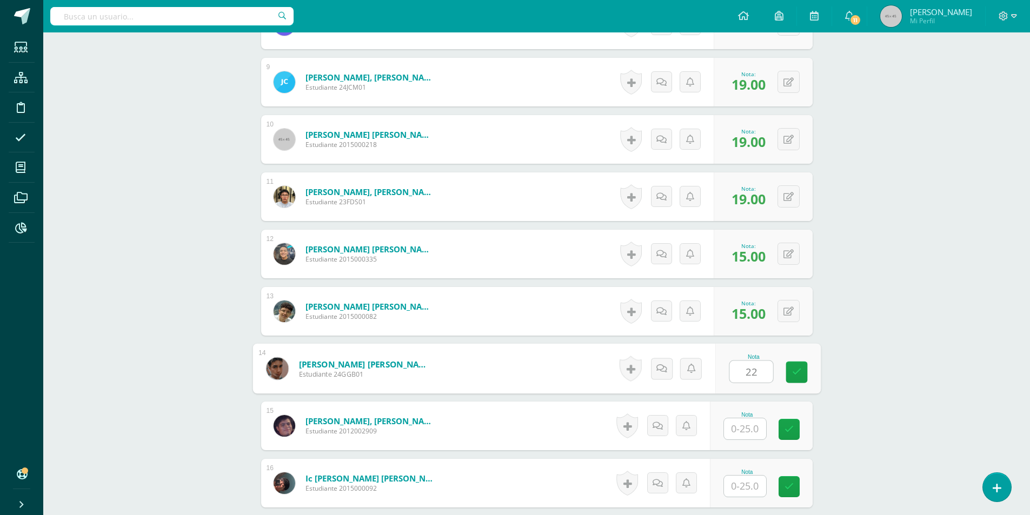
type input "22"
type input "20"
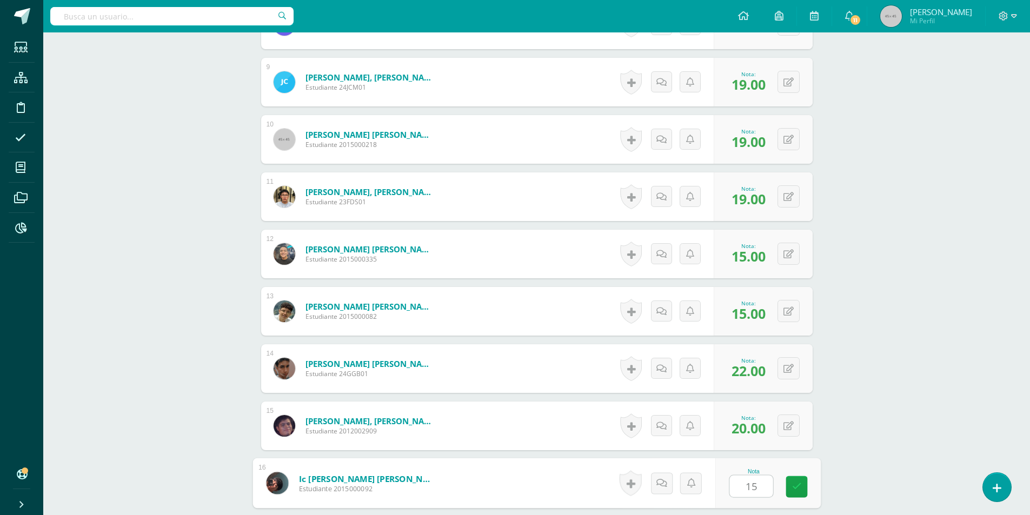
type input "15"
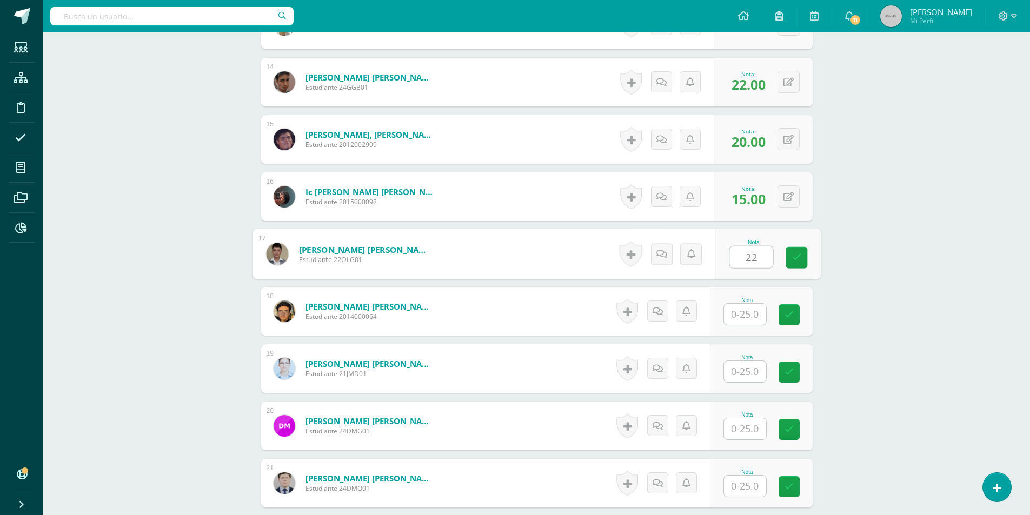
type input "22"
type input "19"
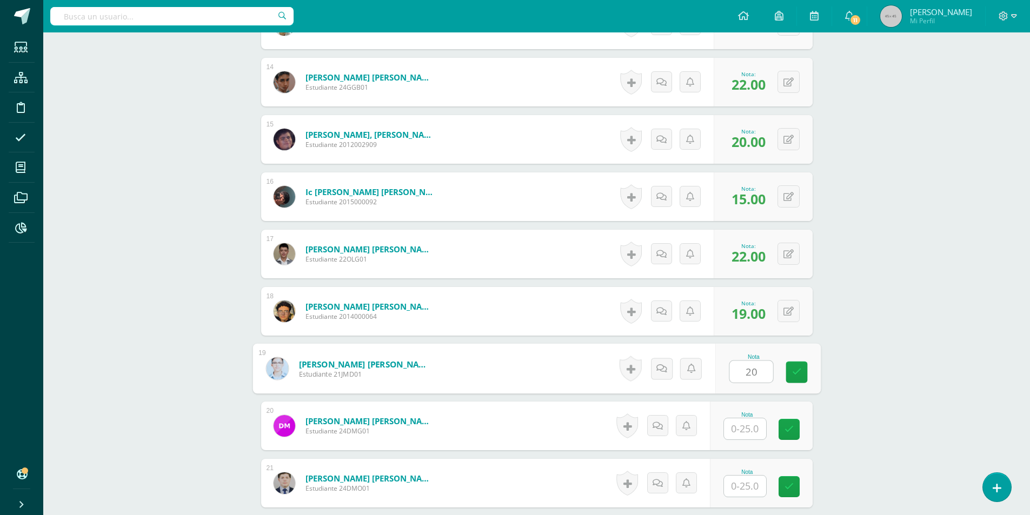
type input "20"
type input "19"
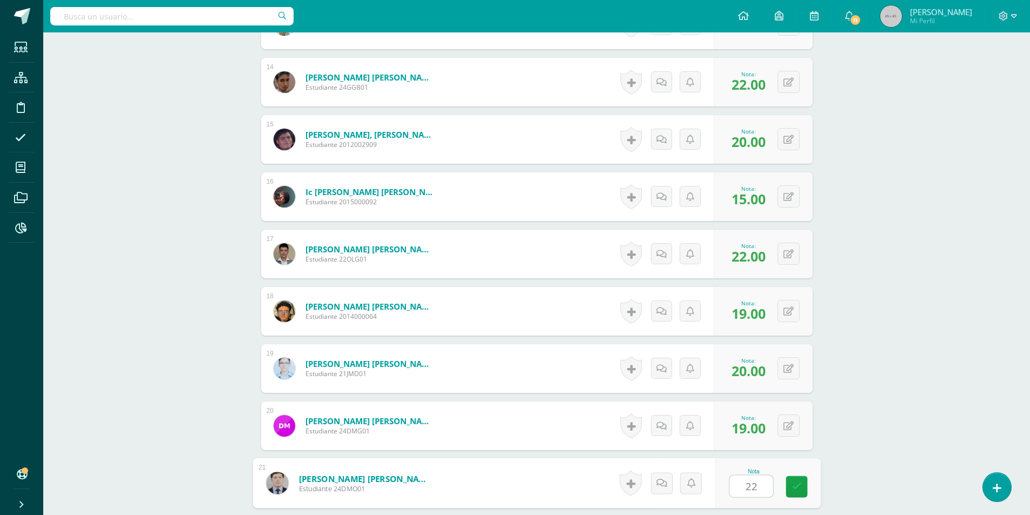
type input "22"
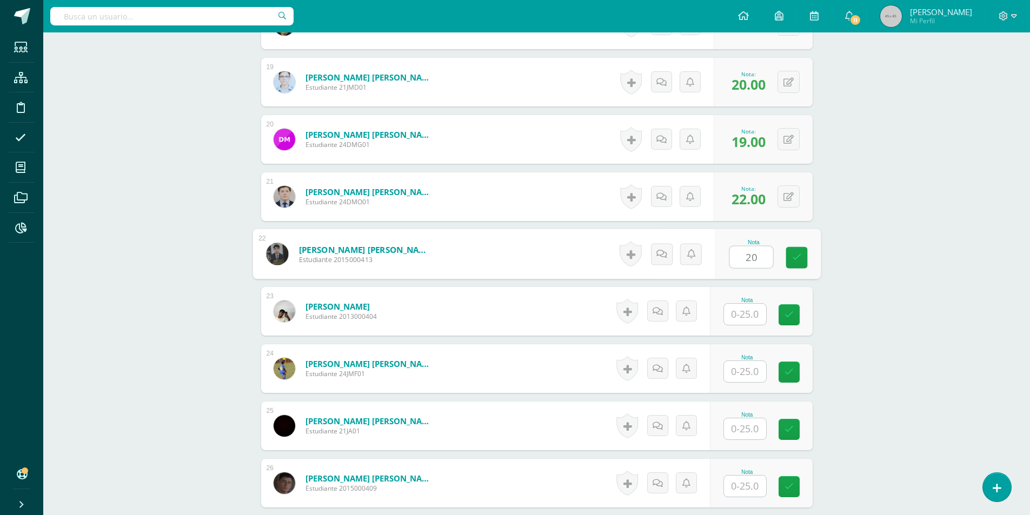
type input "20"
type input "22"
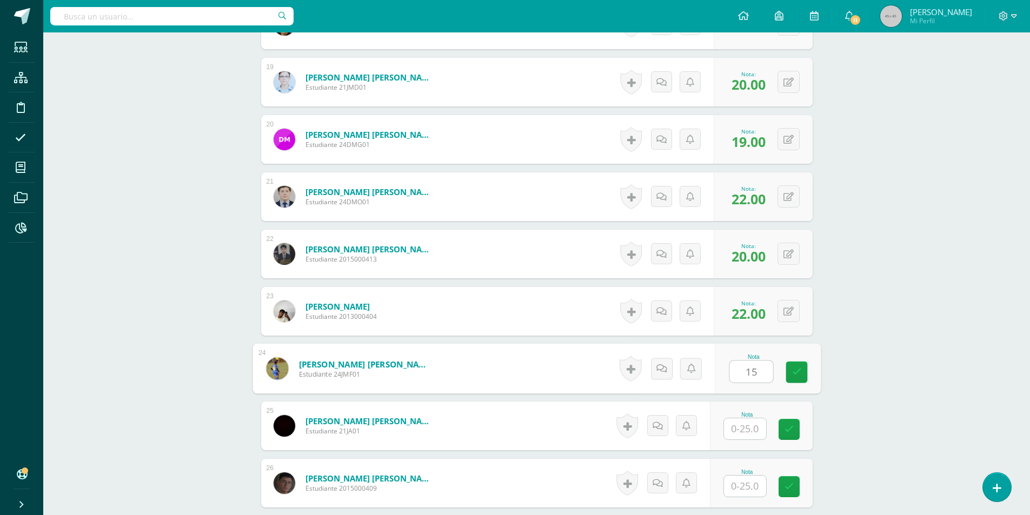
type input "15"
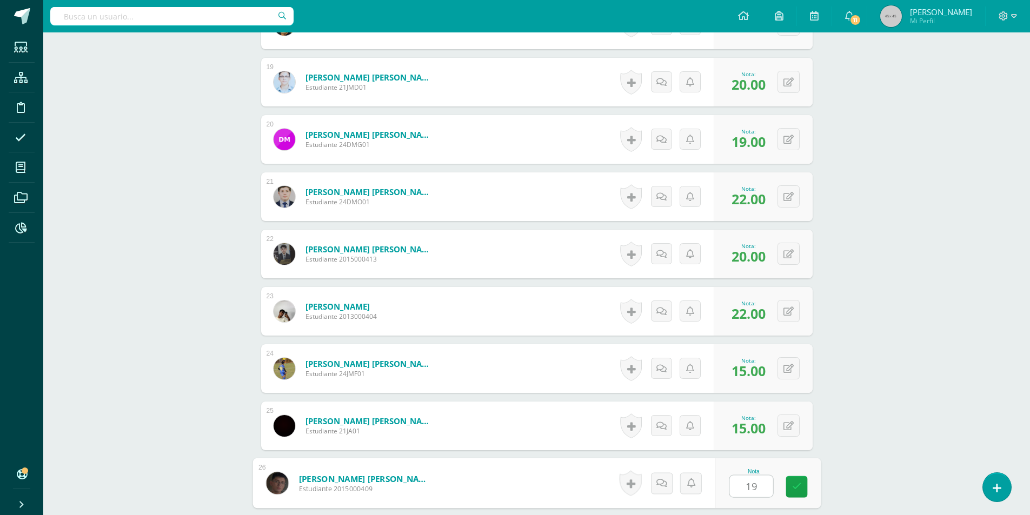
type input "19"
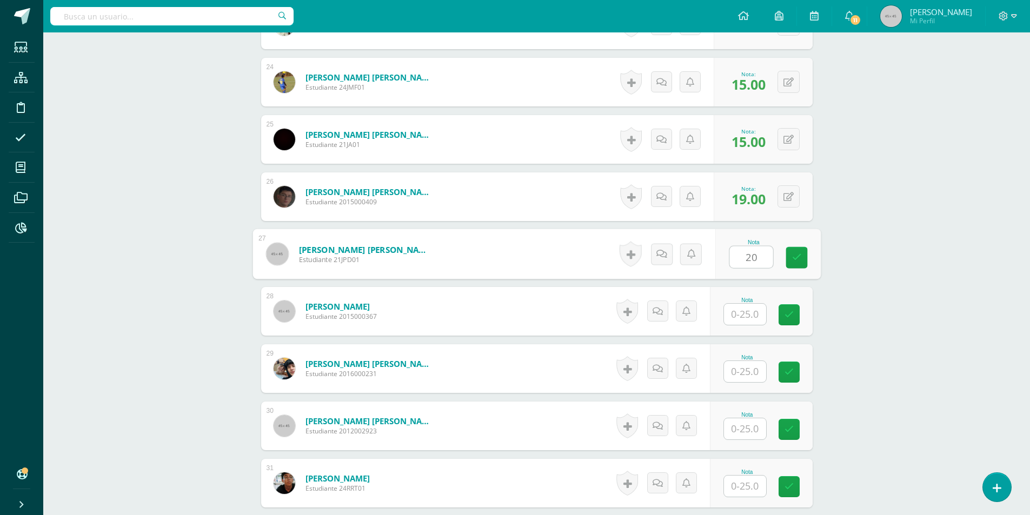
type input "20"
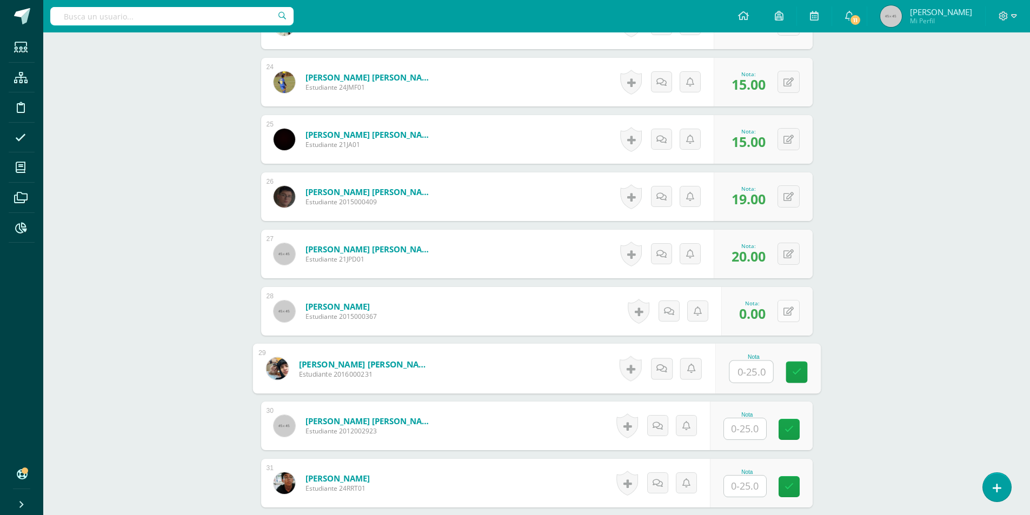
click at [785, 310] on button at bounding box center [789, 311] width 22 height 22
type input "19"
type input "22"
type input "15"
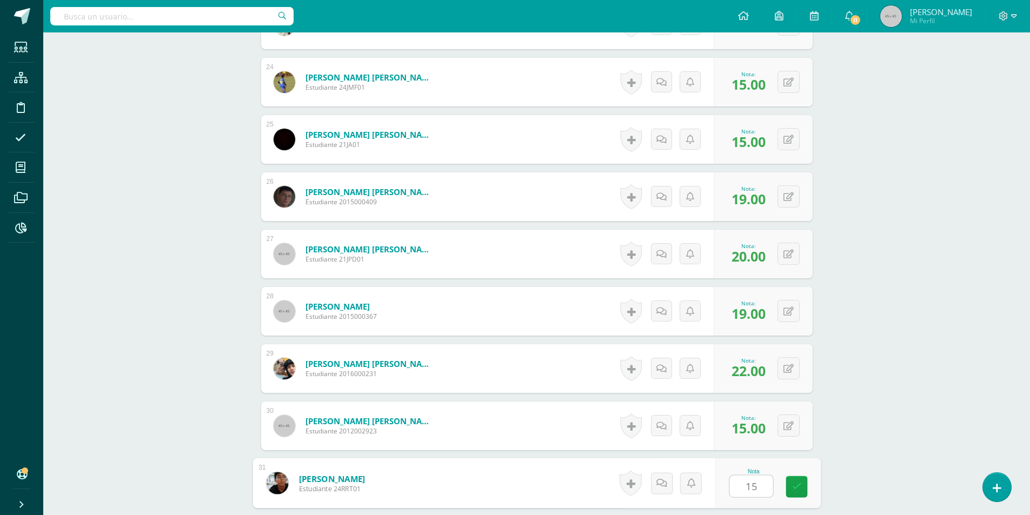
type input "15"
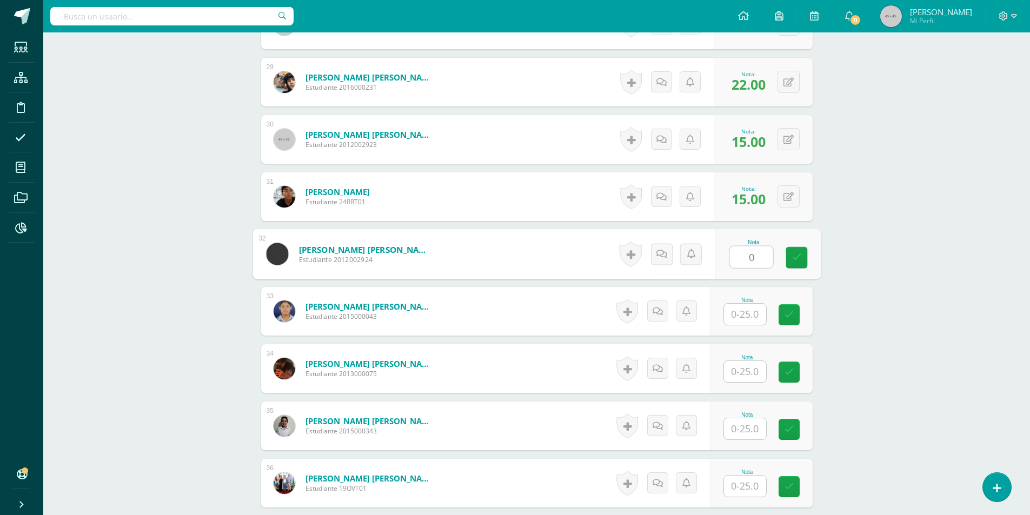
type input "0"
type input "20"
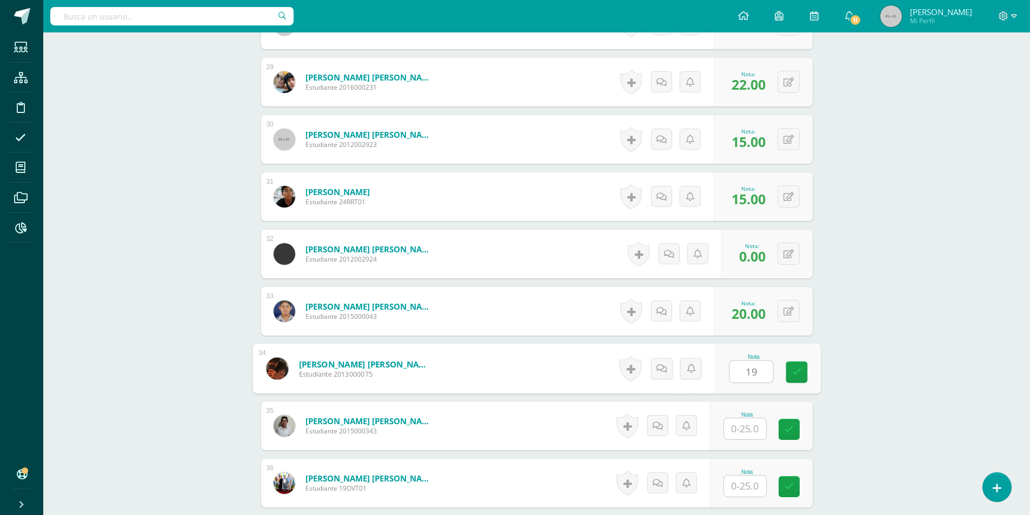
type input "19"
type input "15"
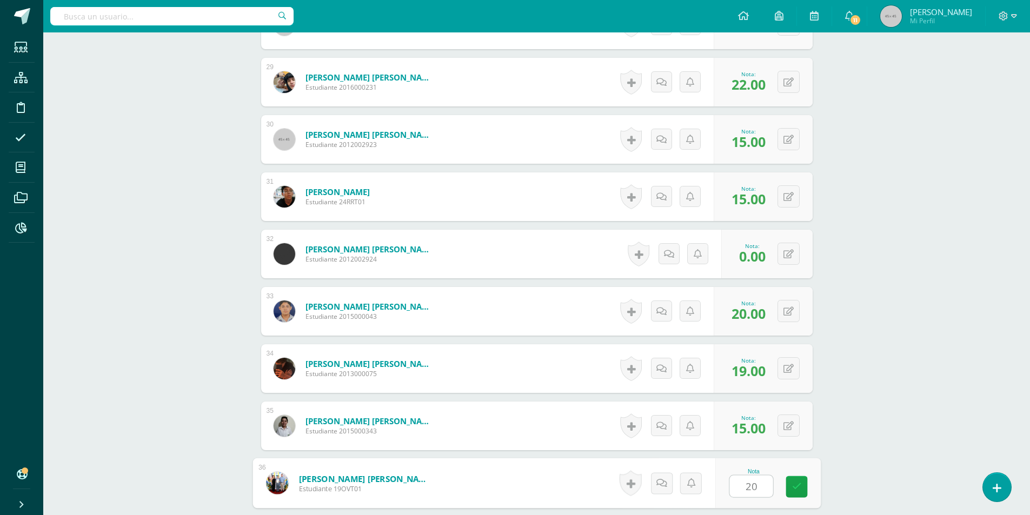
type input "20"
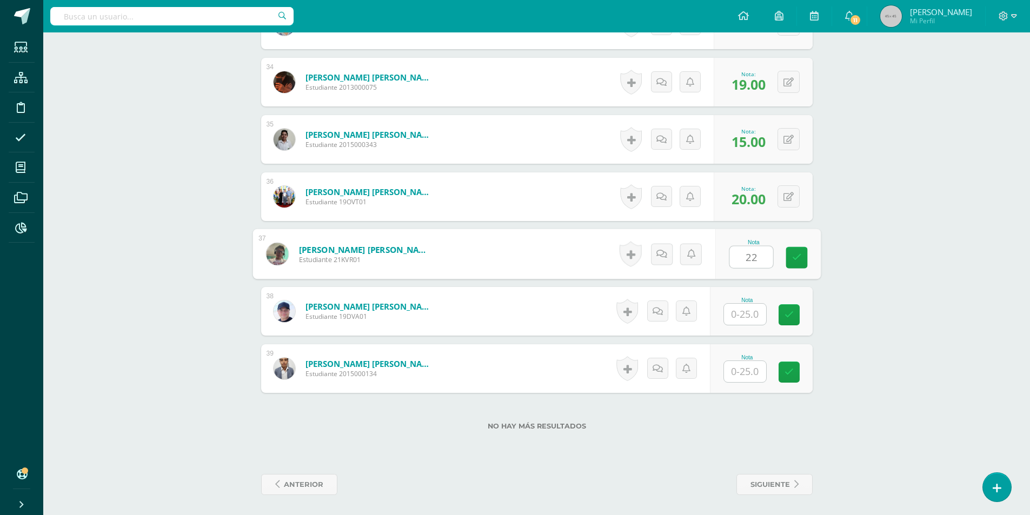
type input "22"
type input "20"
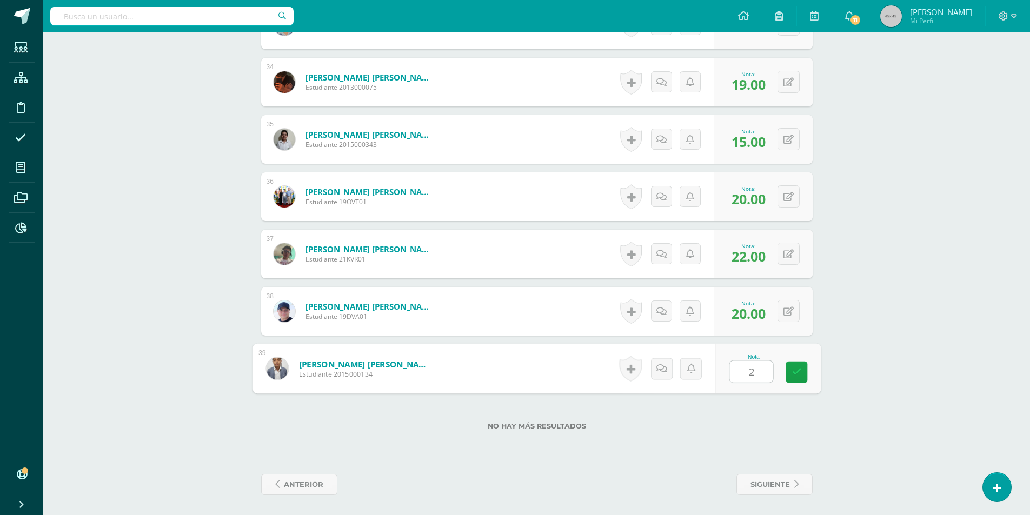
type input "22"
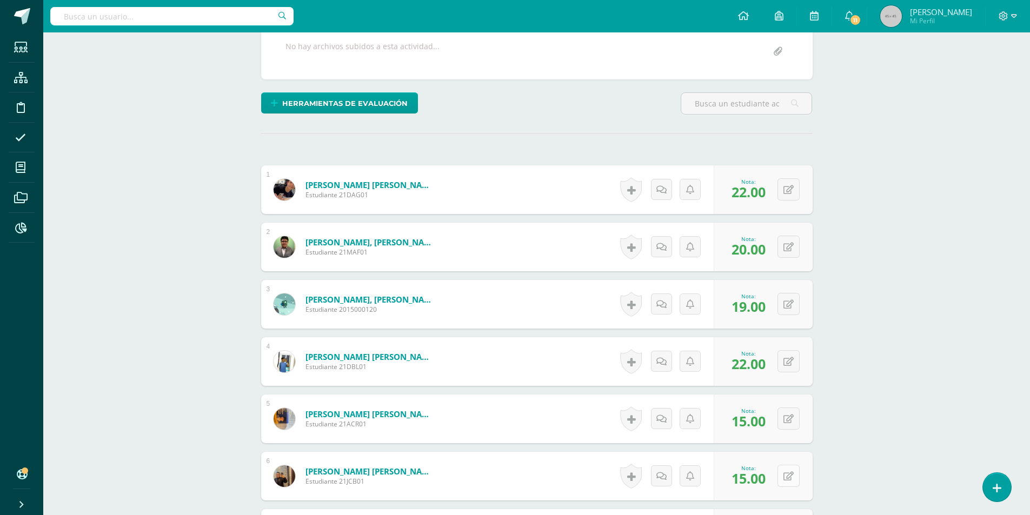
scroll to position [0, 0]
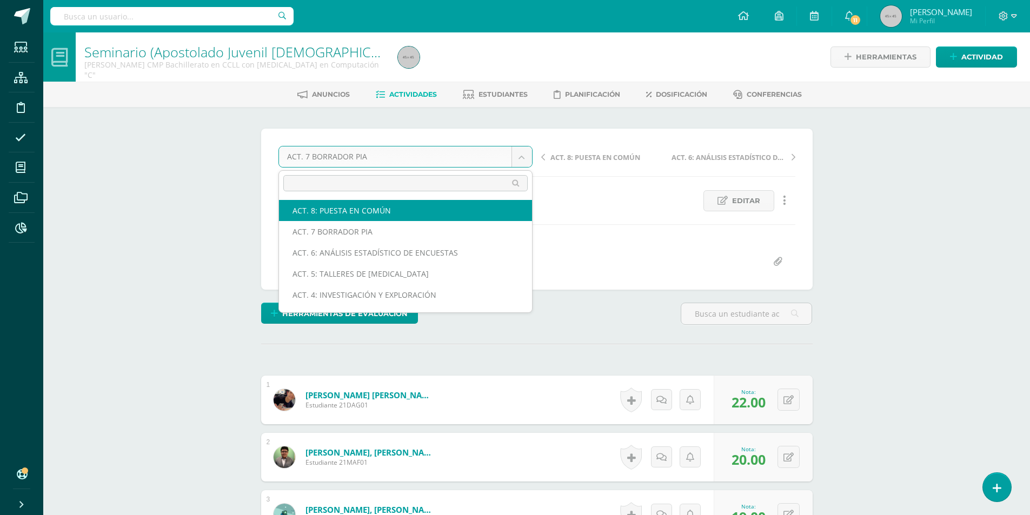
select select "/dashboard/teacher/grade-activity/176253/"
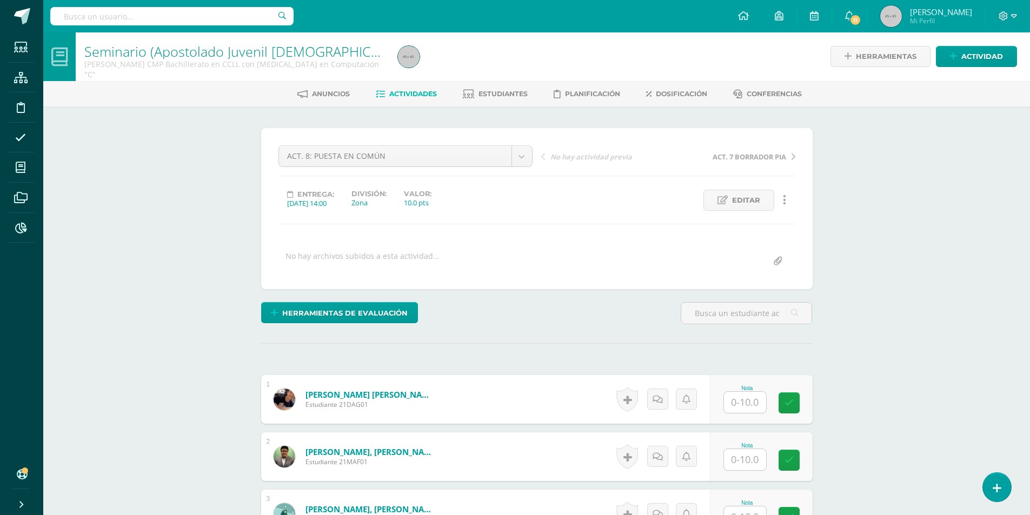
scroll to position [217, 0]
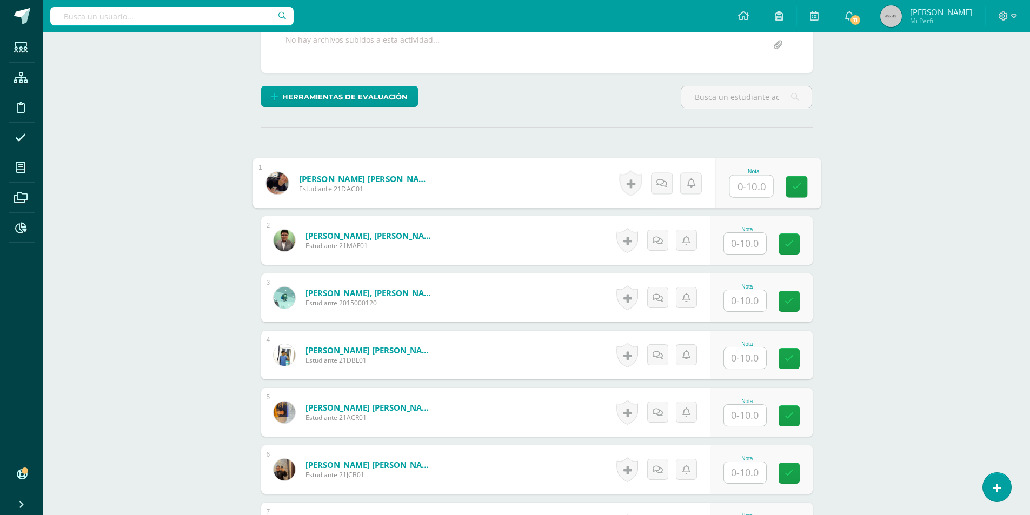
click at [739, 192] on input "text" at bounding box center [751, 187] width 43 height 22
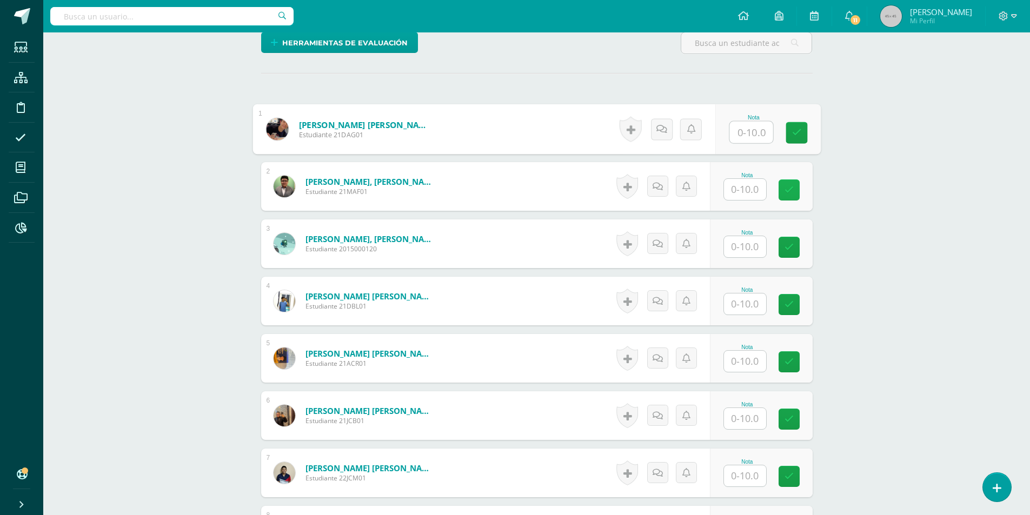
scroll to position [325, 0]
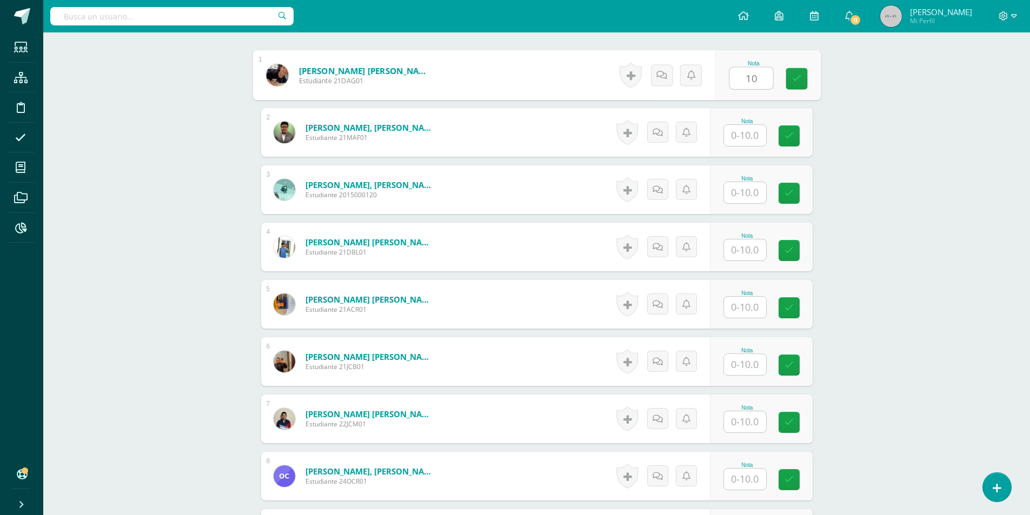
type input "10"
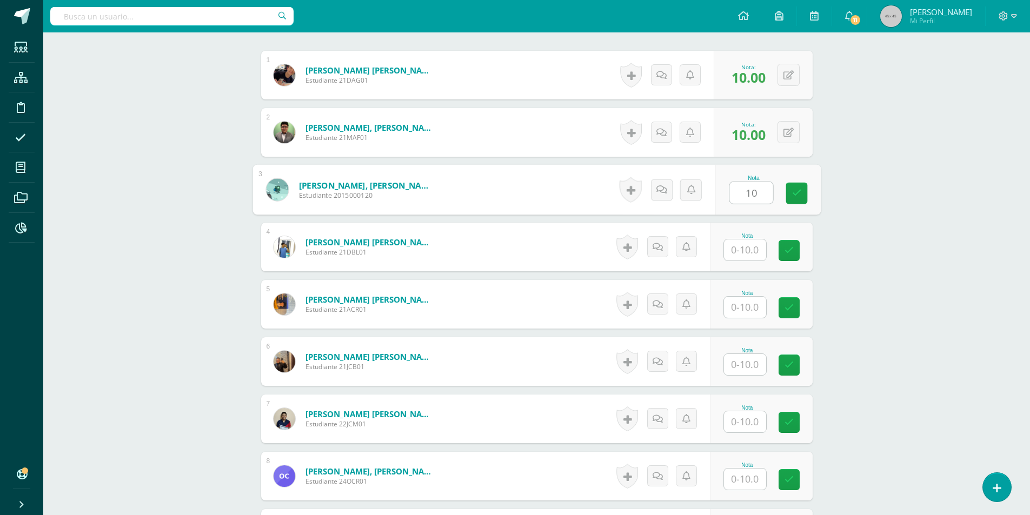
type input "10"
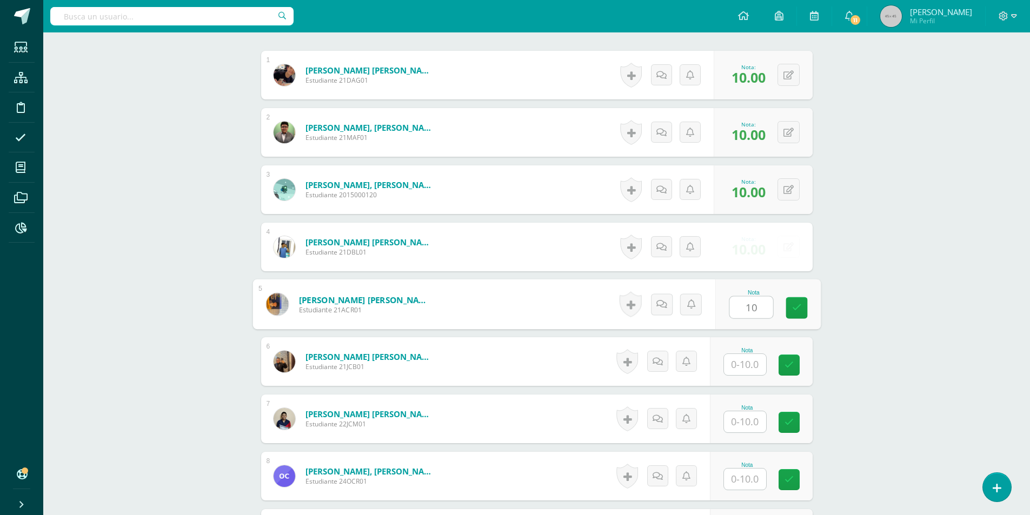
type input "10"
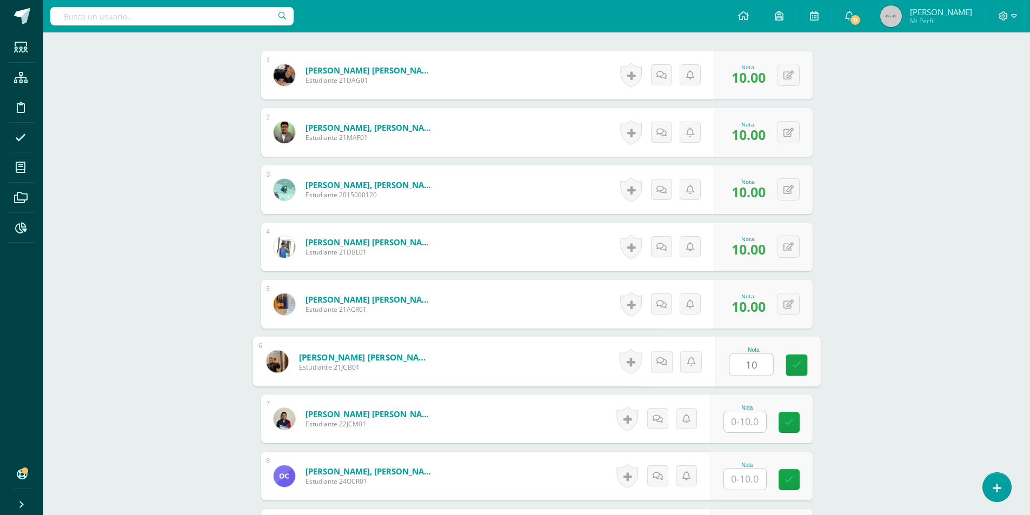
type input "10"
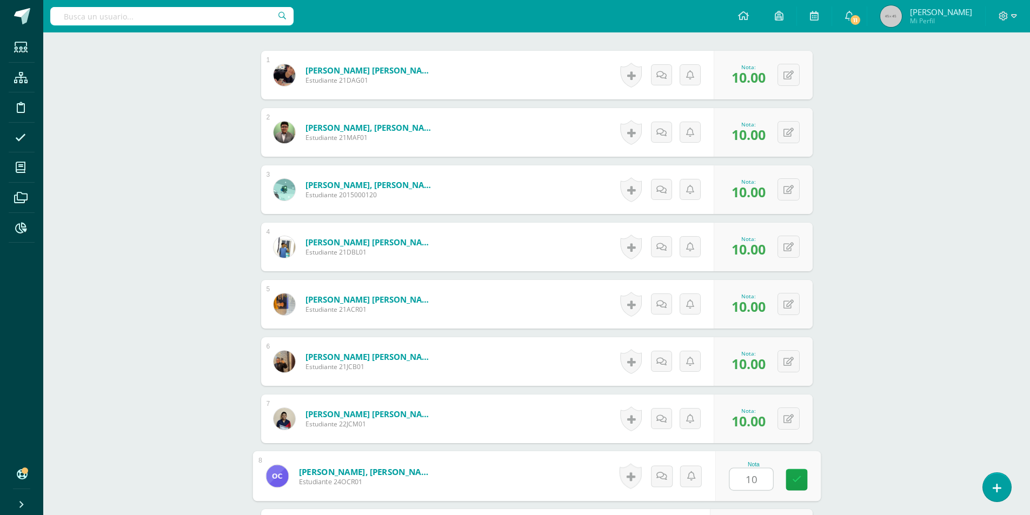
type input "10"
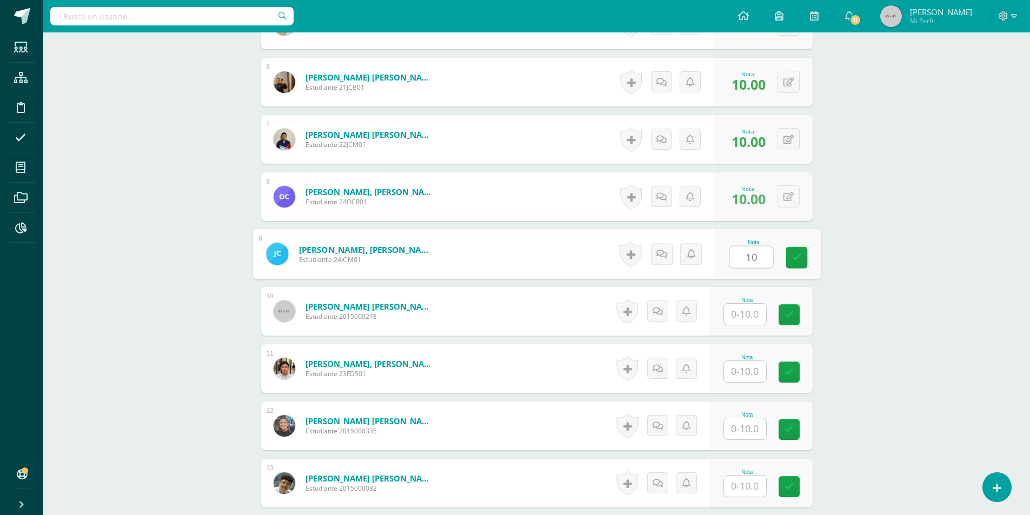
type input "10"
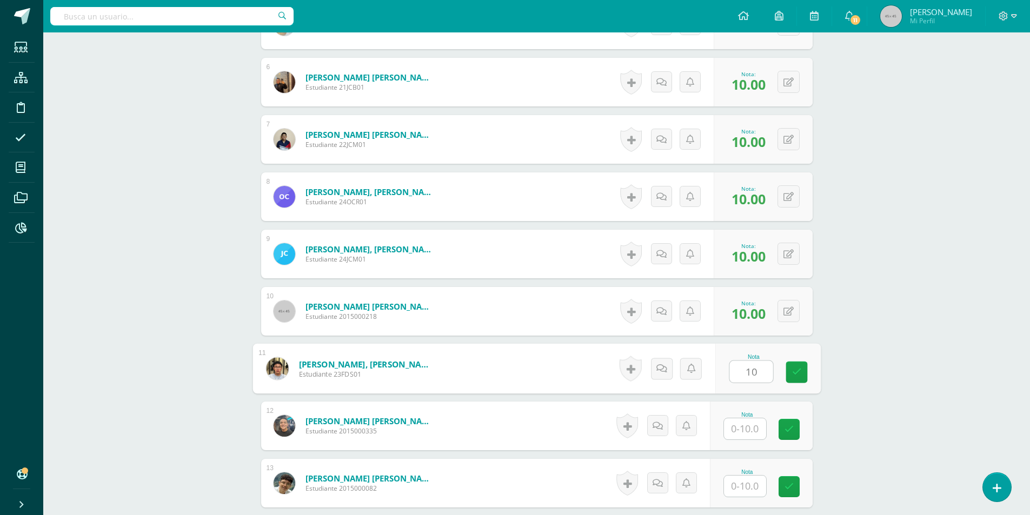
type input "10"
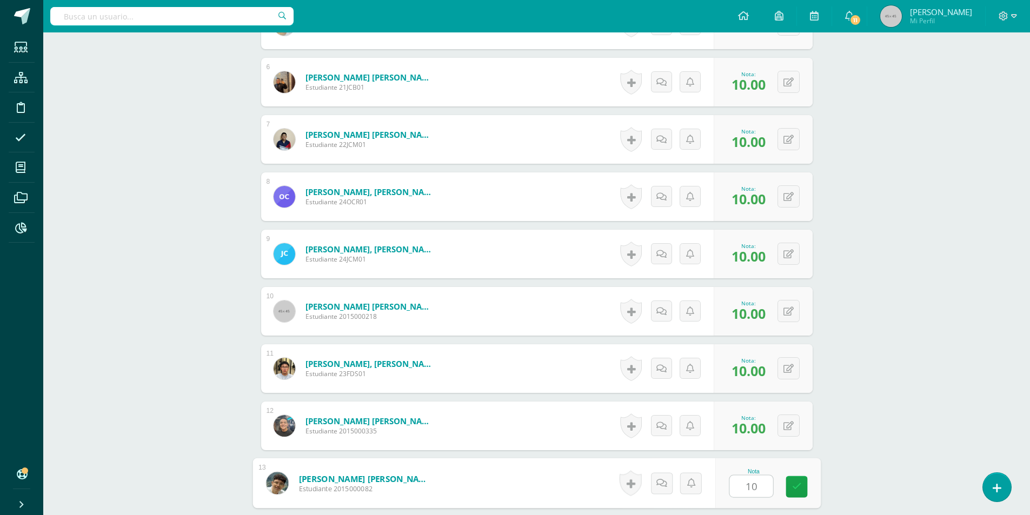
type input "10"
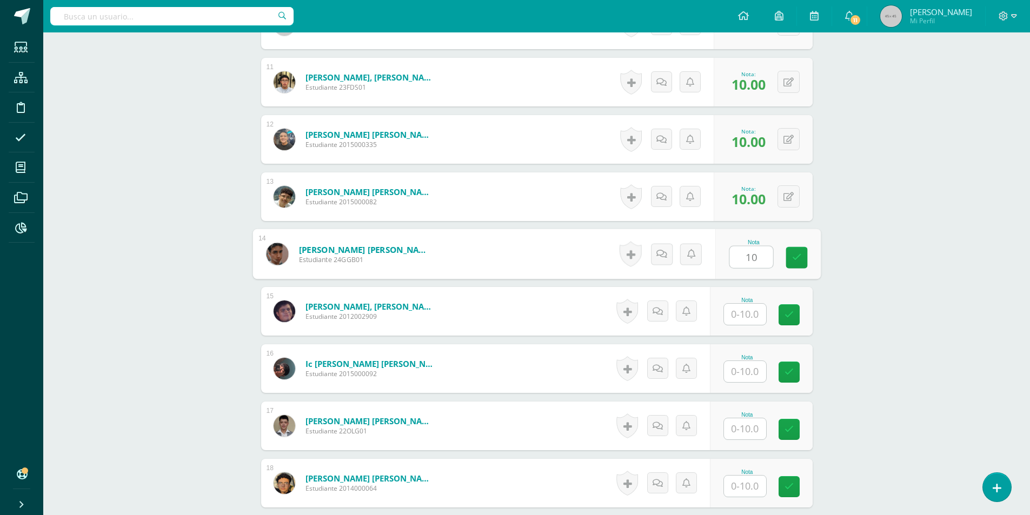
type input "10"
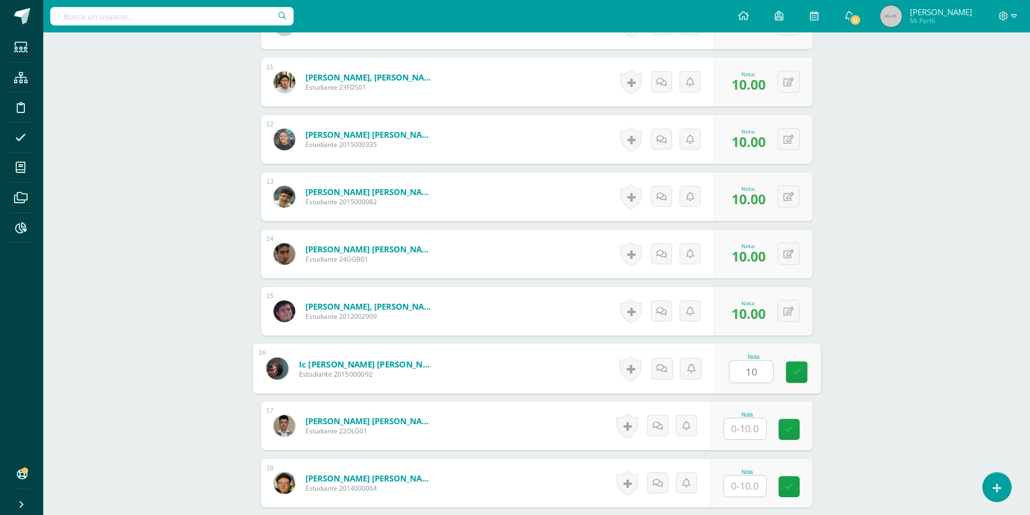
type input "10"
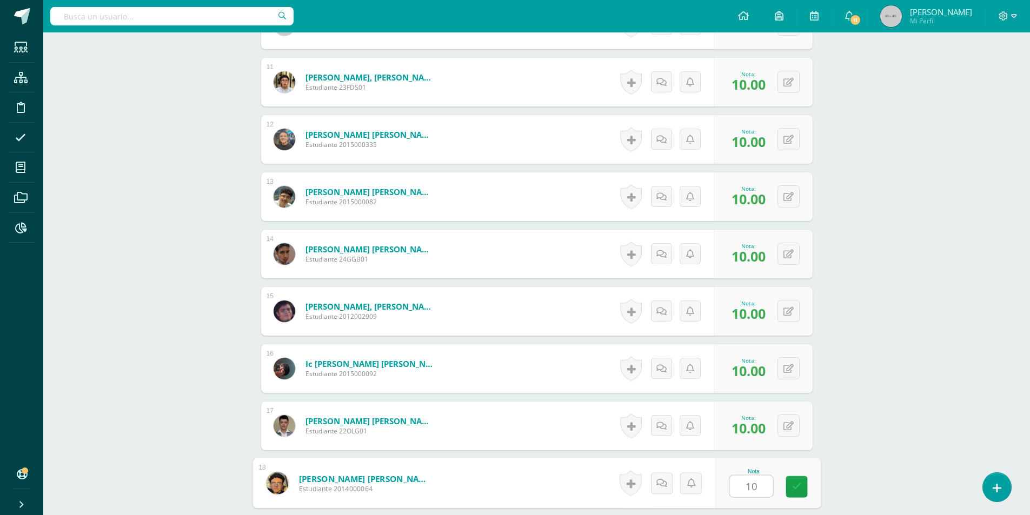
type input "10"
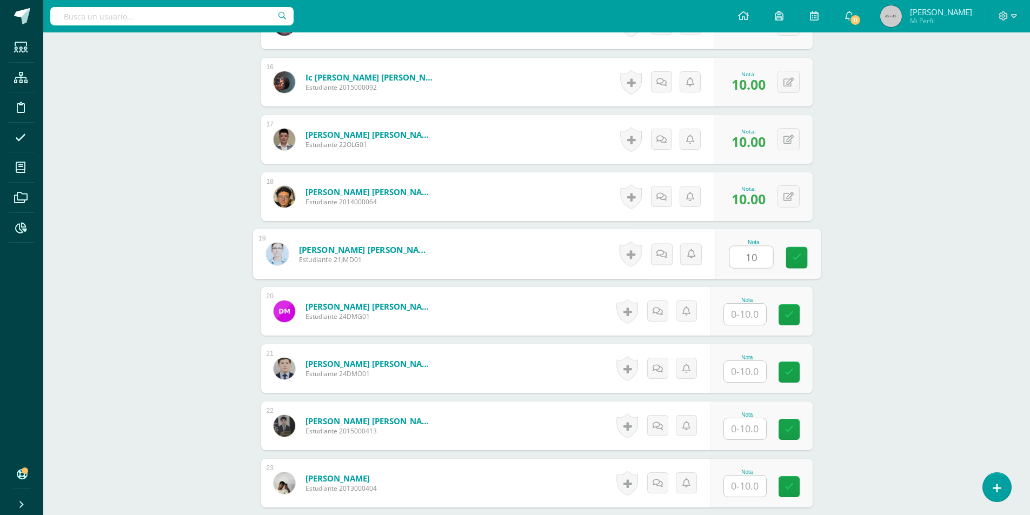
type input "10"
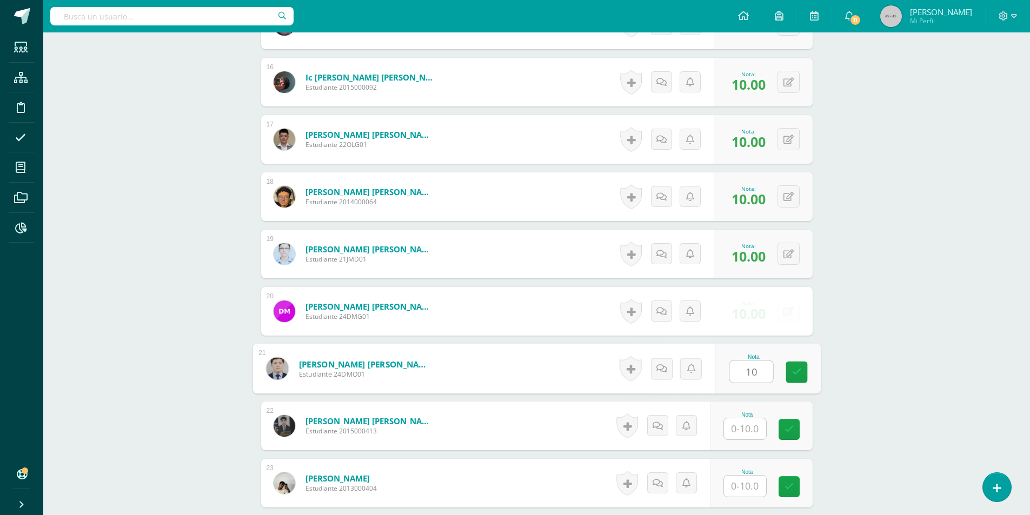
type input "10"
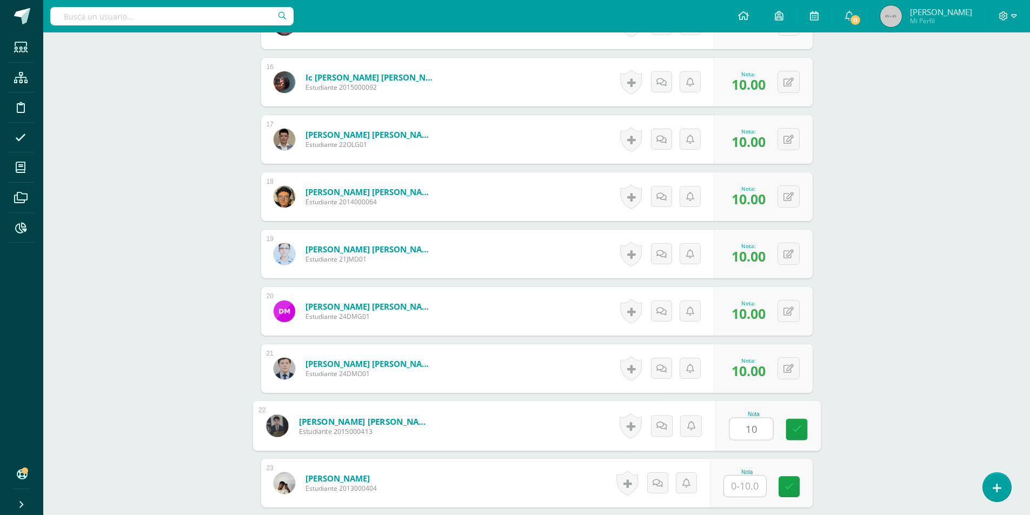
type input "10"
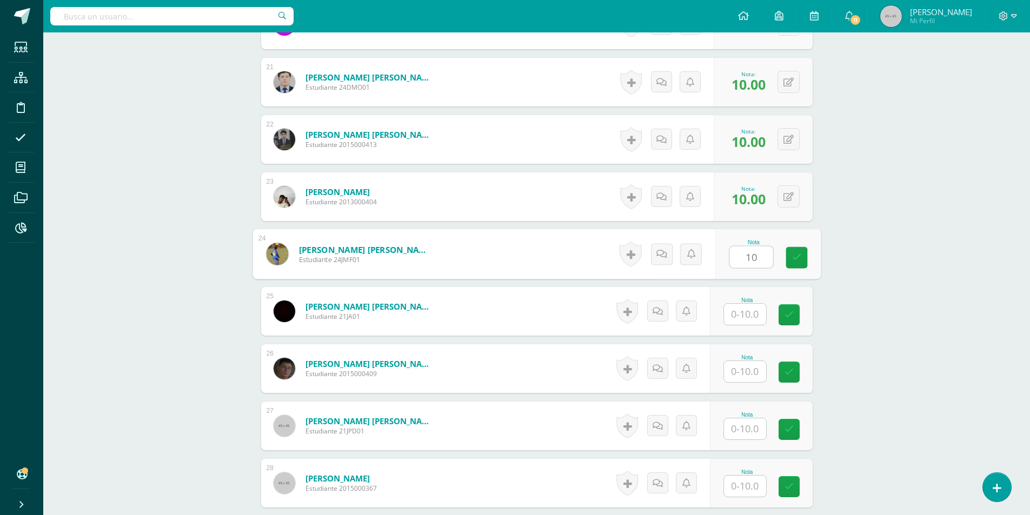
type input "10"
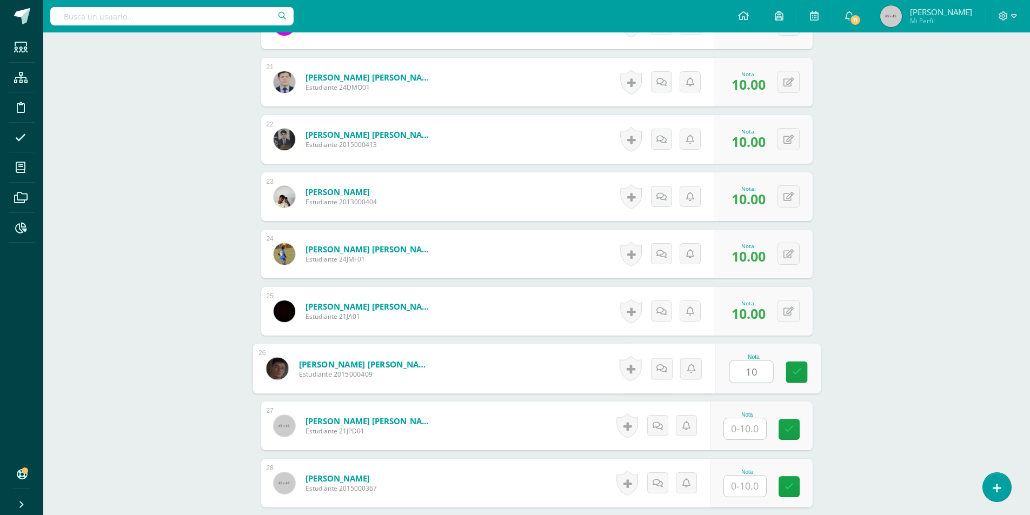
type input "10"
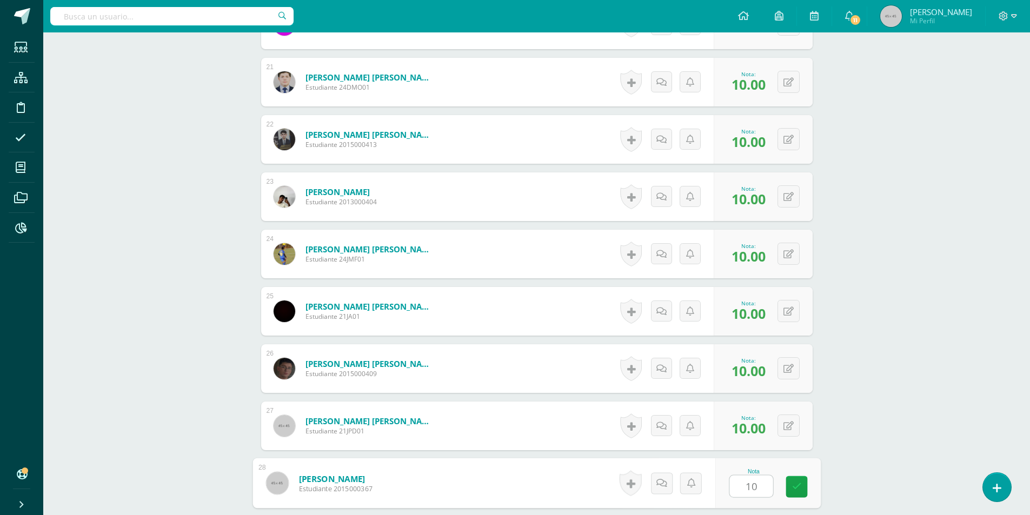
type input "10"
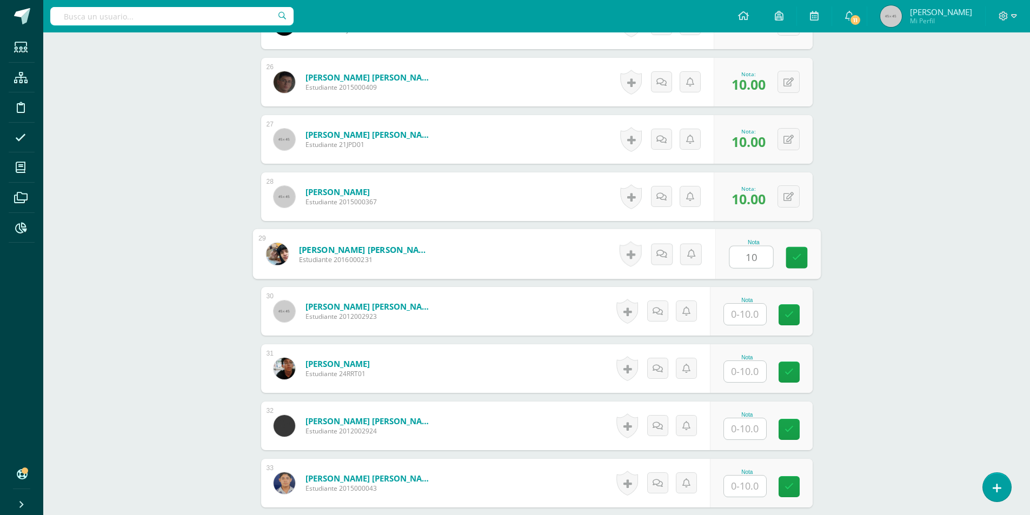
type input "10"
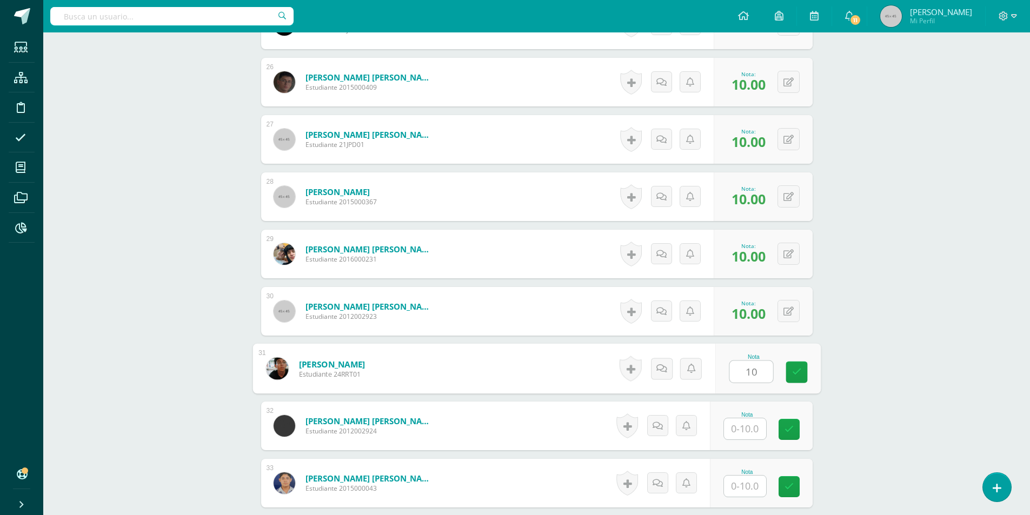
type input "10"
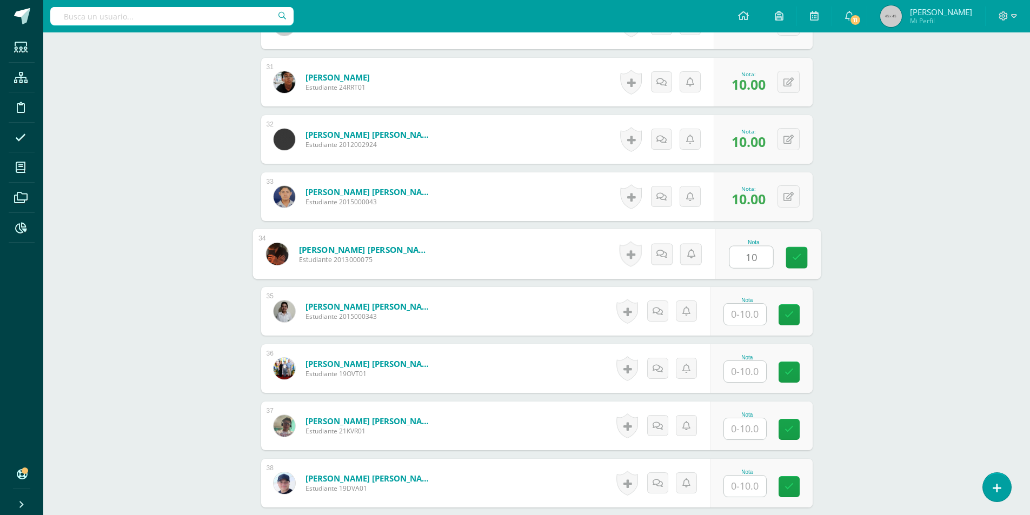
type input "10"
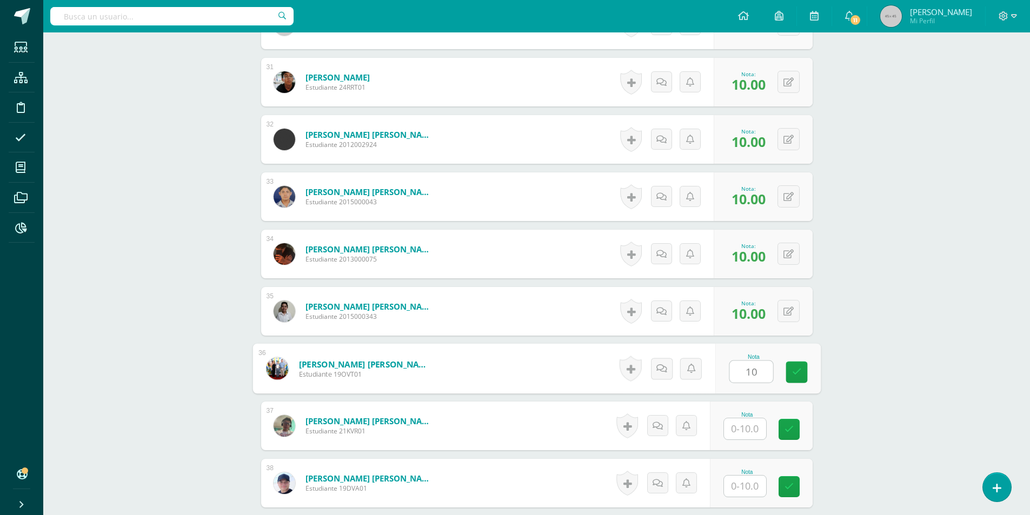
type input "10"
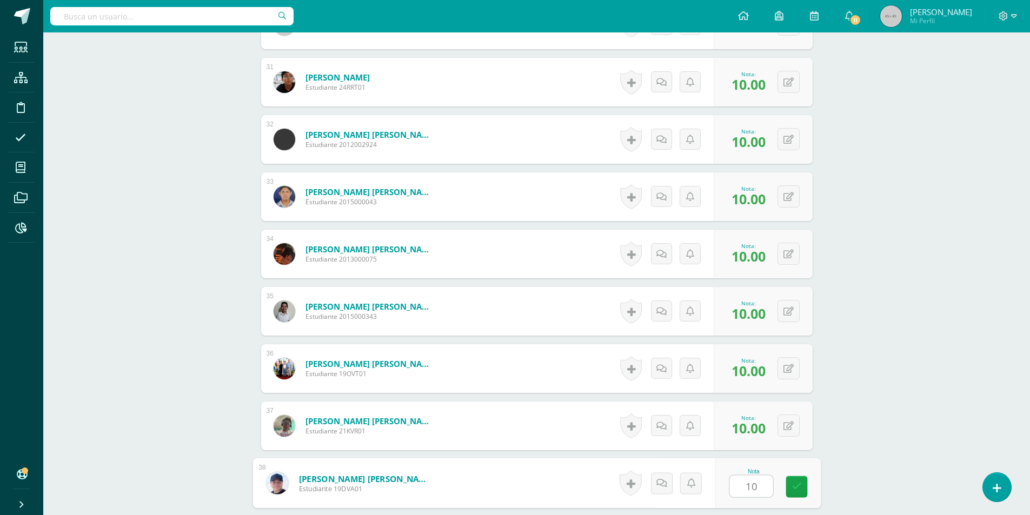
type input "10"
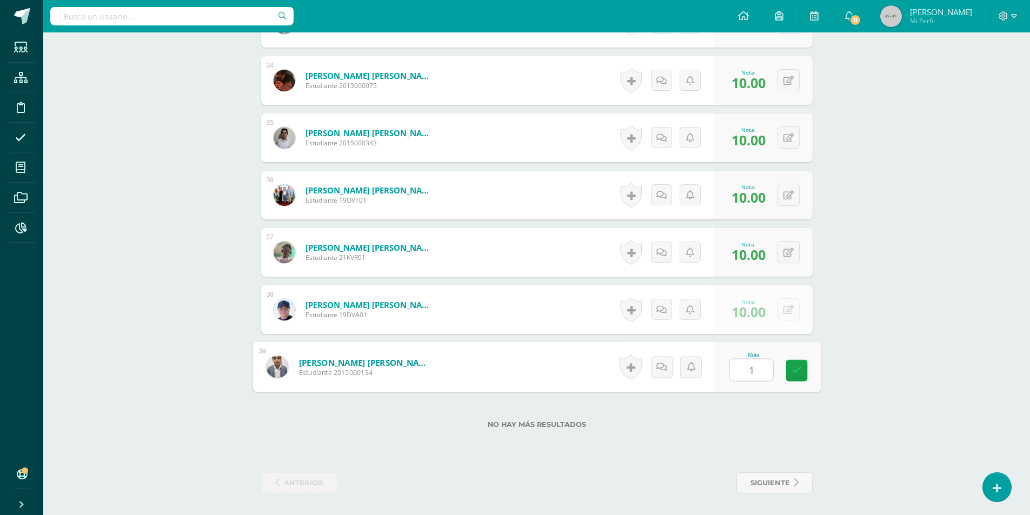
type input "10"
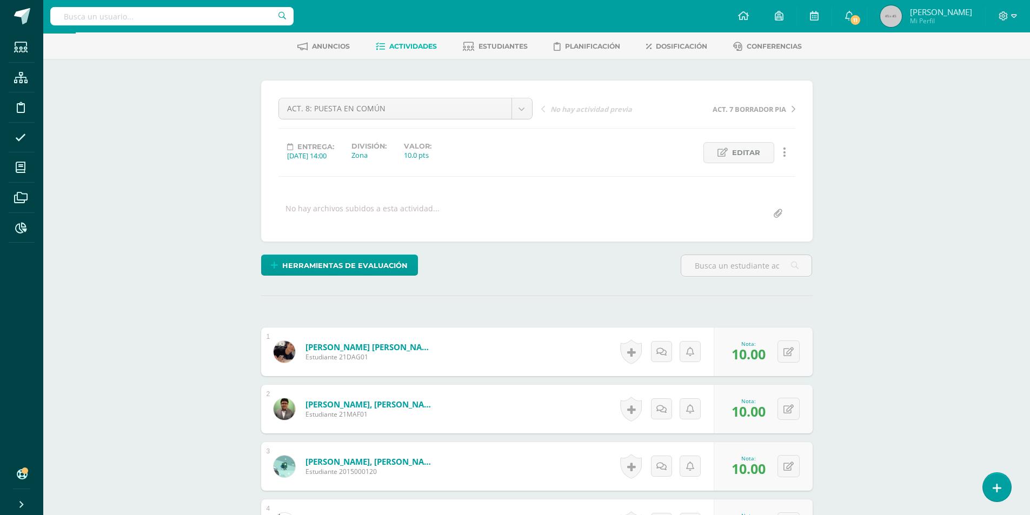
scroll to position [102, 0]
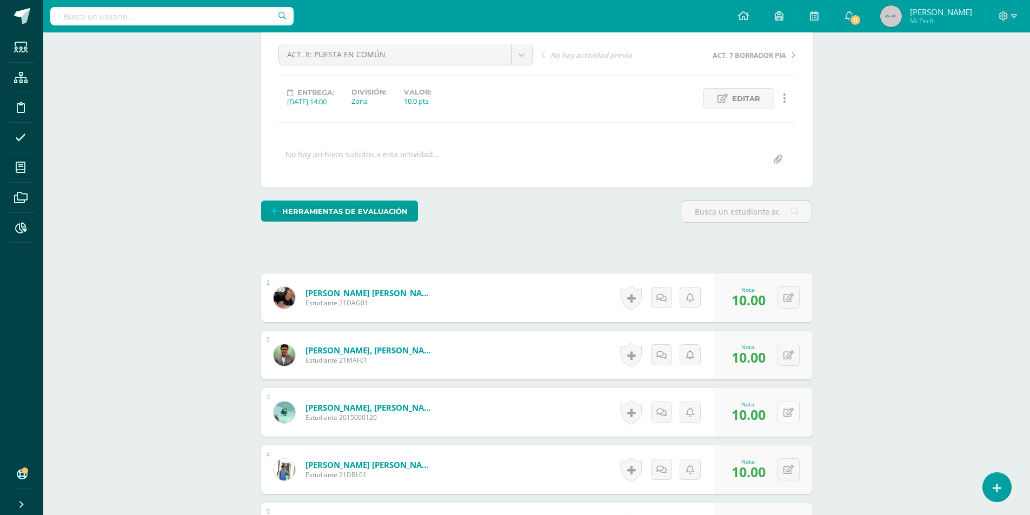
click at [791, 416] on icon at bounding box center [789, 412] width 10 height 9
type input "8"
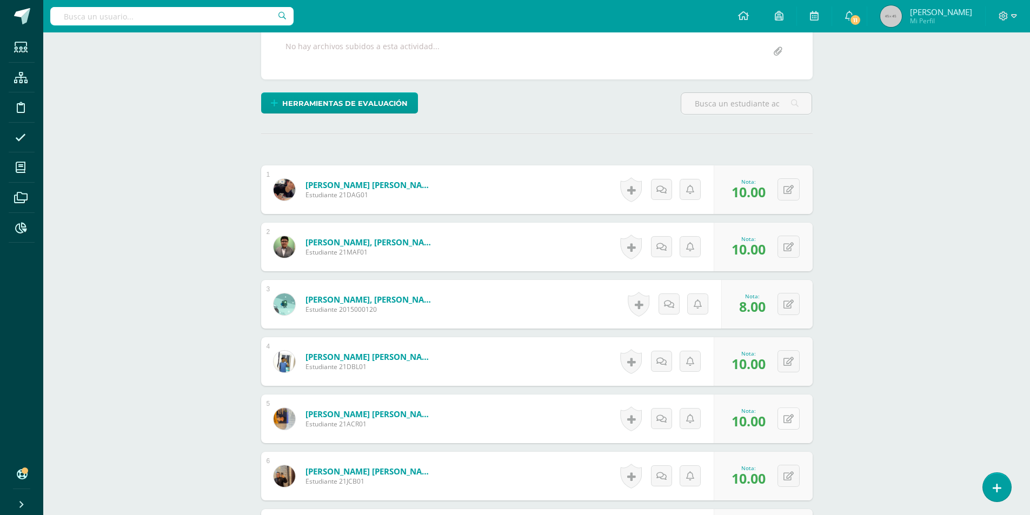
click at [792, 420] on icon at bounding box center [789, 419] width 10 height 9
type input "8"
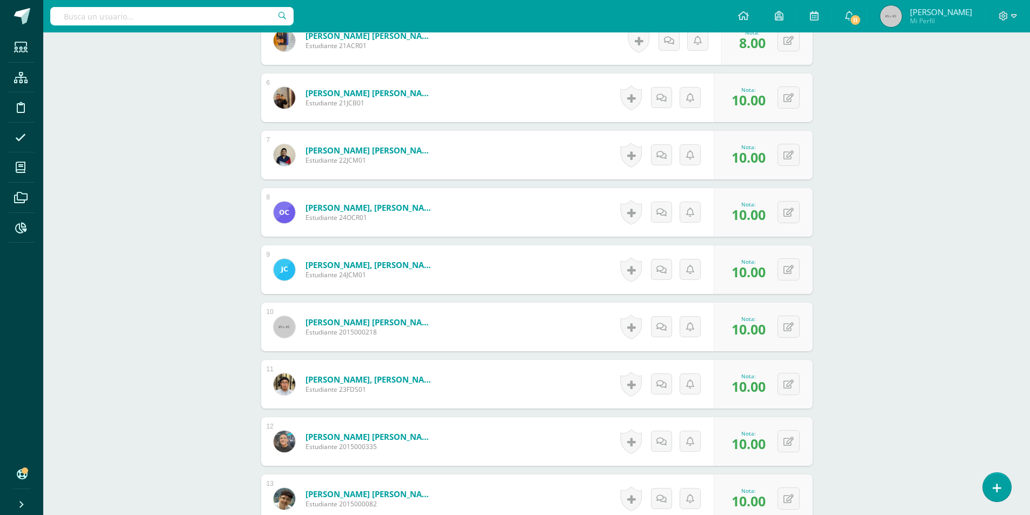
scroll to position [643, 0]
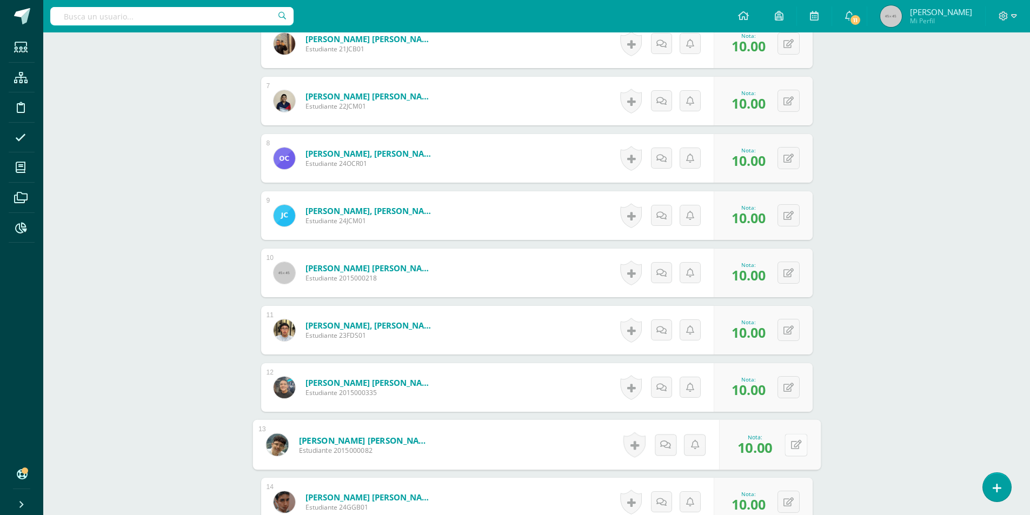
click at [788, 447] on button at bounding box center [796, 445] width 23 height 23
type input "8"
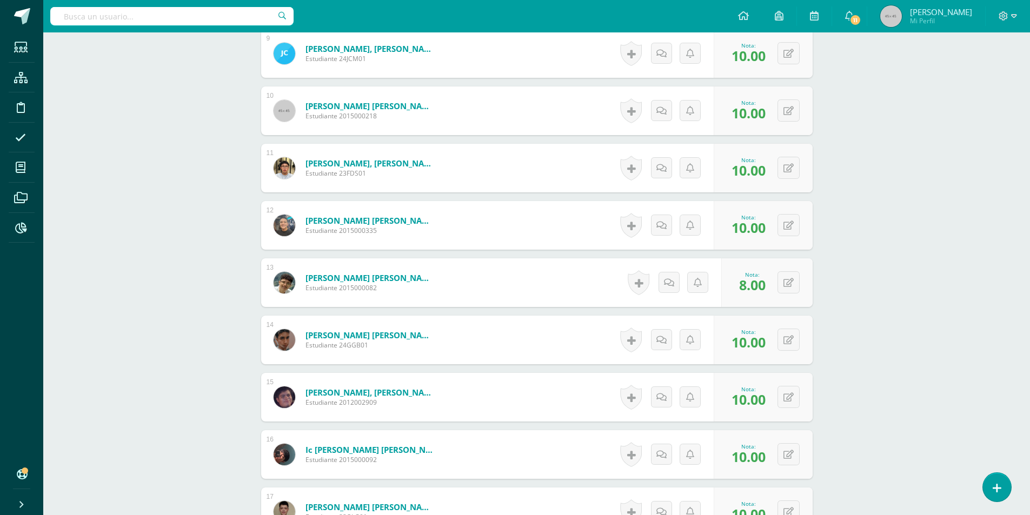
scroll to position [859, 0]
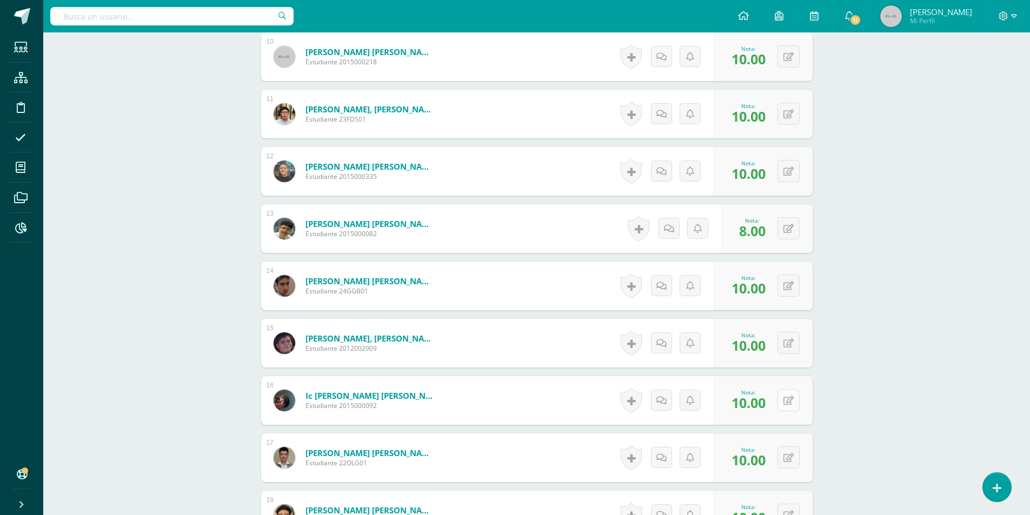
click at [791, 401] on icon at bounding box center [789, 400] width 10 height 9
type input "8"
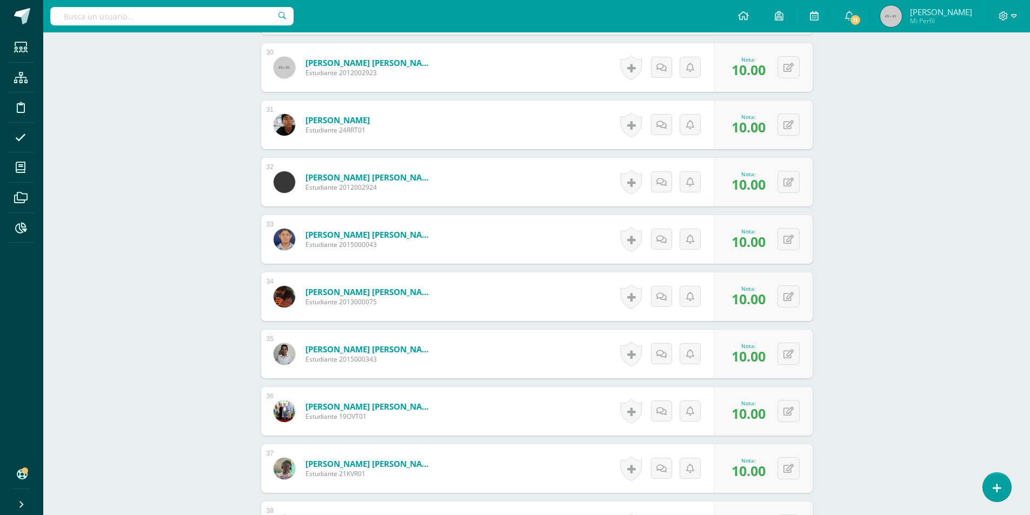
scroll to position [2049, 0]
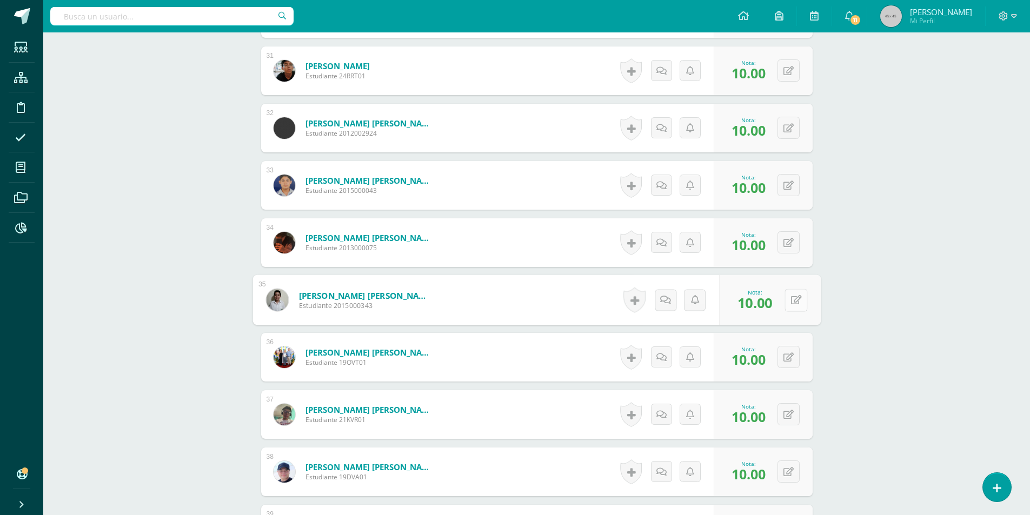
click at [785, 300] on button at bounding box center [796, 300] width 23 height 23
type input "8"
click at [797, 359] on button at bounding box center [796, 357] width 23 height 23
type input "8"
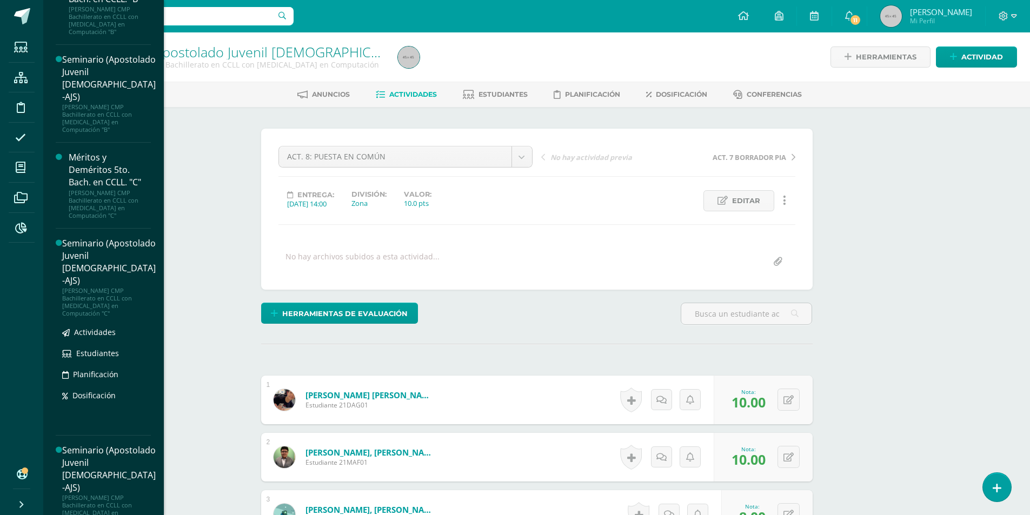
scroll to position [392, 0]
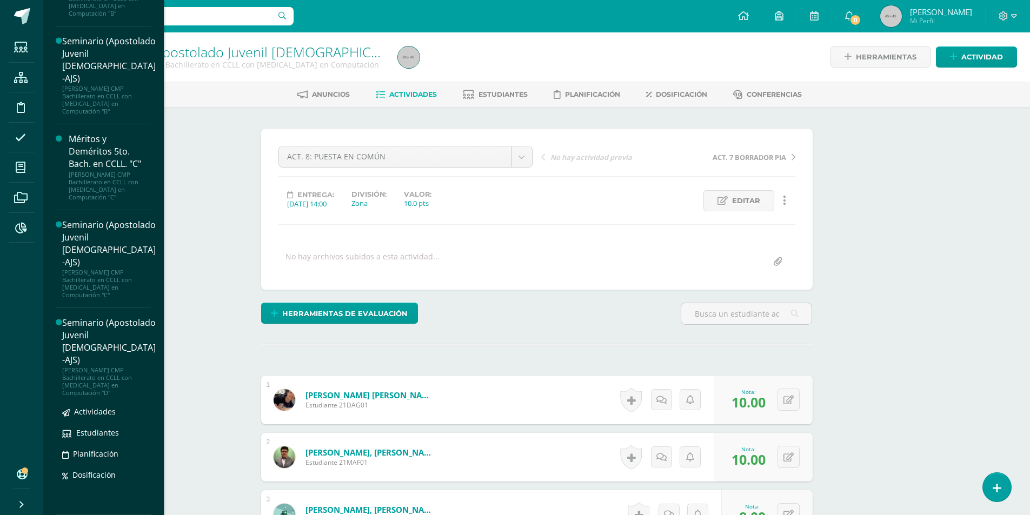
click at [102, 330] on div "Seminario (Apostolado Juvenil [DEMOGRAPHIC_DATA] -AJS)" at bounding box center [109, 342] width 94 height 50
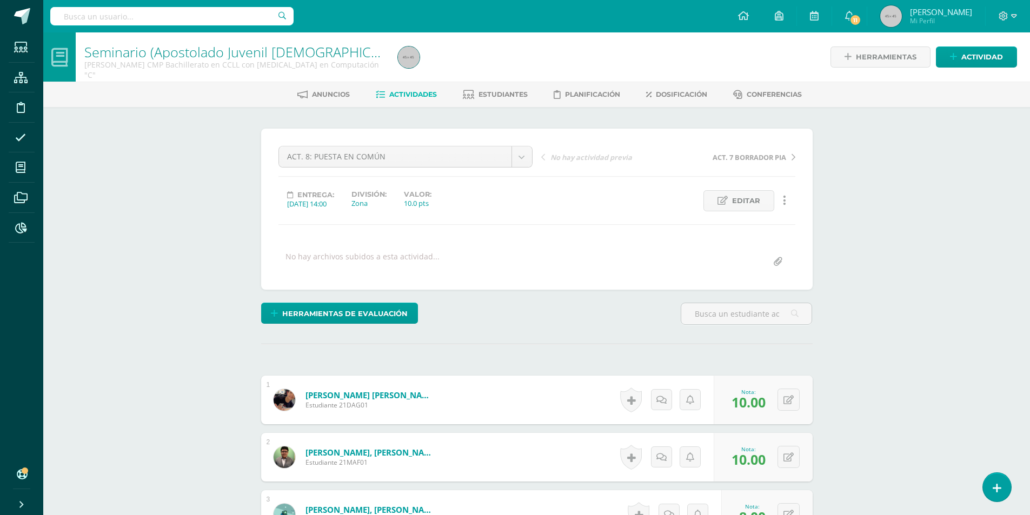
scroll to position [282, 0]
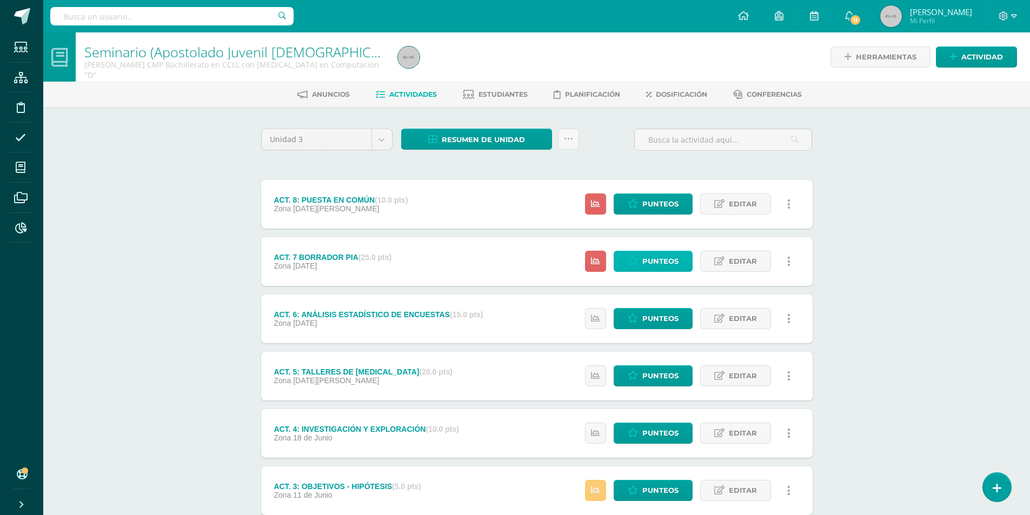
click at [657, 263] on span "Punteos" at bounding box center [661, 262] width 36 height 20
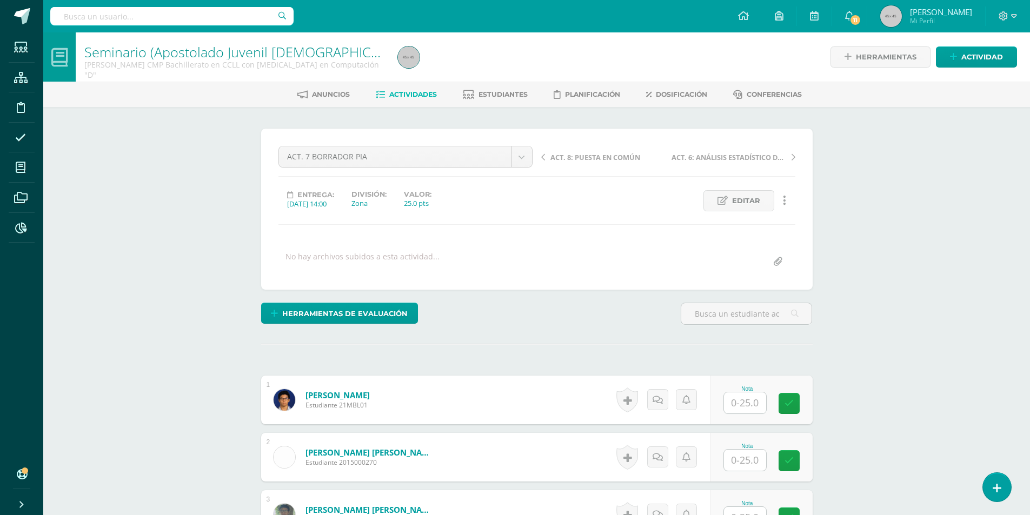
scroll to position [270, 0]
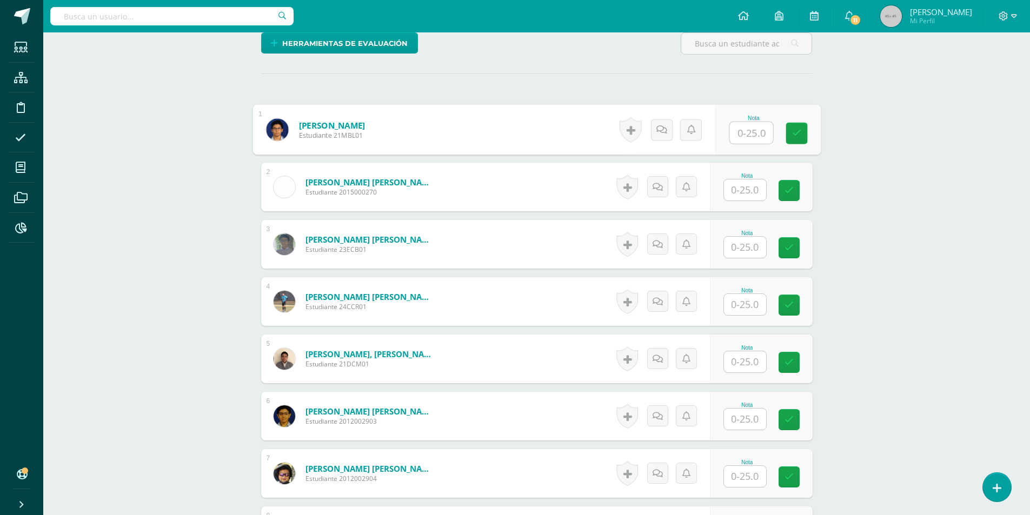
click at [764, 126] on input "text" at bounding box center [751, 133] width 43 height 22
type input "17"
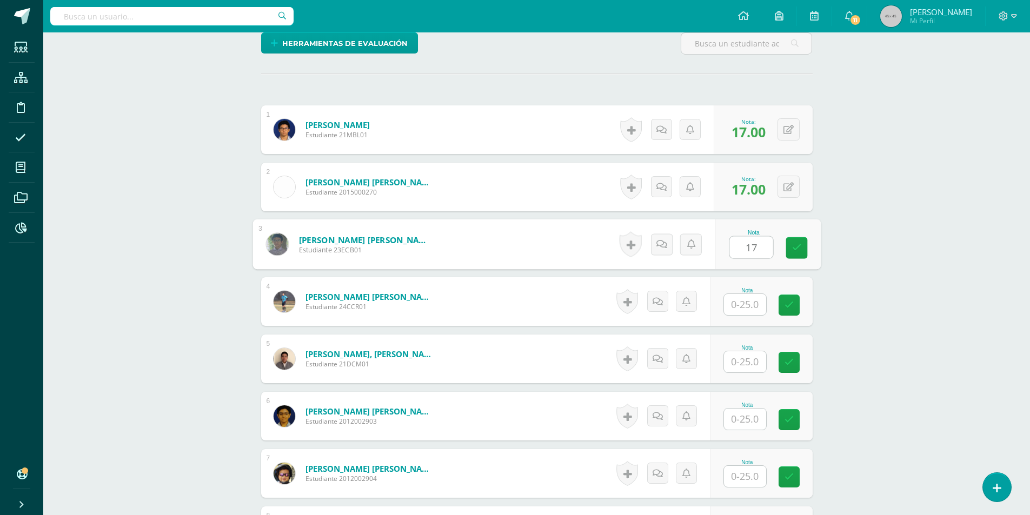
type input "17"
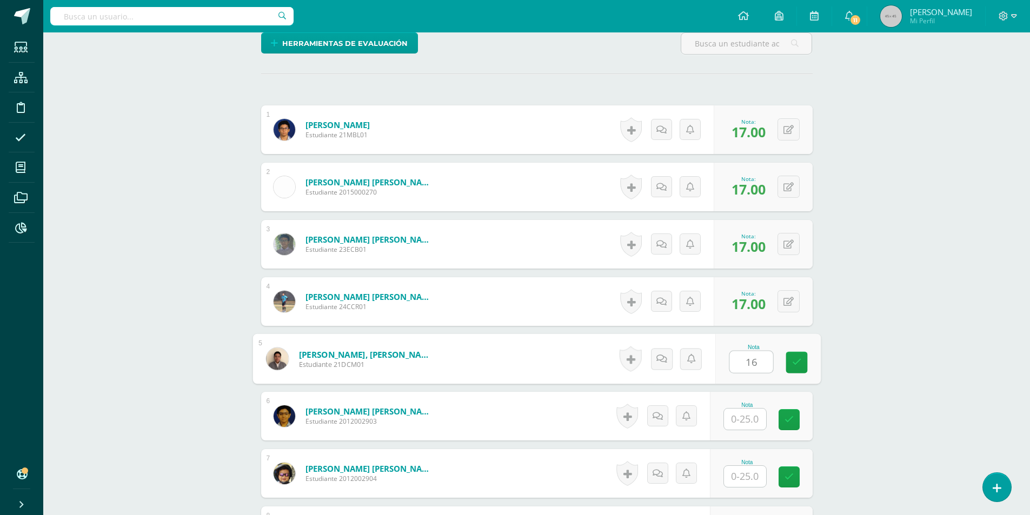
type input "16"
type input "17"
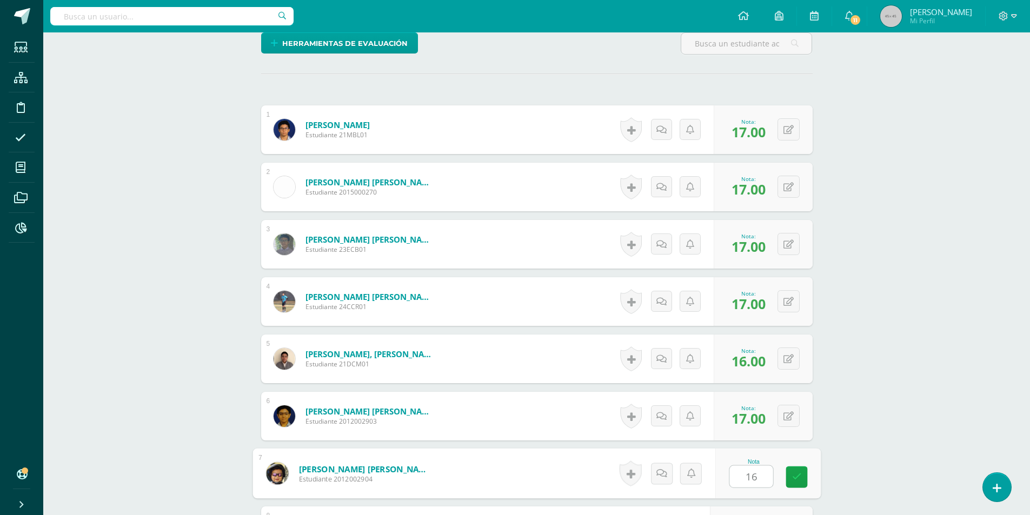
type input "16"
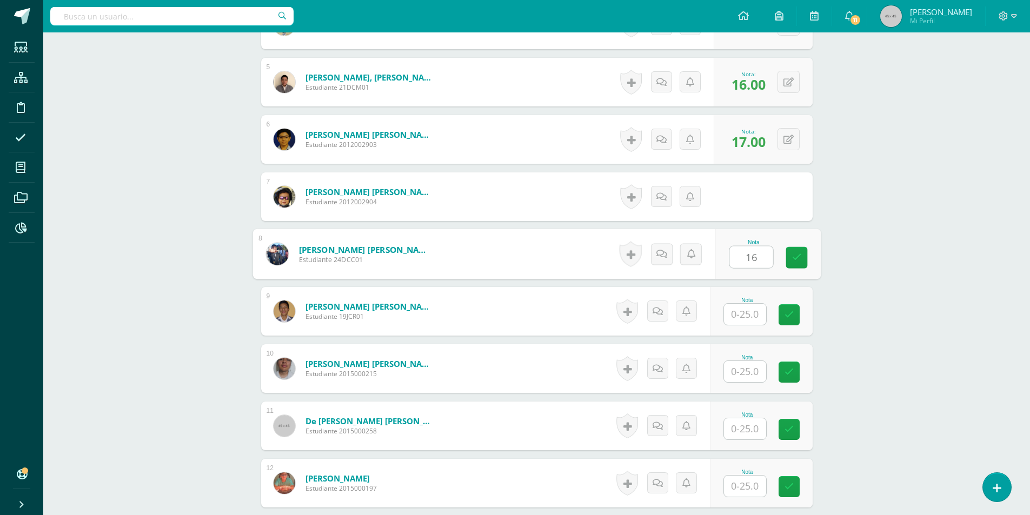
type input "16"
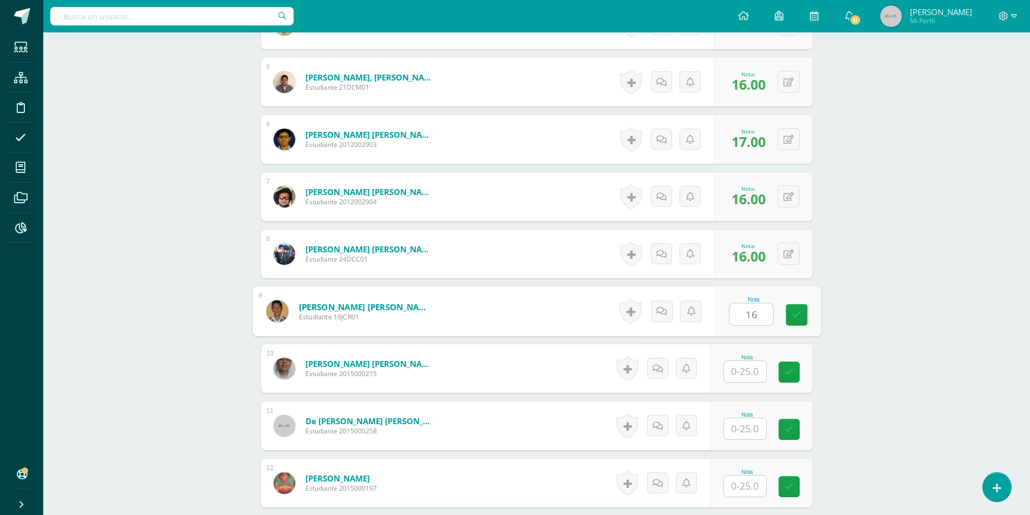
type input "16"
type input "17"
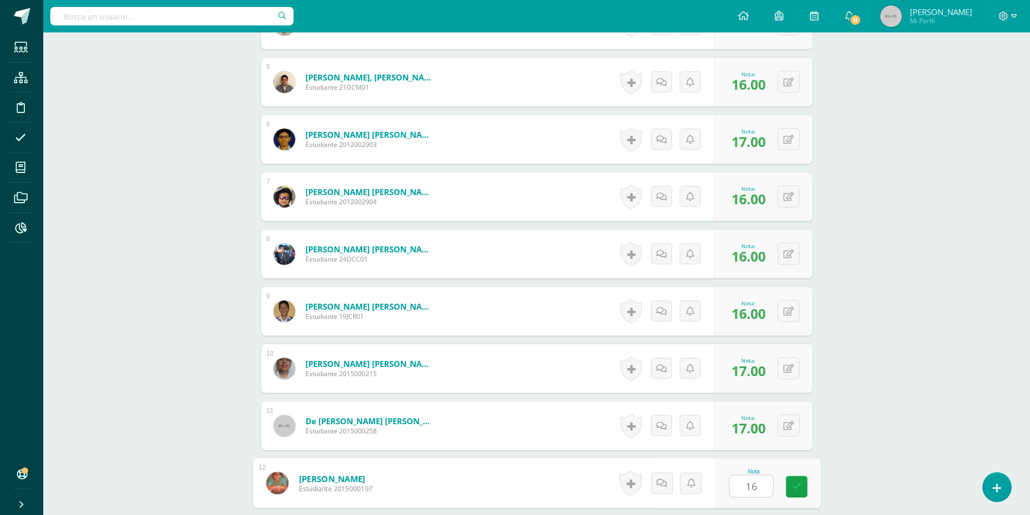
type input "16"
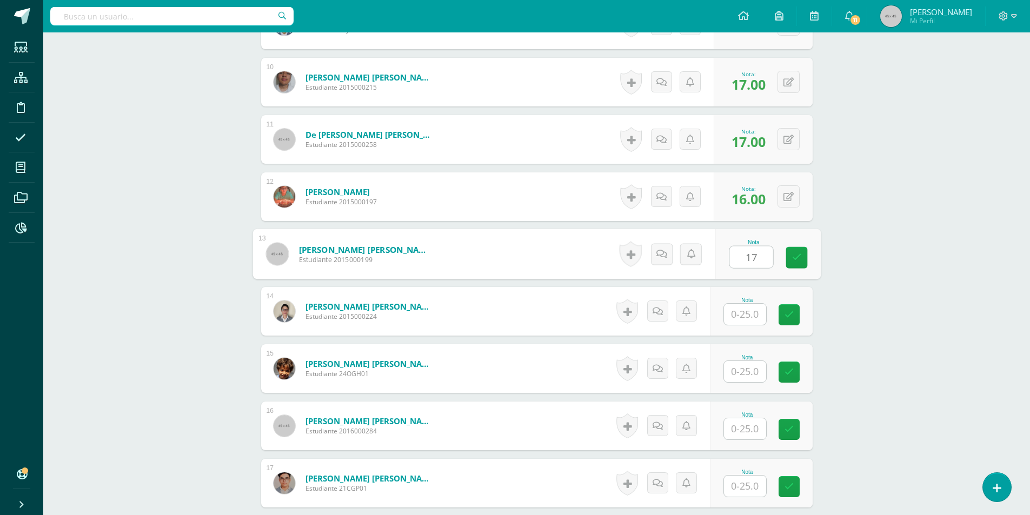
type input "17"
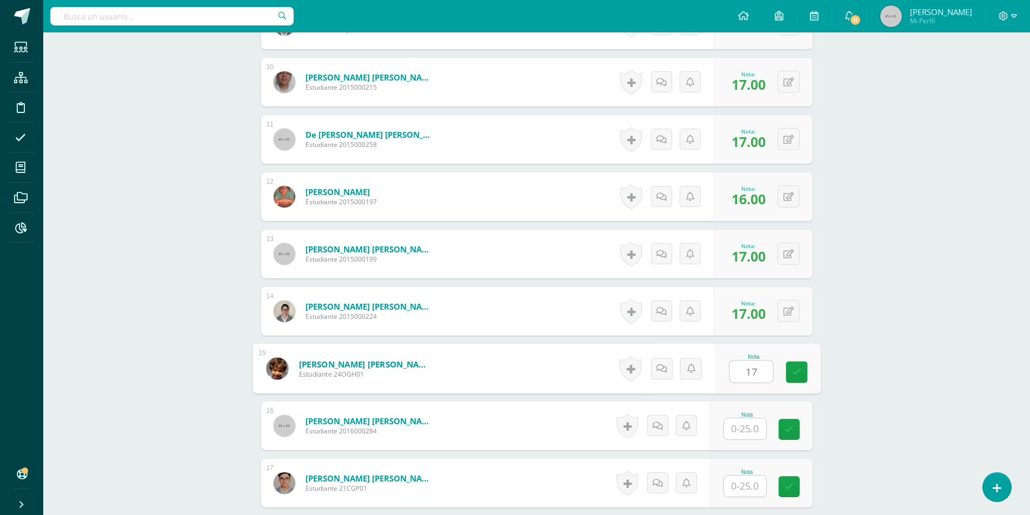
type input "17"
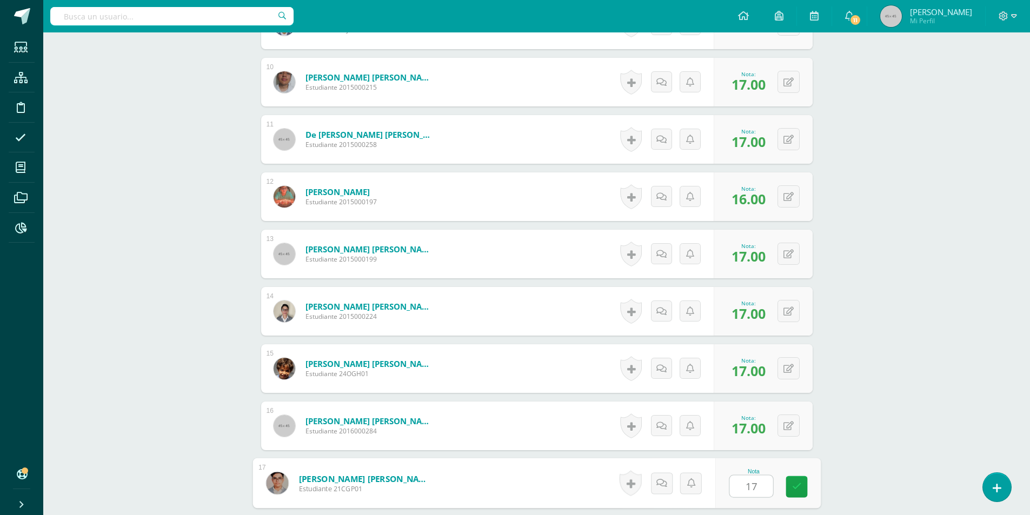
type input "17"
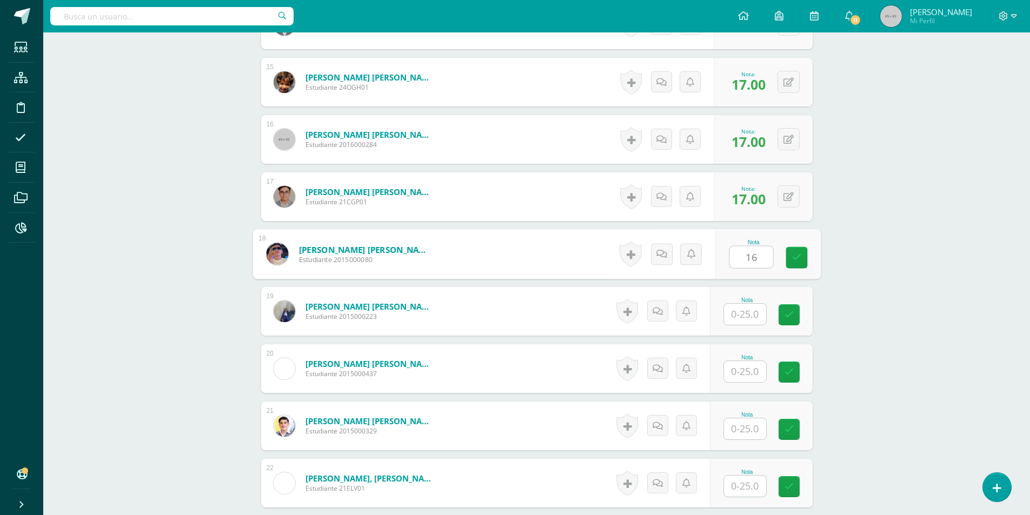
type input "16"
type input "17"
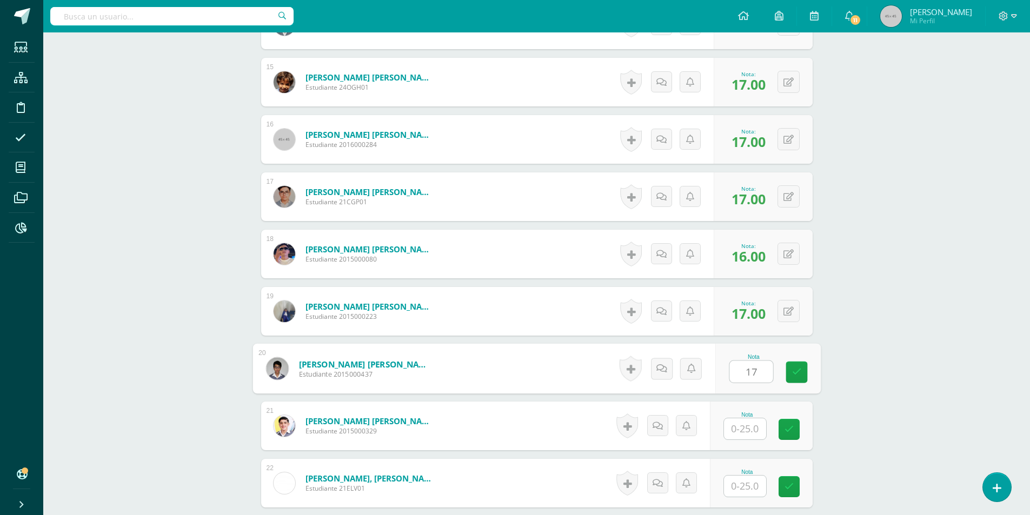
type input "17"
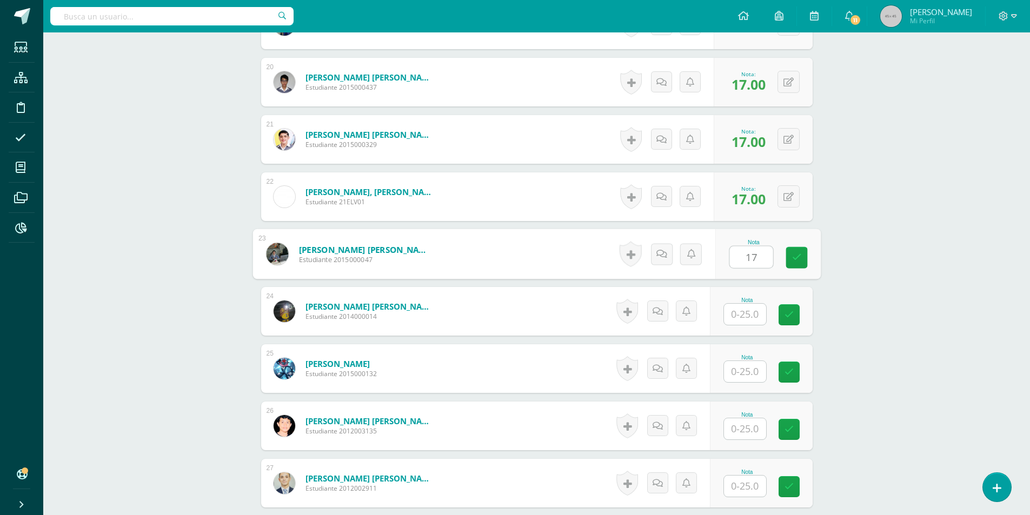
type input "17"
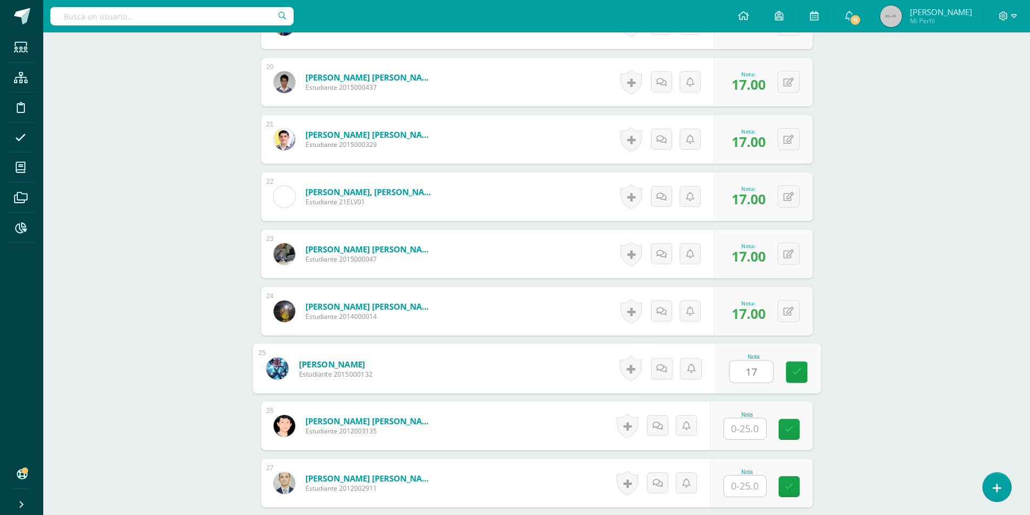
type input "17"
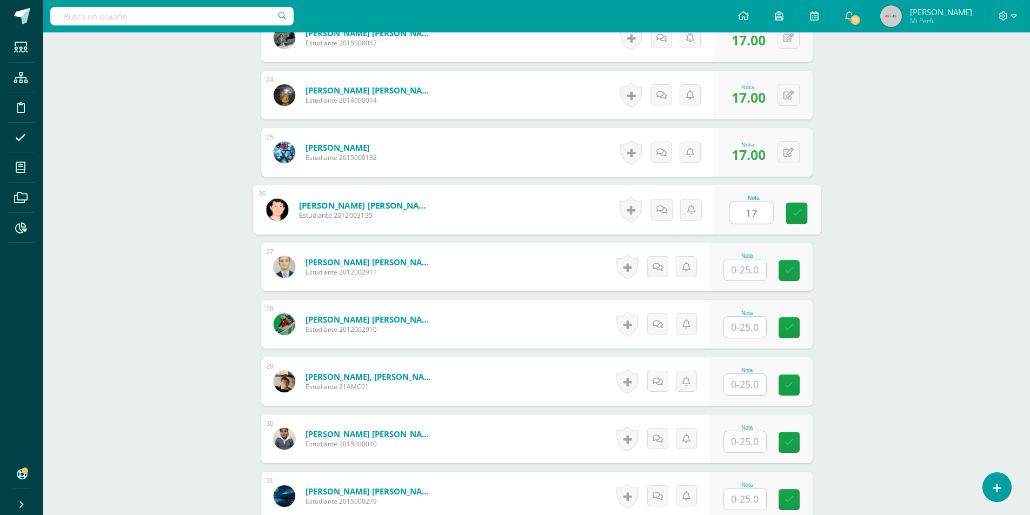
scroll to position [1678, 0]
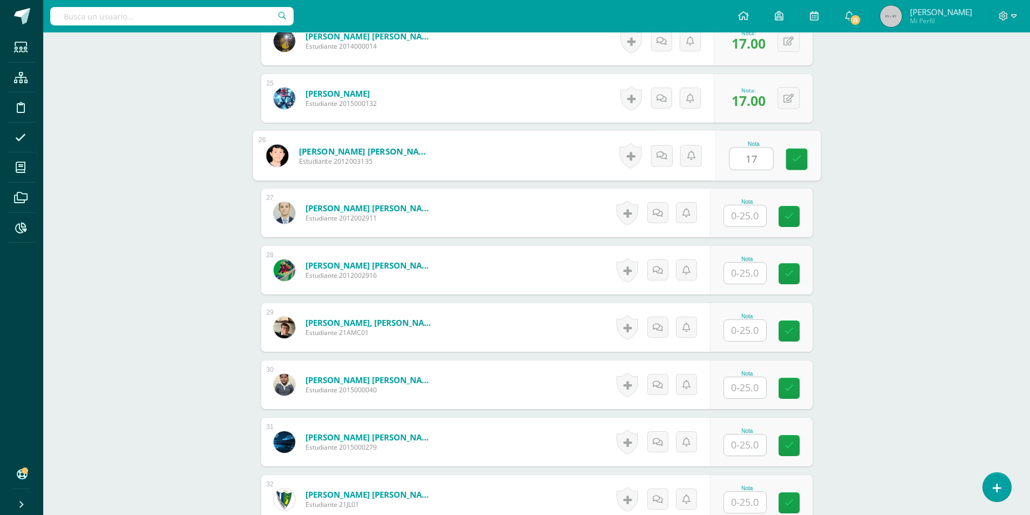
type input "17"
click at [739, 216] on input "text" at bounding box center [745, 216] width 42 height 21
type input "16"
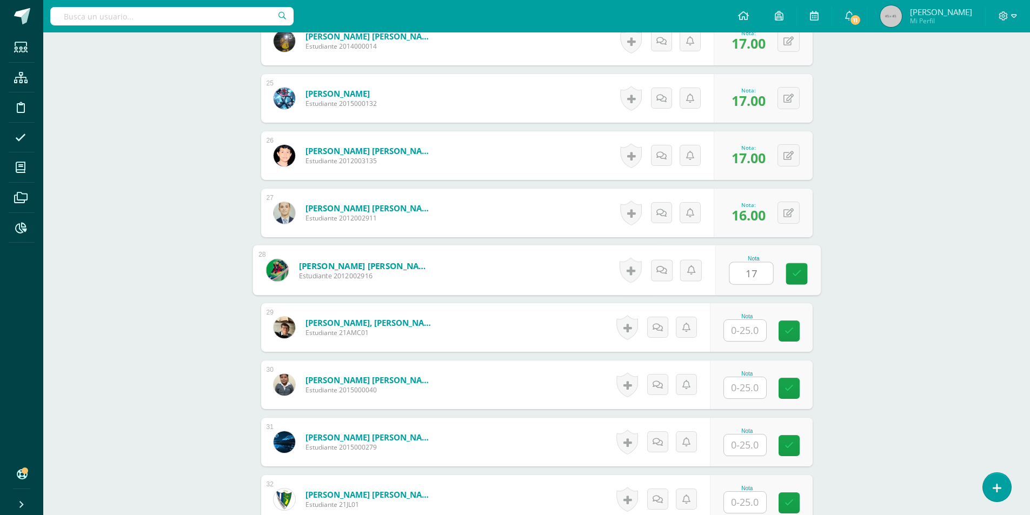
type input "17"
type input "16"
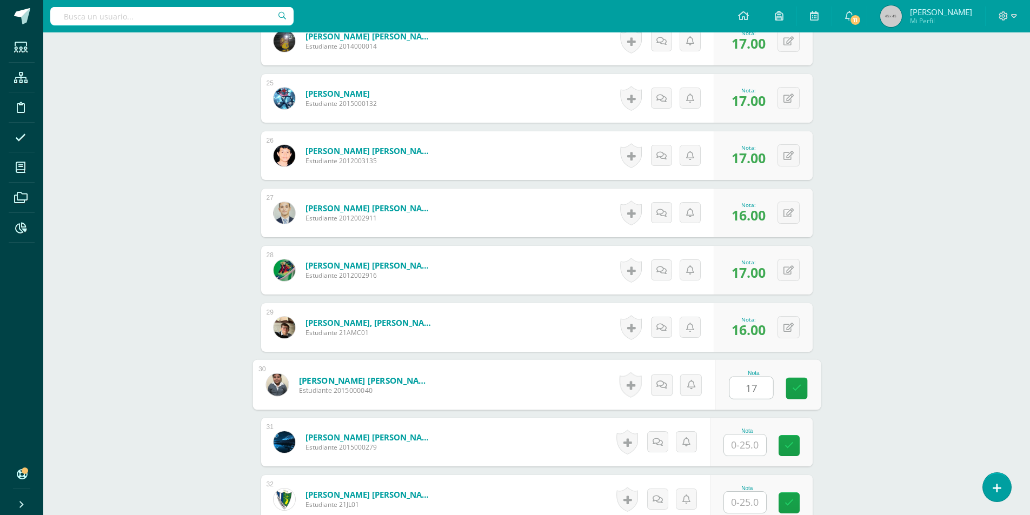
type input "17"
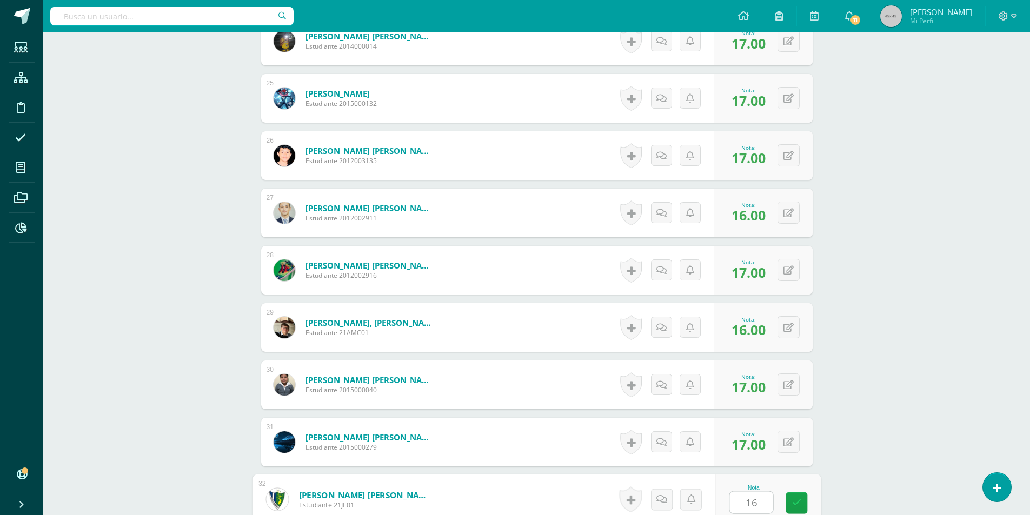
type input "16"
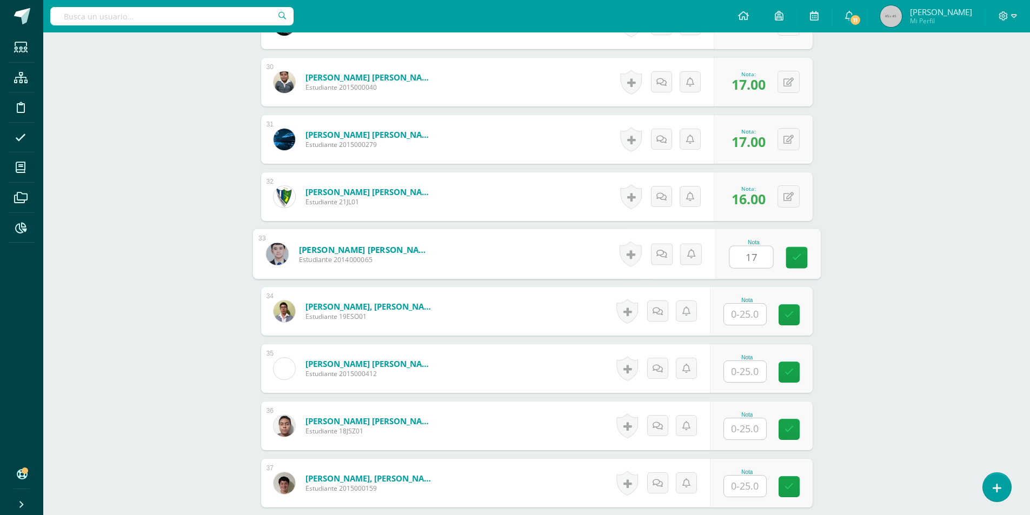
type input "17"
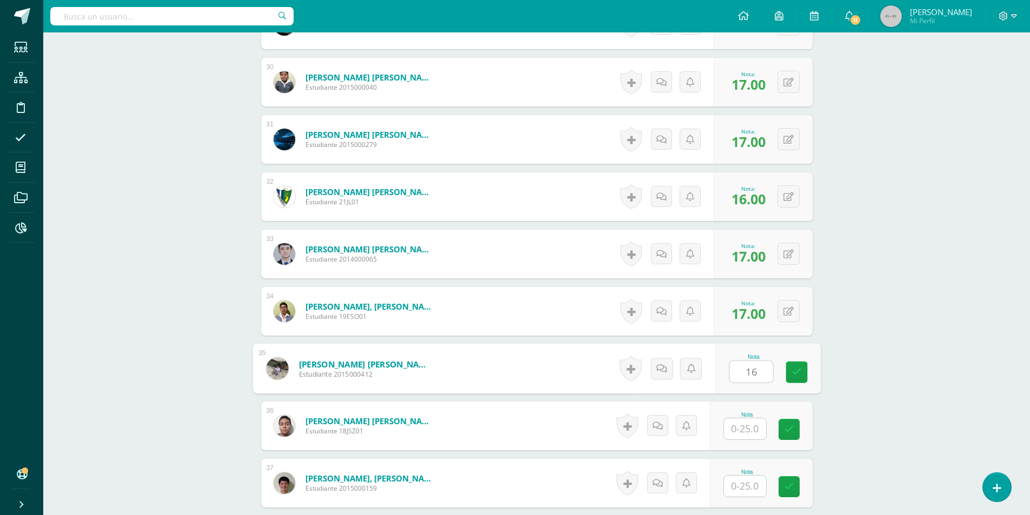
type input "16"
type input "17"
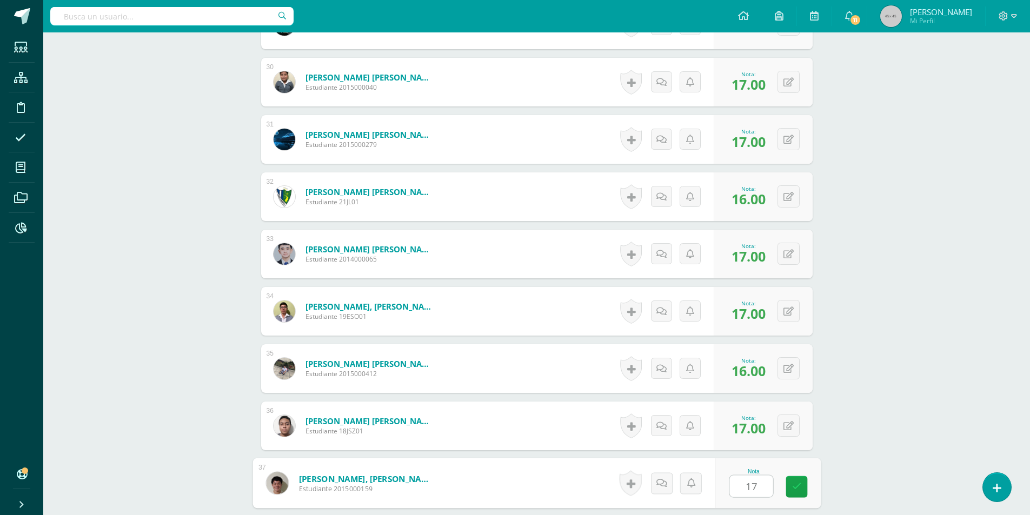
type input "17"
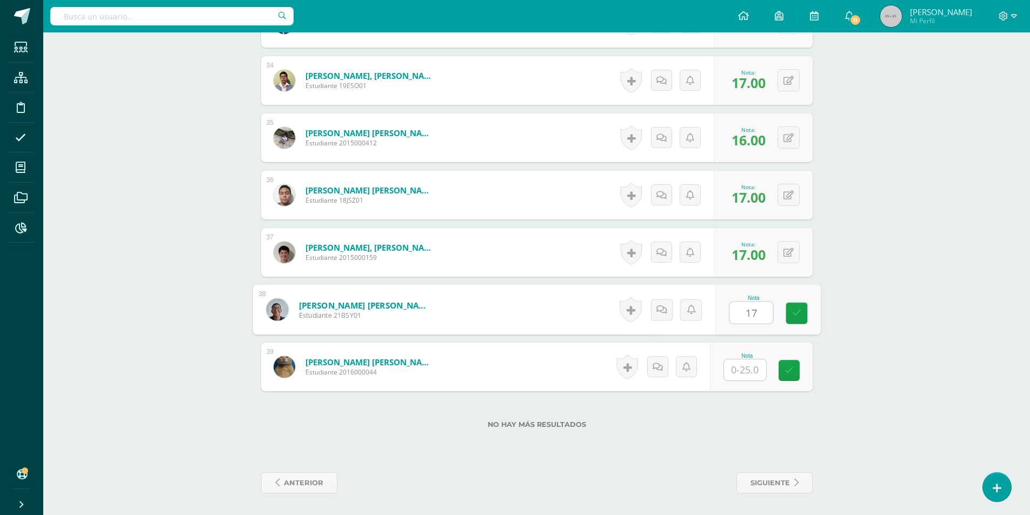
type input "17"
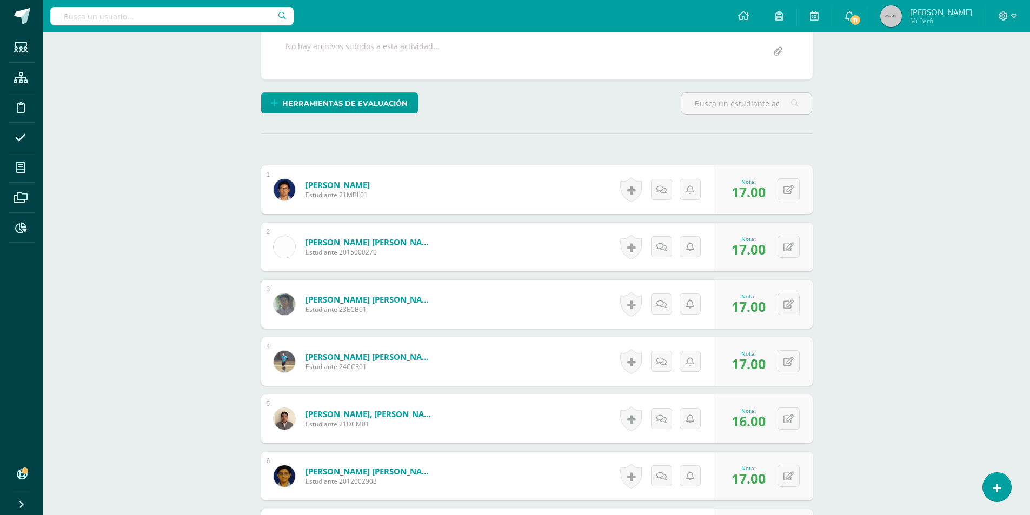
scroll to position [0, 0]
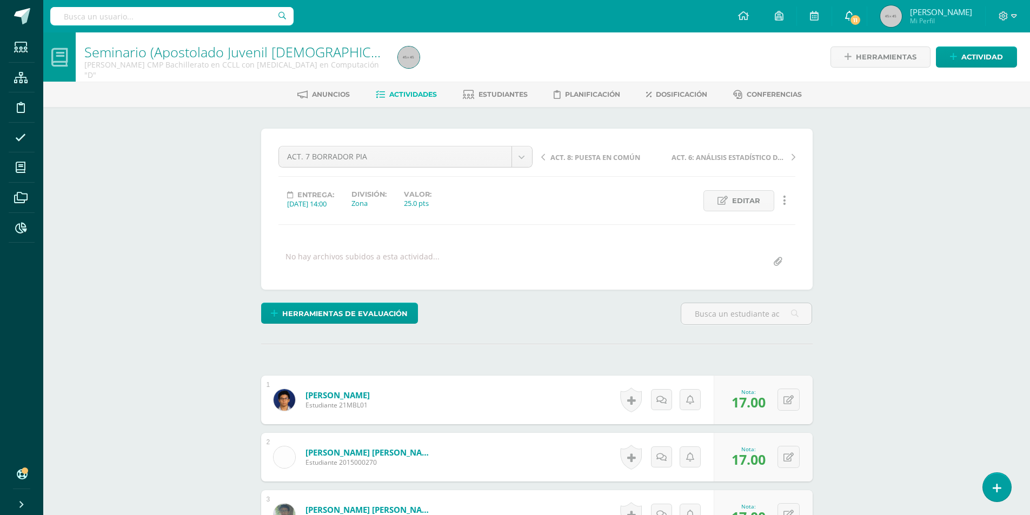
click at [861, 20] on span "11" at bounding box center [856, 20] width 12 height 12
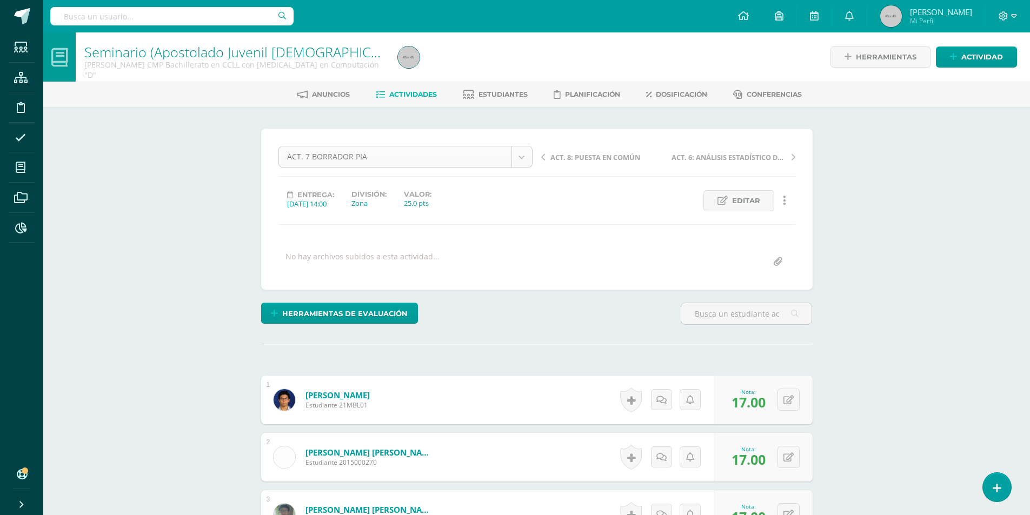
click at [400, 92] on span "Actividades" at bounding box center [413, 94] width 48 height 8
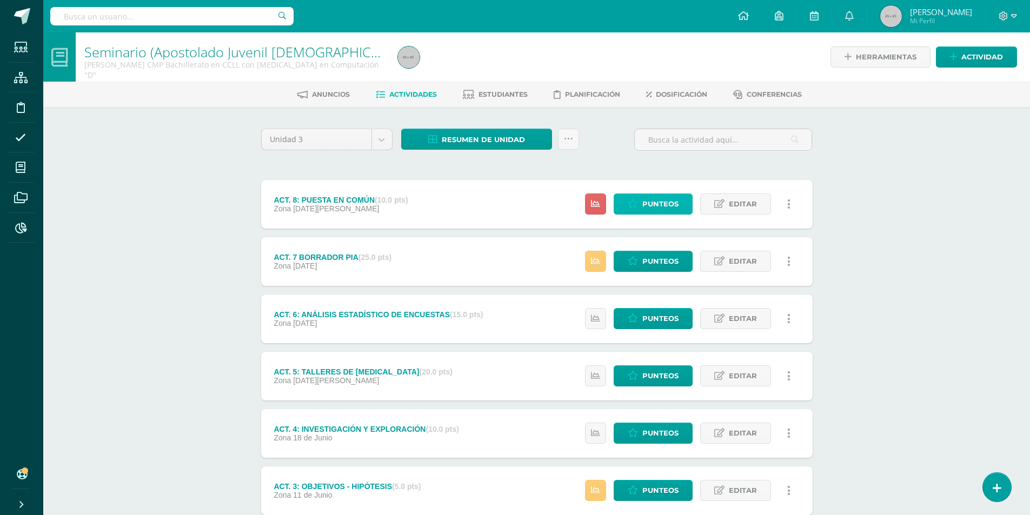
click at [654, 215] on link "Punteos" at bounding box center [653, 204] width 79 height 21
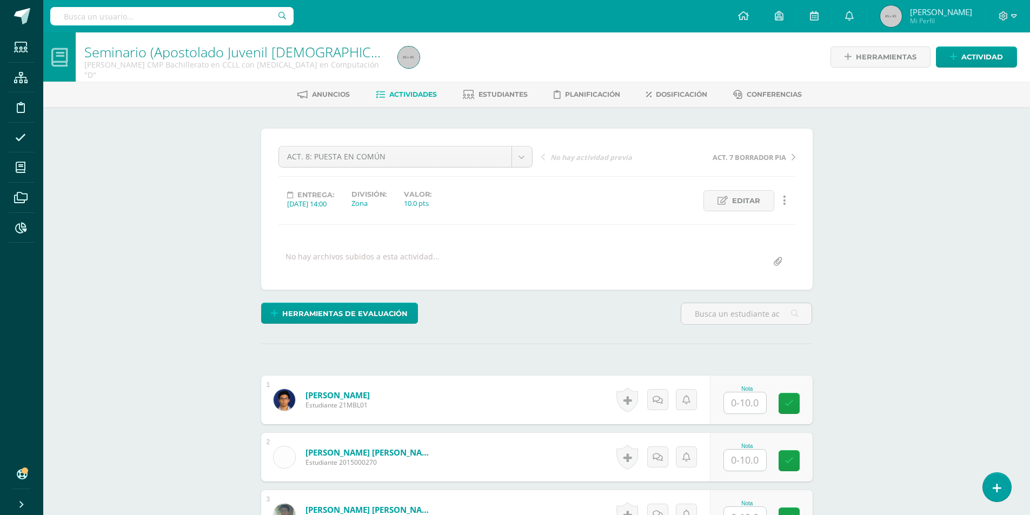
scroll to position [1, 0]
